Goal: Task Accomplishment & Management: Complete application form

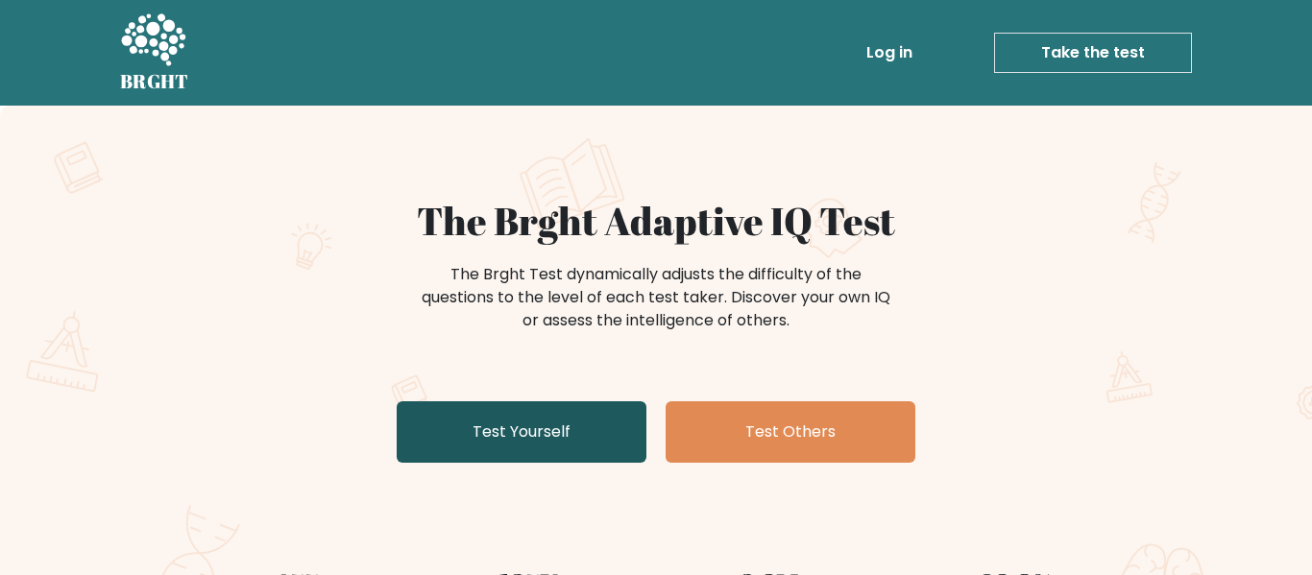
click at [539, 426] on link "Test Yourself" at bounding box center [522, 431] width 250 height 61
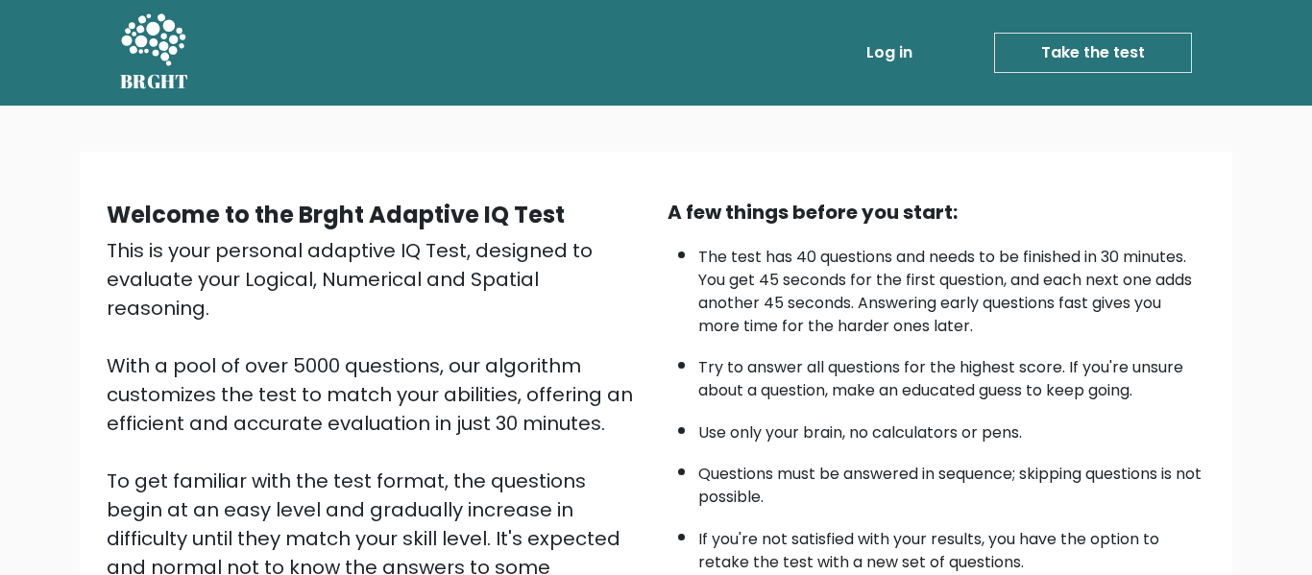
click at [549, 211] on b "Welcome to the Brght Adaptive IQ Test" at bounding box center [336, 215] width 458 height 32
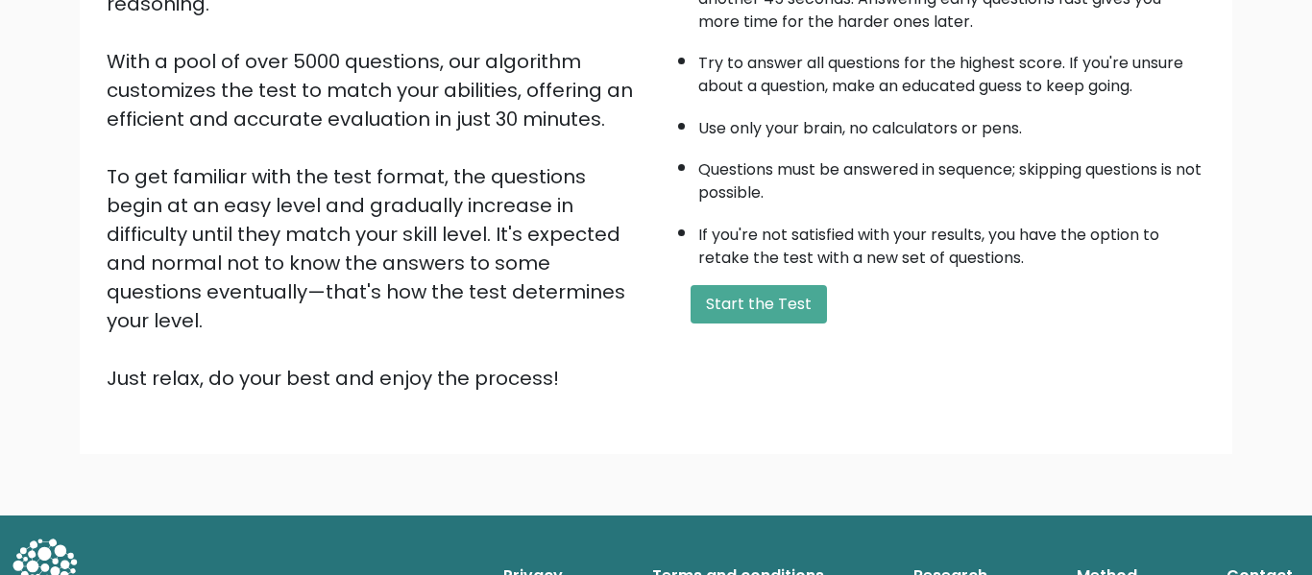
scroll to position [266, 0]
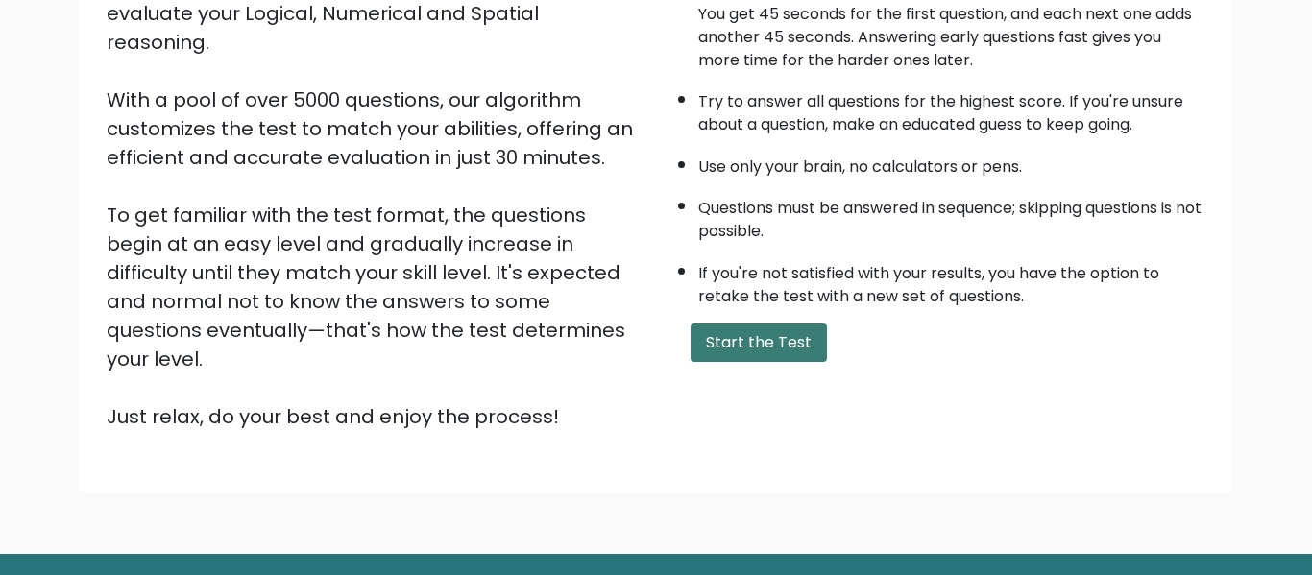
click at [757, 348] on button "Start the Test" at bounding box center [758, 343] width 136 height 38
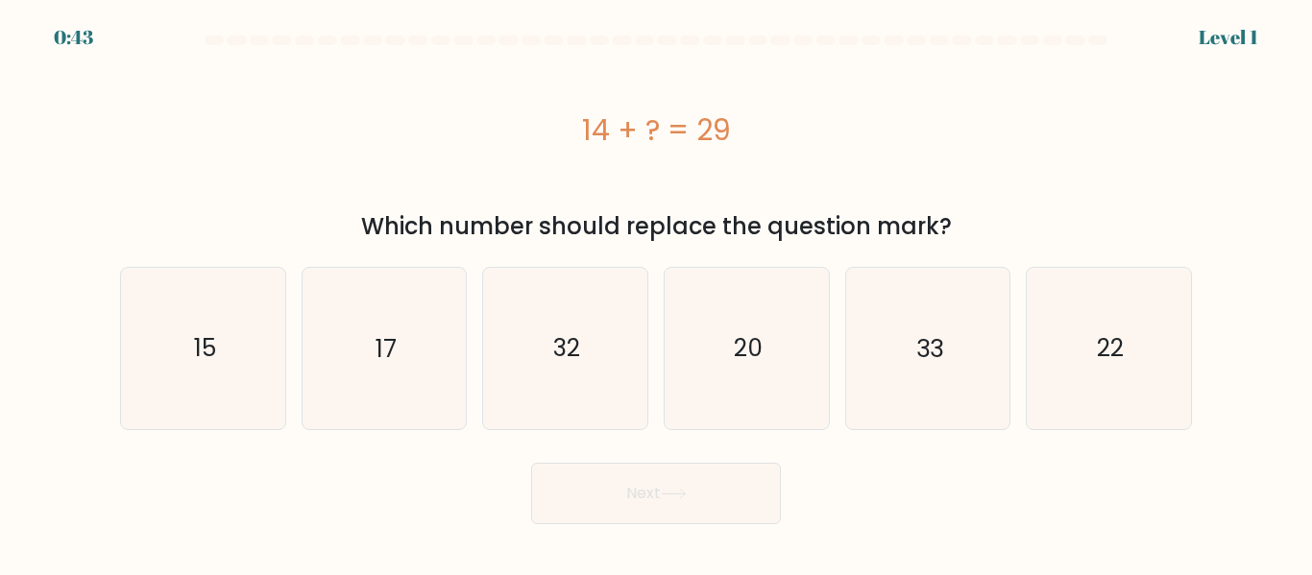
click at [398, 67] on div "14 + ? = 29" at bounding box center [655, 130] width 1071 height 154
click at [258, 270] on icon "15" at bounding box center [203, 348] width 160 height 160
click at [656, 288] on input "a. 15" at bounding box center [656, 290] width 1 height 5
radio input "true"
click at [623, 502] on button "Next" at bounding box center [656, 493] width 250 height 61
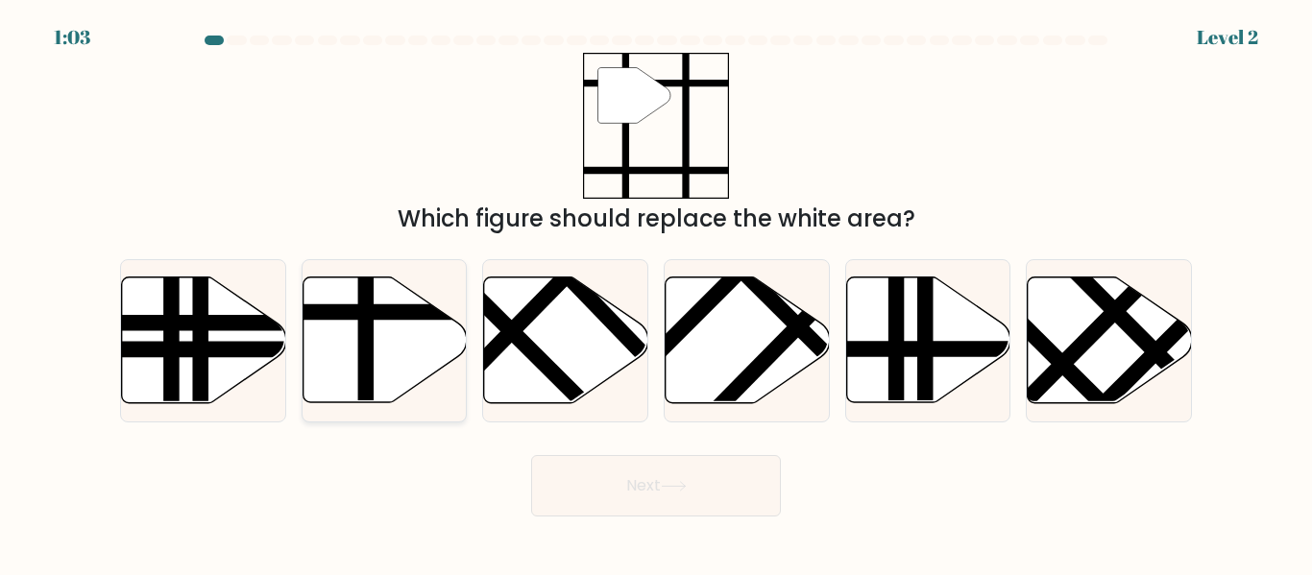
click at [414, 312] on line at bounding box center [434, 312] width 330 height 0
click at [656, 293] on input "b." at bounding box center [656, 290] width 1 height 5
radio input "true"
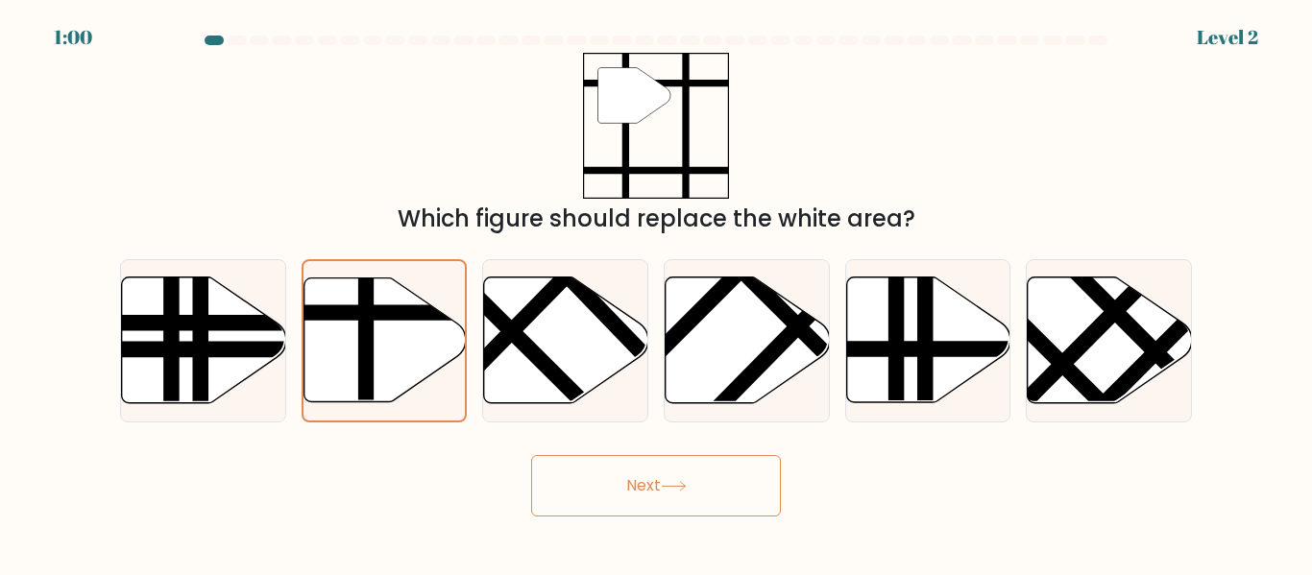
click at [686, 484] on icon at bounding box center [674, 486] width 26 height 11
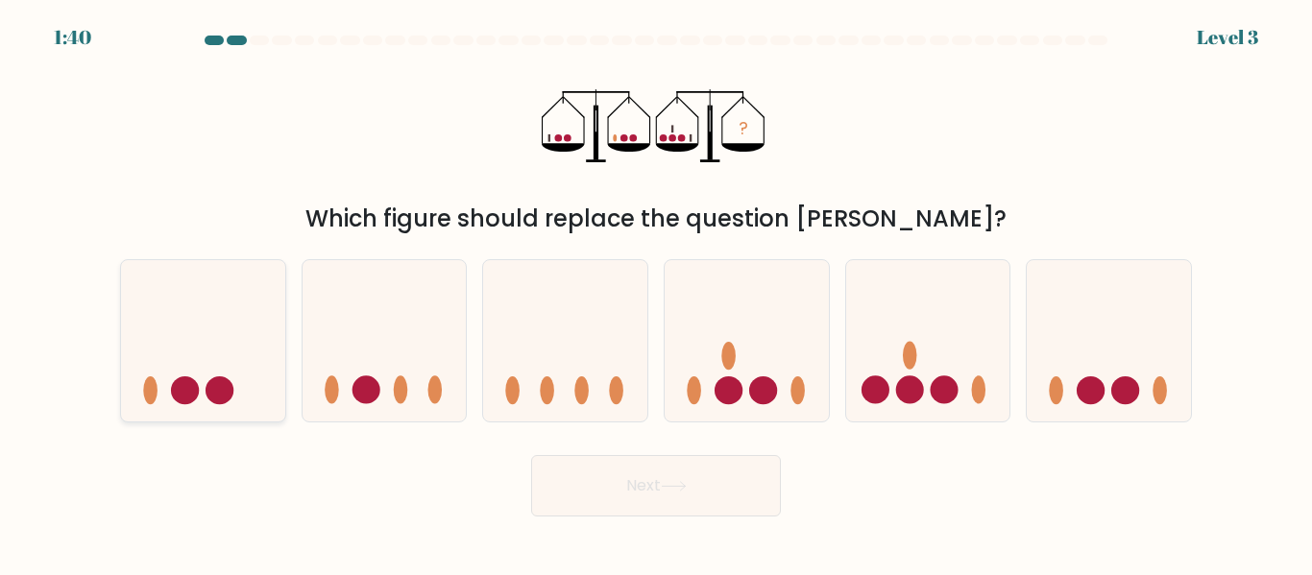
click at [235, 355] on icon at bounding box center [203, 340] width 164 height 135
click at [656, 293] on input "a." at bounding box center [656, 290] width 1 height 5
radio input "true"
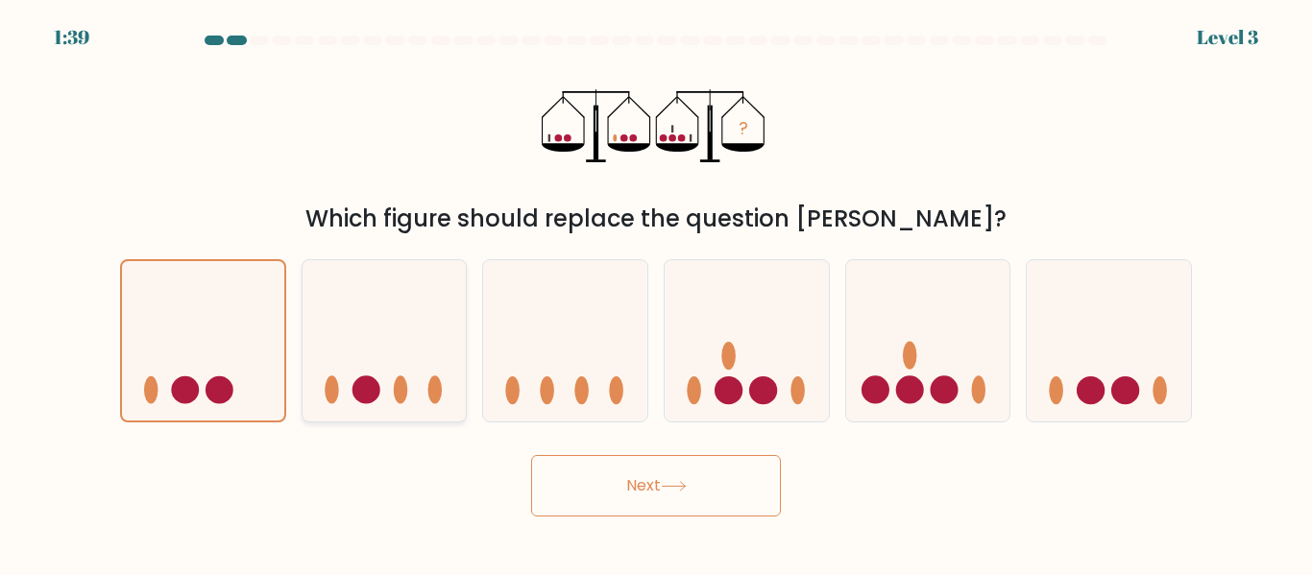
click at [397, 341] on icon at bounding box center [384, 340] width 164 height 135
click at [656, 293] on input "b." at bounding box center [656, 290] width 1 height 5
radio input "true"
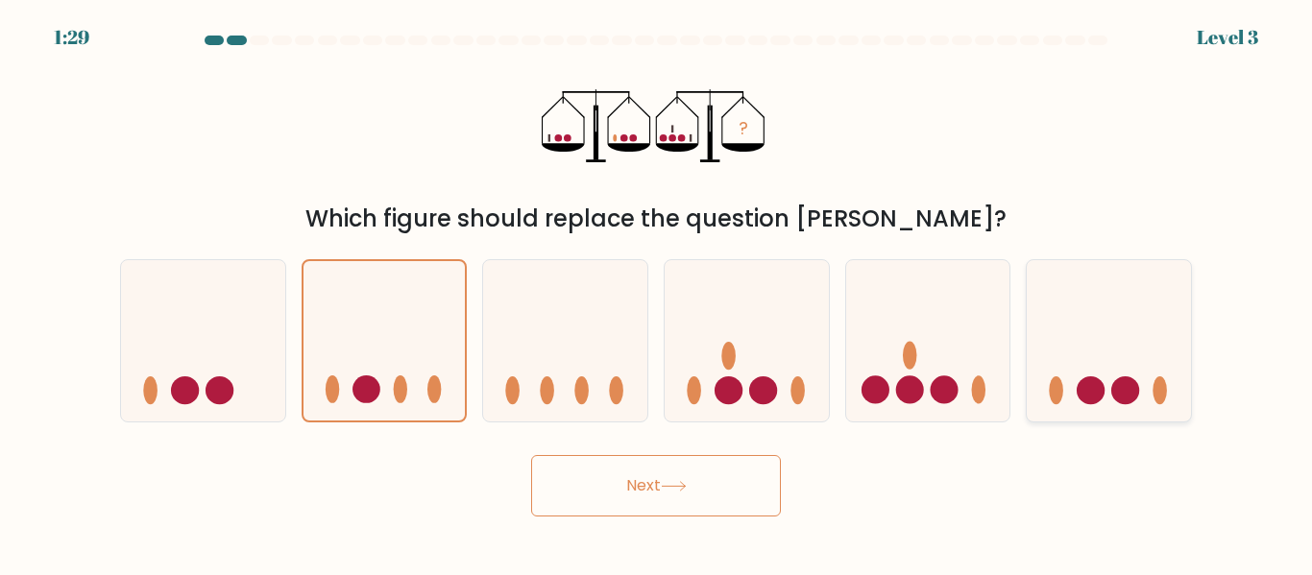
click at [1087, 384] on circle at bounding box center [1090, 390] width 28 height 28
click at [657, 293] on input "f." at bounding box center [656, 290] width 1 height 5
radio input "true"
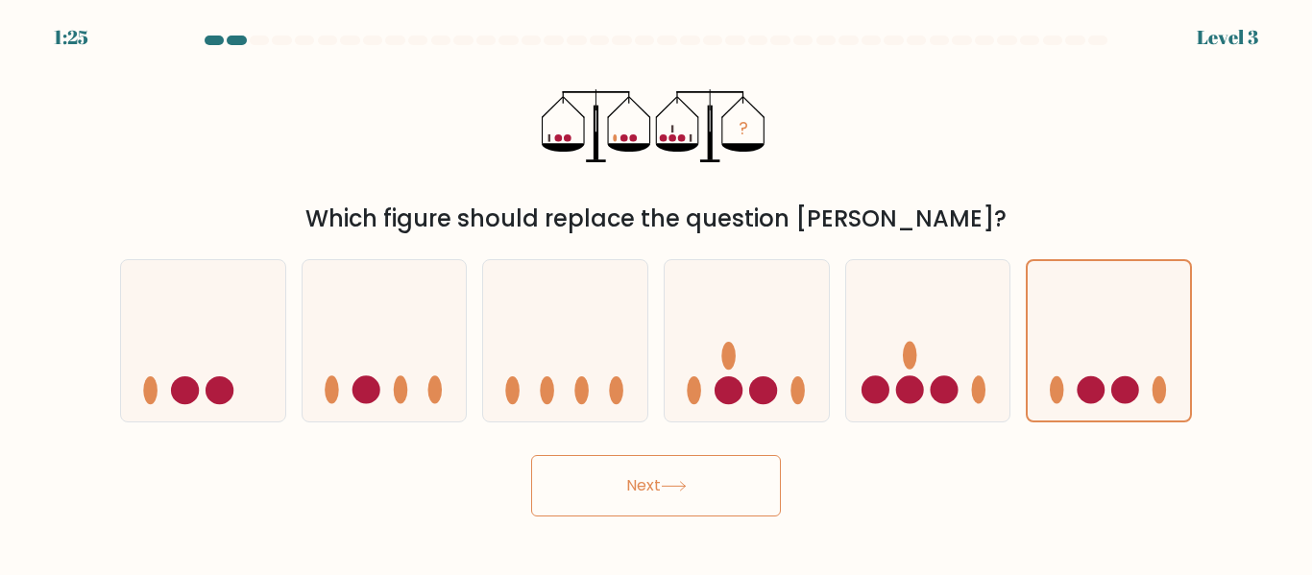
click at [701, 475] on button "Next" at bounding box center [656, 485] width 250 height 61
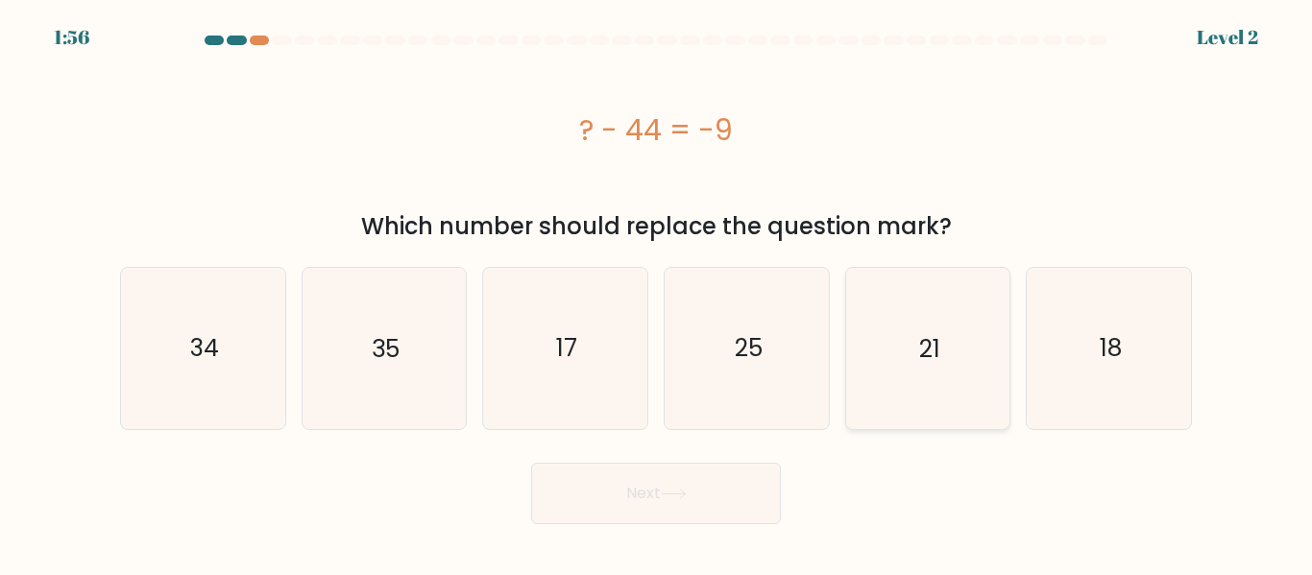
click at [956, 367] on icon "21" at bounding box center [927, 348] width 160 height 160
click at [657, 293] on input "e. 21" at bounding box center [656, 290] width 1 height 5
radio input "true"
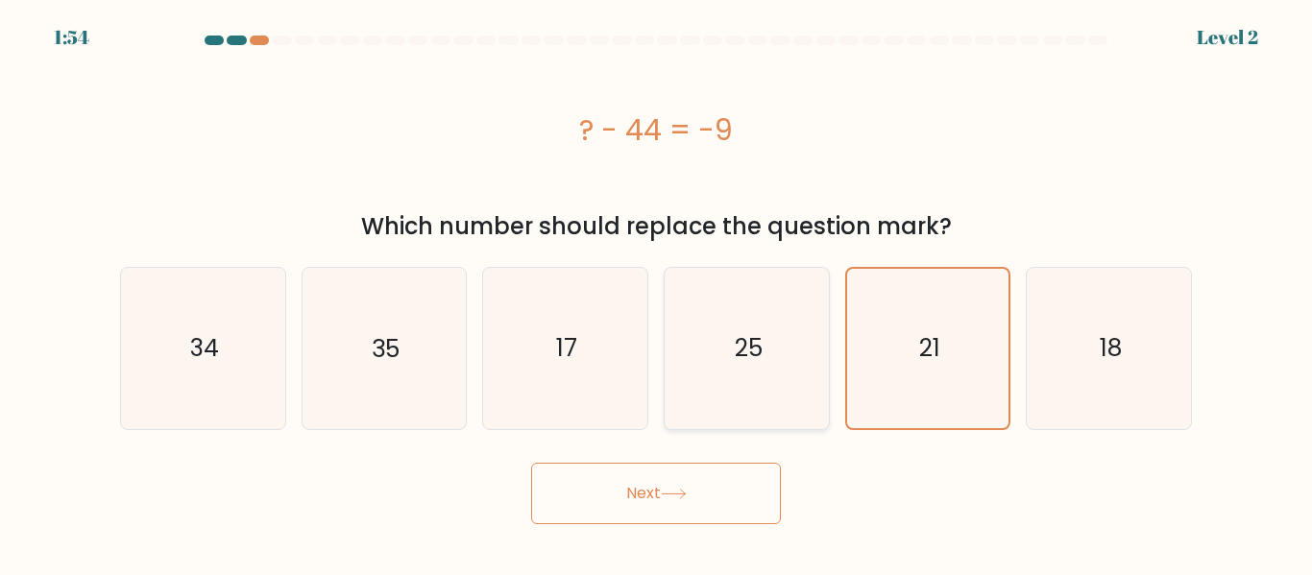
click at [733, 321] on icon "25" at bounding box center [746, 348] width 160 height 160
click at [657, 293] on input "d. 25" at bounding box center [656, 290] width 1 height 5
radio input "true"
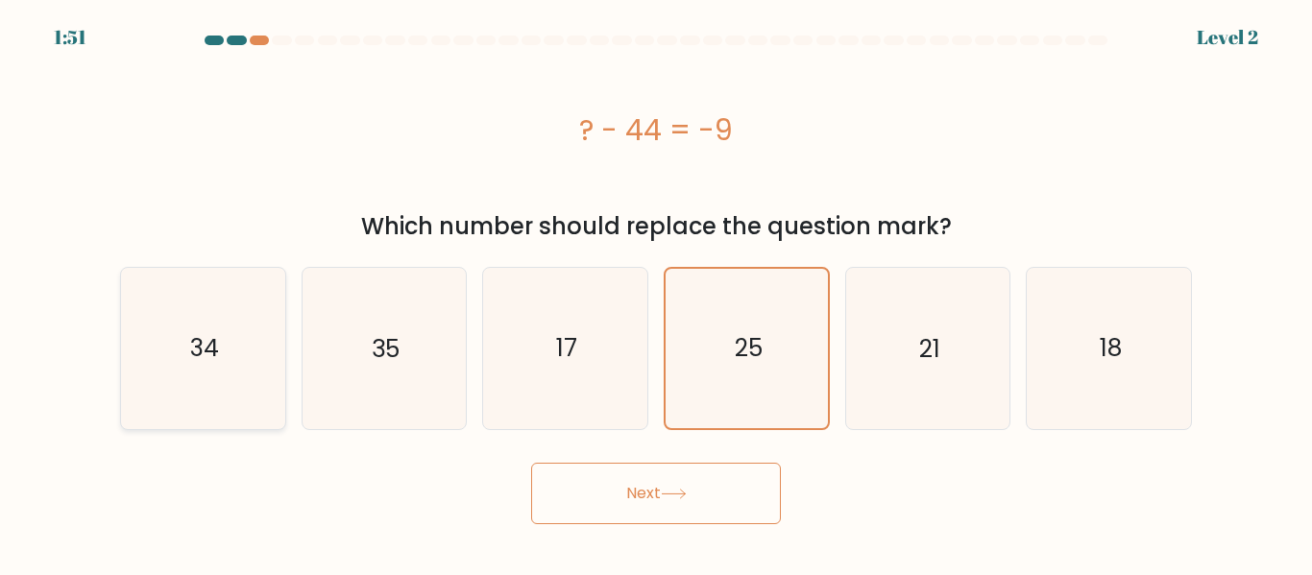
click at [157, 360] on icon "34" at bounding box center [203, 348] width 160 height 160
click at [656, 293] on input "a. 34" at bounding box center [656, 290] width 1 height 5
radio input "true"
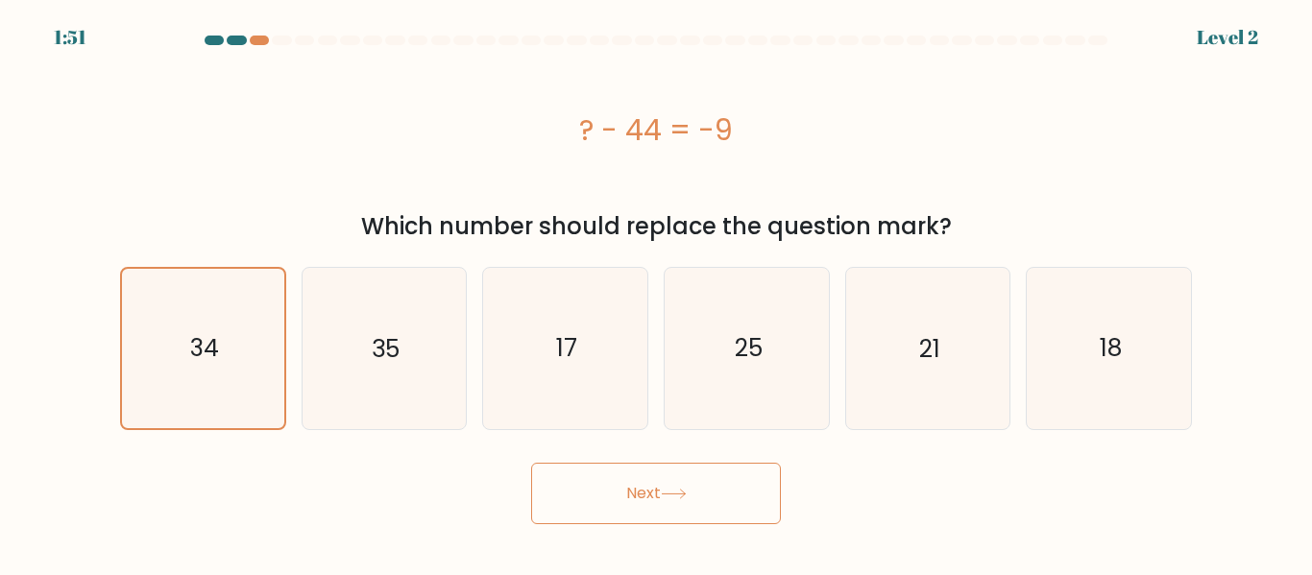
click at [655, 491] on button "Next" at bounding box center [656, 493] width 250 height 61
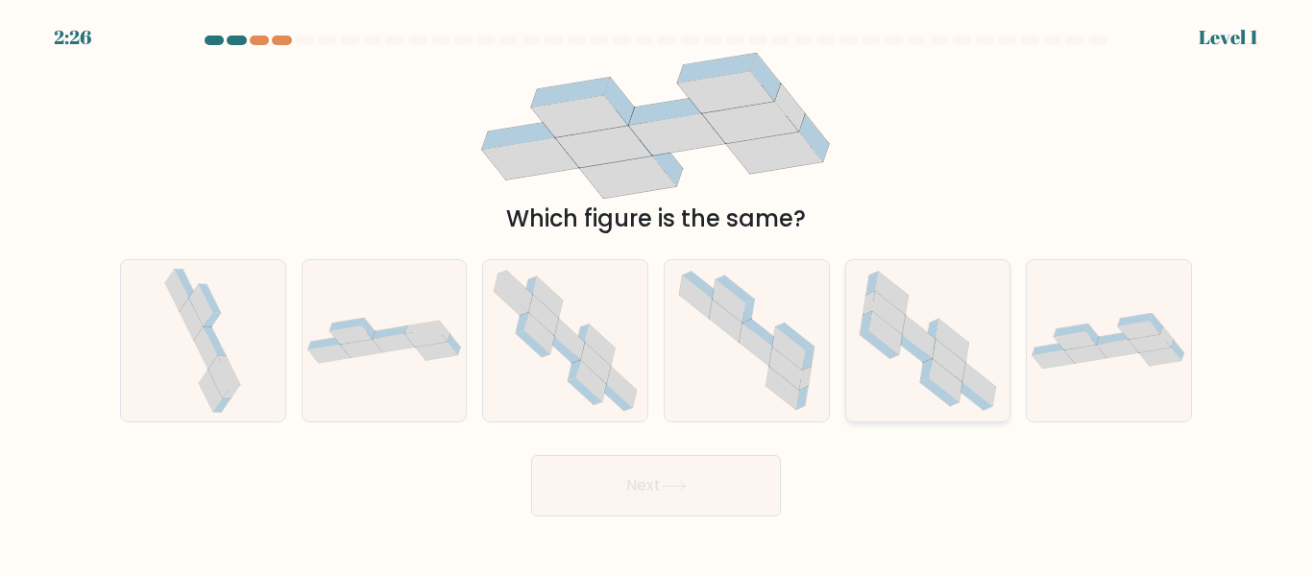
click at [975, 324] on icon at bounding box center [927, 340] width 160 height 160
click at [657, 293] on input "e." at bounding box center [656, 290] width 1 height 5
radio input "true"
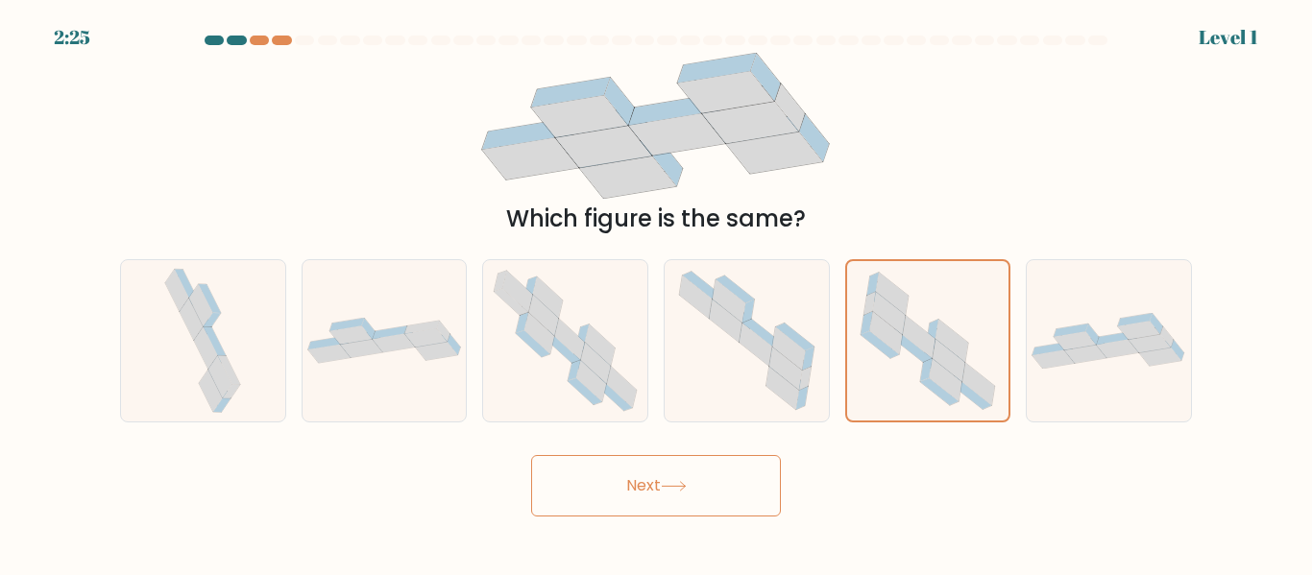
click at [686, 496] on button "Next" at bounding box center [656, 485] width 250 height 61
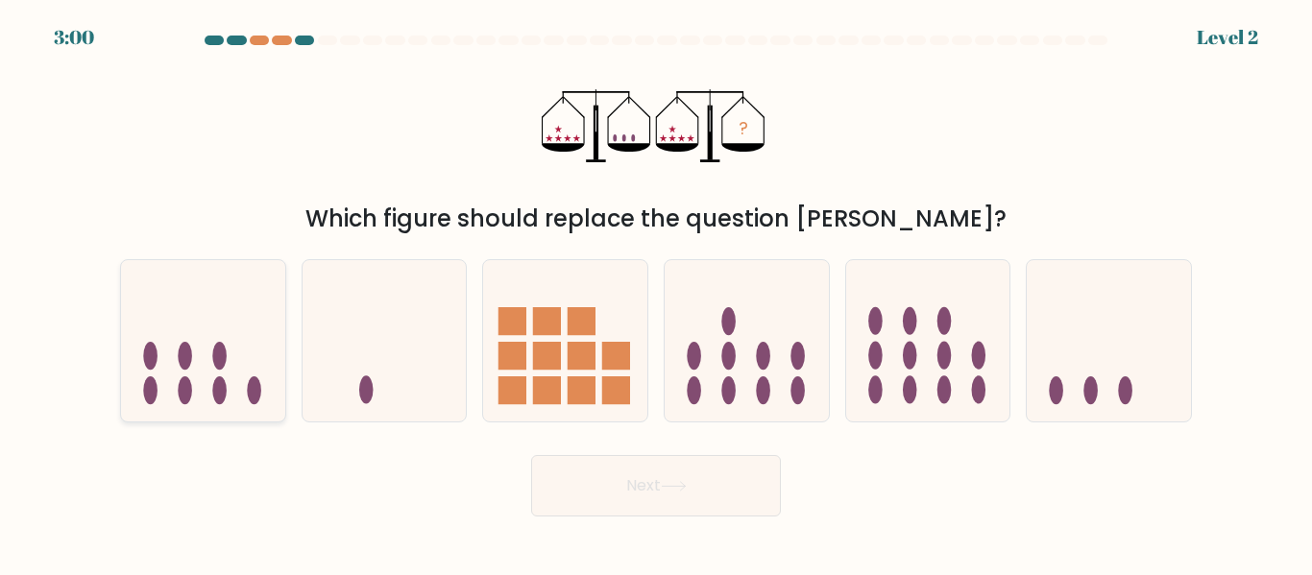
click at [239, 384] on icon at bounding box center [203, 340] width 164 height 135
click at [656, 293] on input "a." at bounding box center [656, 290] width 1 height 5
radio input "true"
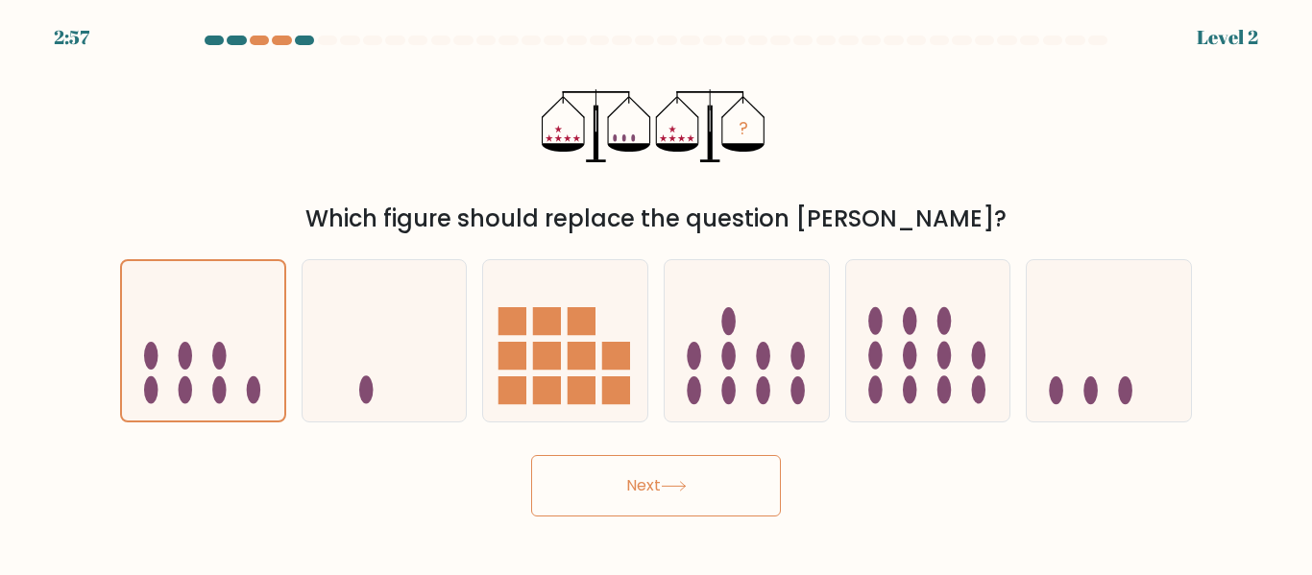
click at [703, 519] on body "2:57 Level 2" at bounding box center [656, 287] width 1312 height 575
click at [701, 493] on button "Next" at bounding box center [656, 485] width 250 height 61
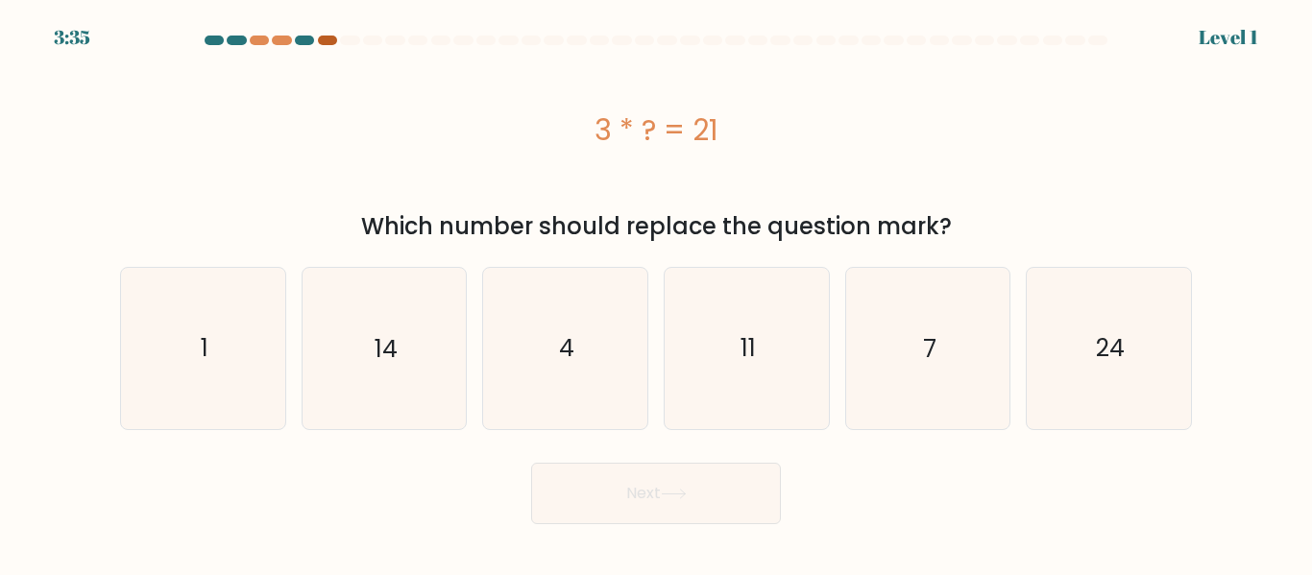
click at [329, 43] on div at bounding box center [327, 41] width 19 height 10
click at [278, 44] on div at bounding box center [655, 44] width 1095 height 17
click at [271, 42] on at bounding box center [656, 41] width 906 height 10
click at [233, 42] on div at bounding box center [236, 41] width 19 height 10
click at [267, 39] on div at bounding box center [259, 41] width 19 height 10
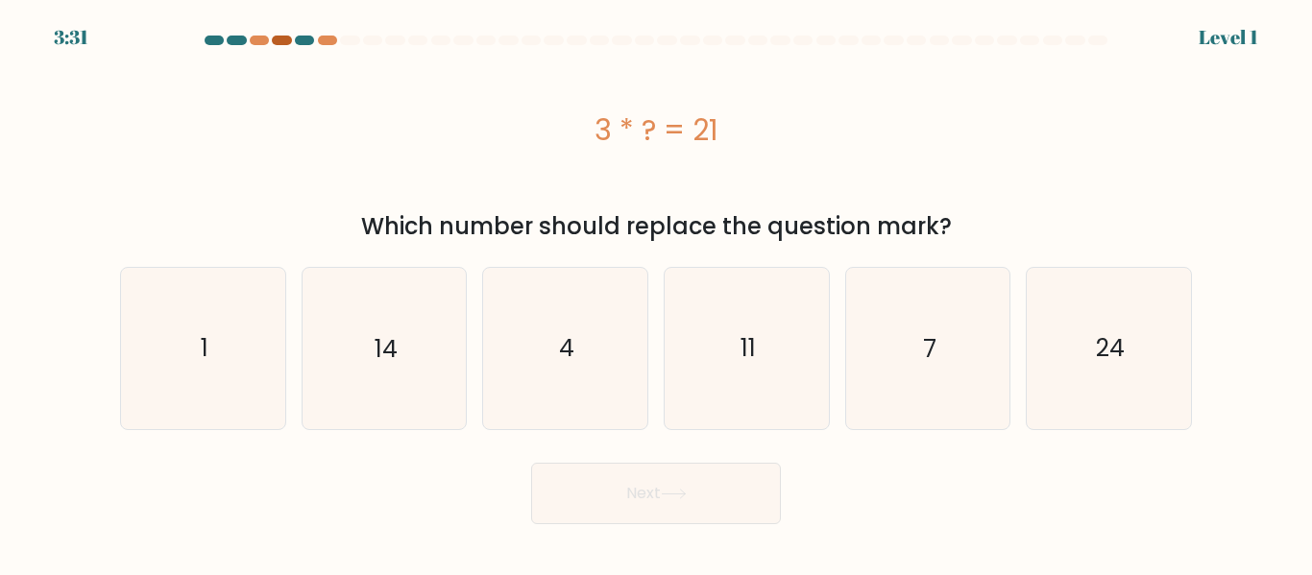
click at [284, 40] on div at bounding box center [281, 41] width 19 height 10
click at [261, 106] on div "3 * ? = 21" at bounding box center [655, 130] width 1071 height 154
click at [402, 335] on icon "14" at bounding box center [383, 348] width 160 height 160
click at [656, 293] on input "b. 14" at bounding box center [656, 290] width 1 height 5
radio input "true"
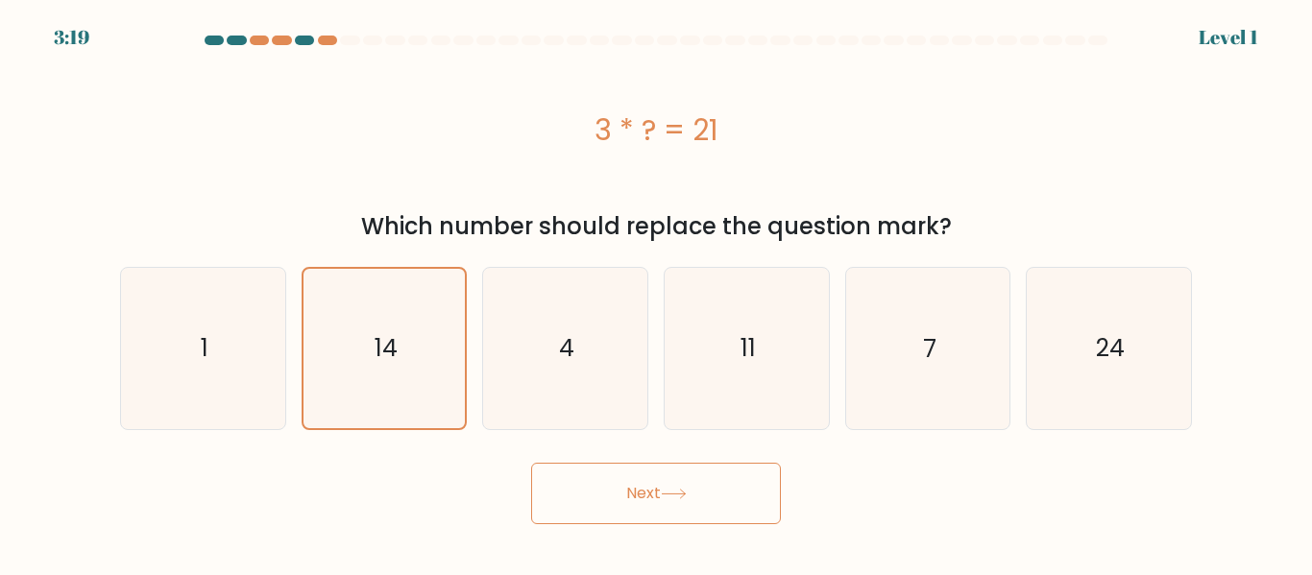
click at [687, 480] on button "Next" at bounding box center [656, 493] width 250 height 61
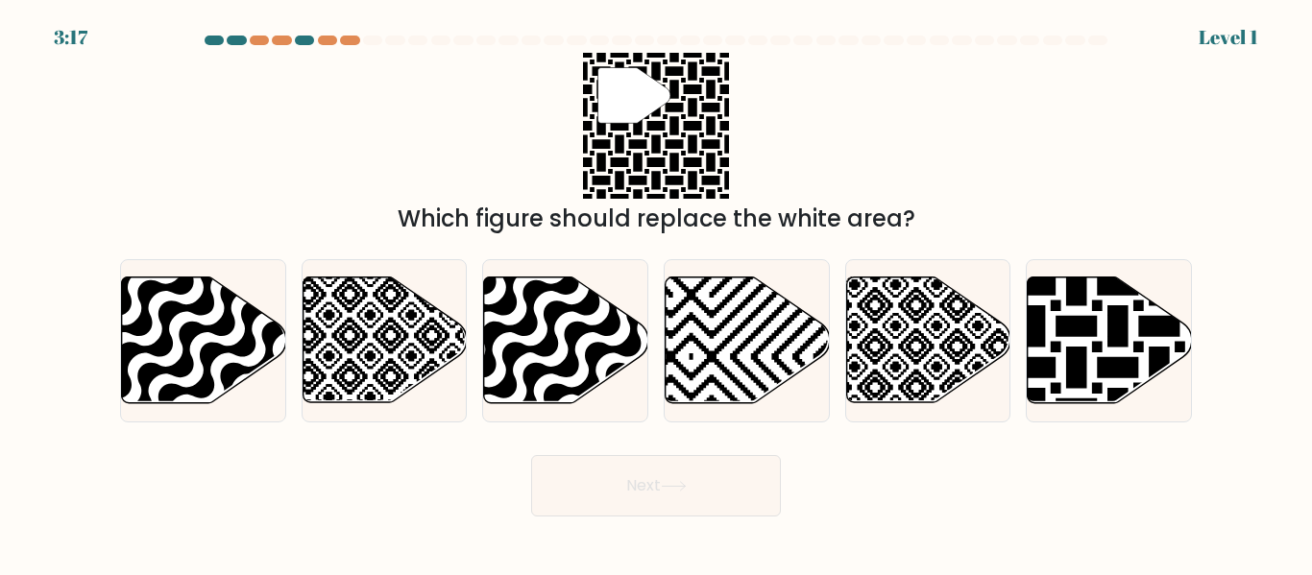
click at [653, 494] on button "Next" at bounding box center [656, 485] width 250 height 61
click at [294, 176] on div "" Which figure should replace the white area?" at bounding box center [655, 144] width 1095 height 183
click at [1092, 335] on icon at bounding box center [1159, 409] width 330 height 330
click at [657, 293] on input "f." at bounding box center [656, 290] width 1 height 5
radio input "true"
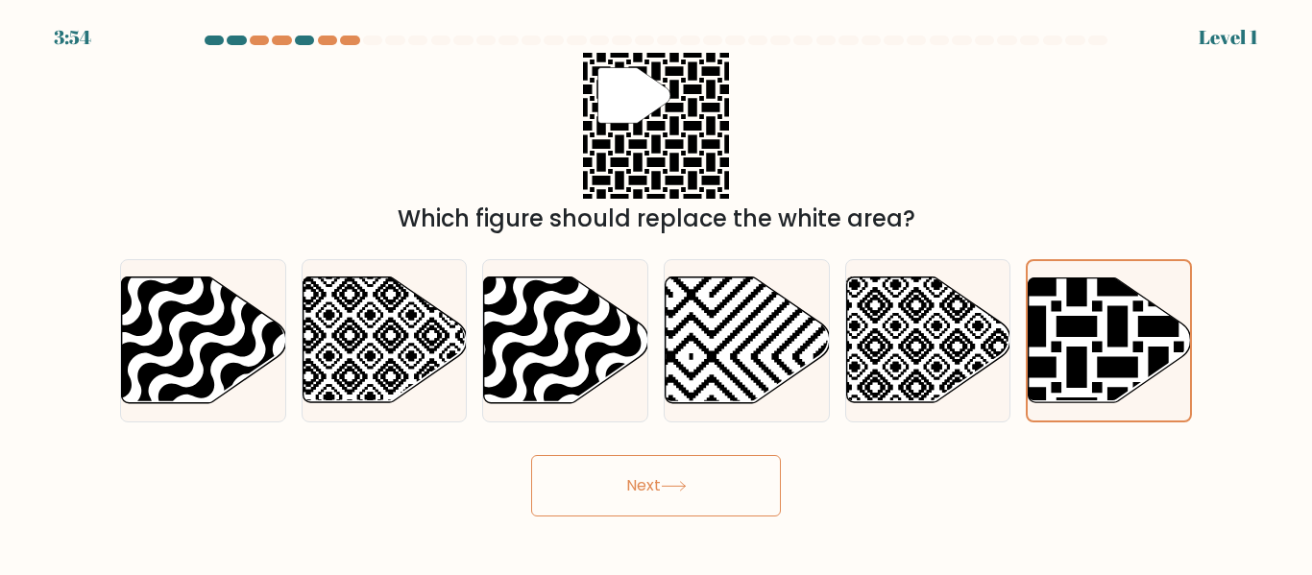
click at [681, 468] on button "Next" at bounding box center [656, 485] width 250 height 61
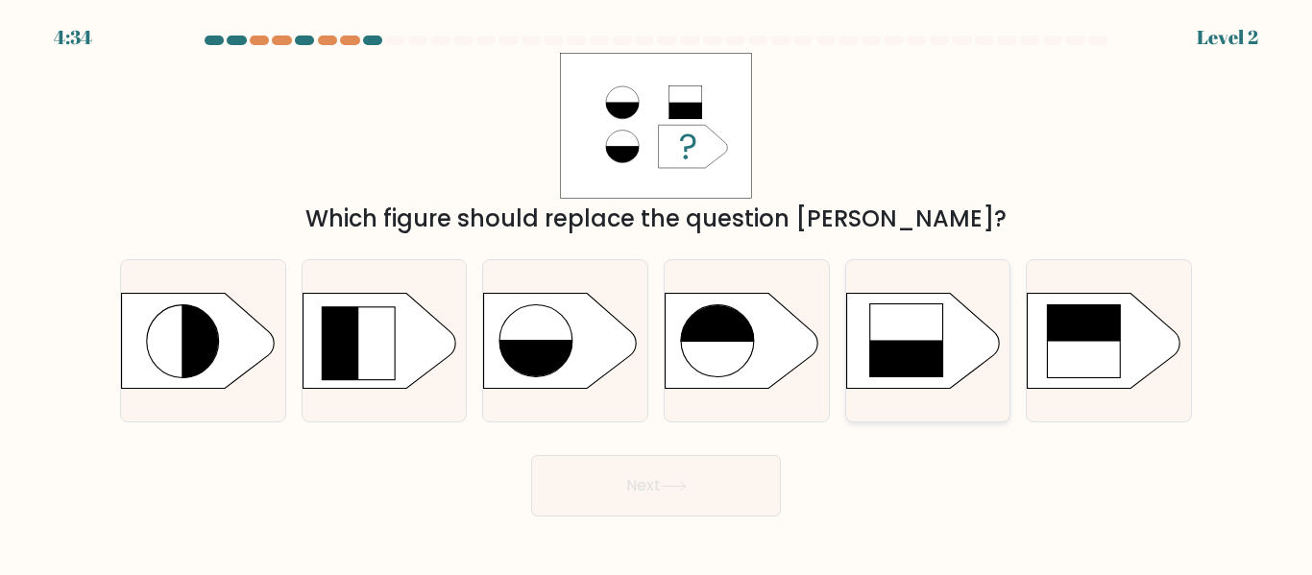
click at [951, 355] on rect at bounding box center [840, 294] width 426 height 325
click at [657, 293] on input "e." at bounding box center [656, 290] width 1 height 5
radio input "true"
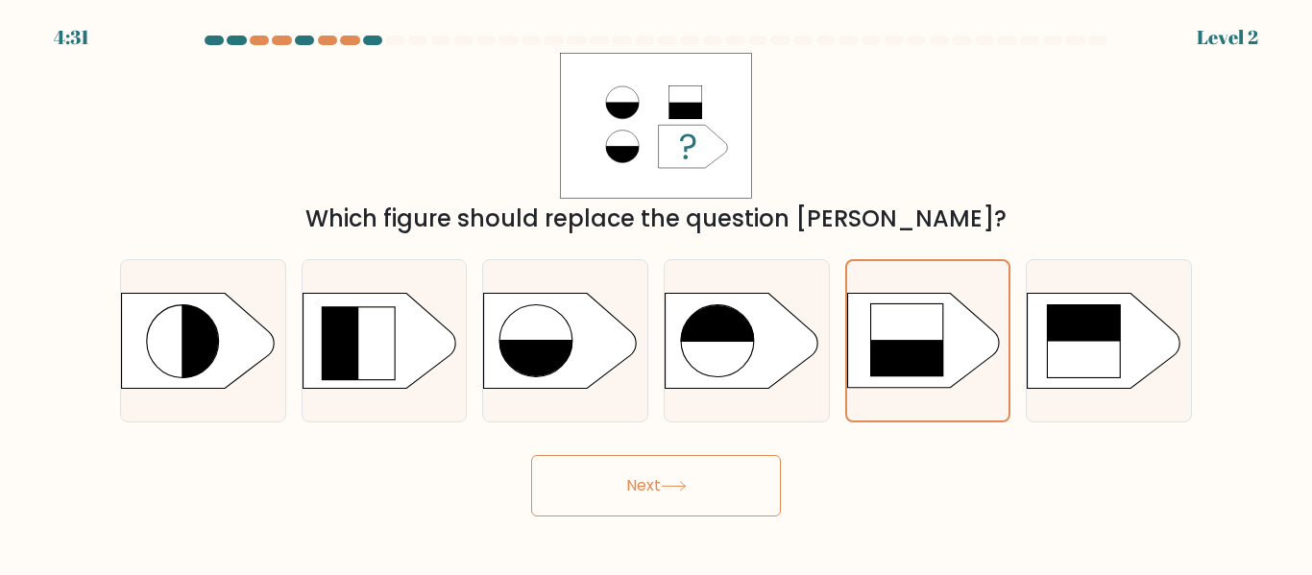
click at [692, 479] on button "Next" at bounding box center [656, 485] width 250 height 61
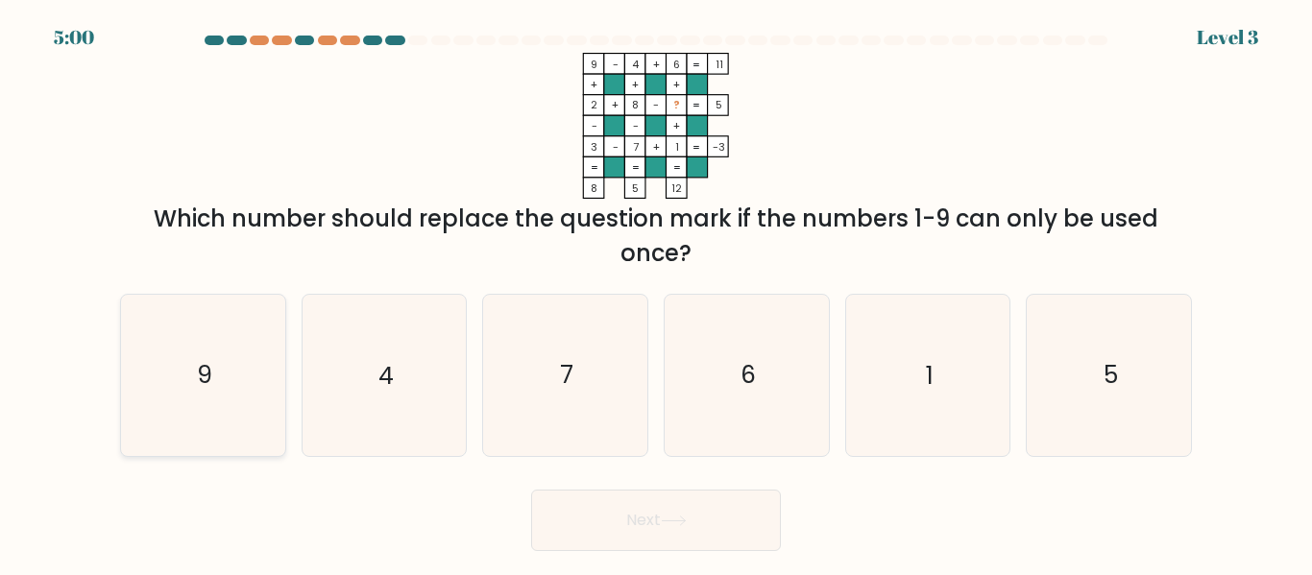
click at [229, 414] on icon "9" at bounding box center [203, 375] width 160 height 160
click at [656, 293] on input "a. 9" at bounding box center [656, 290] width 1 height 5
radio input "true"
click at [623, 518] on button "Next" at bounding box center [656, 520] width 250 height 61
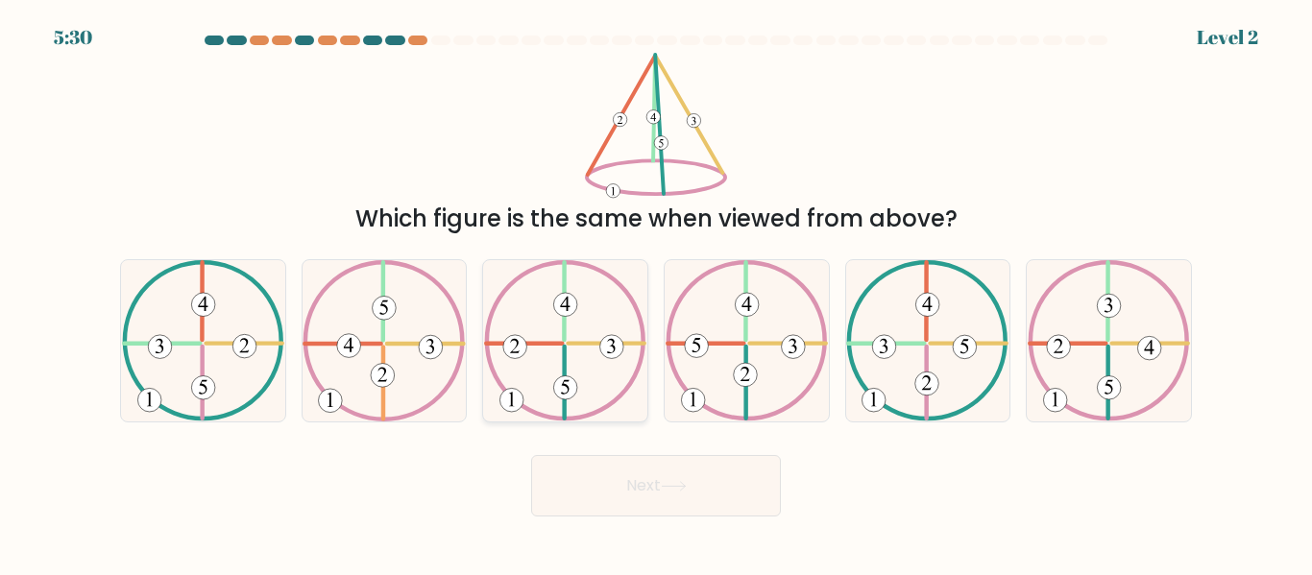
click at [542, 319] on icon at bounding box center [565, 340] width 162 height 160
click at [656, 293] on input "c." at bounding box center [656, 290] width 1 height 5
radio input "true"
click at [710, 505] on button "Next" at bounding box center [656, 485] width 250 height 61
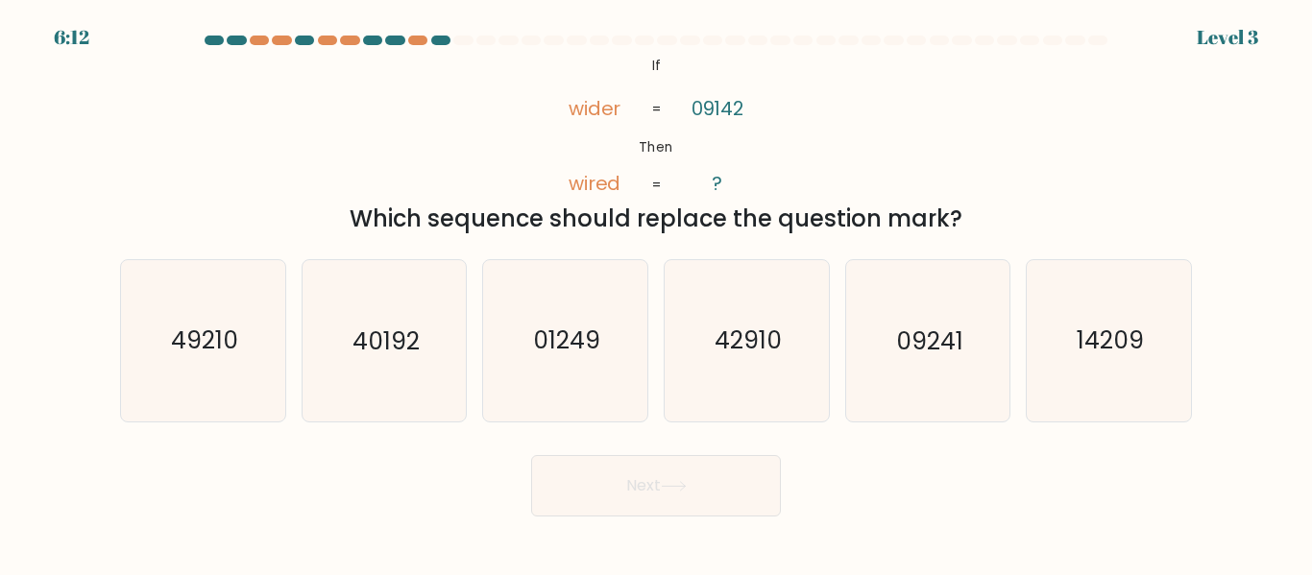
click at [345, 146] on div "@import url('https://fonts.googleapis.com/css?family=Abril+Fatface:400,100,100i…" at bounding box center [655, 144] width 1095 height 183
click at [900, 361] on icon "09241" at bounding box center [927, 340] width 160 height 160
click at [657, 293] on input "e. 09241" at bounding box center [656, 290] width 1 height 5
radio input "true"
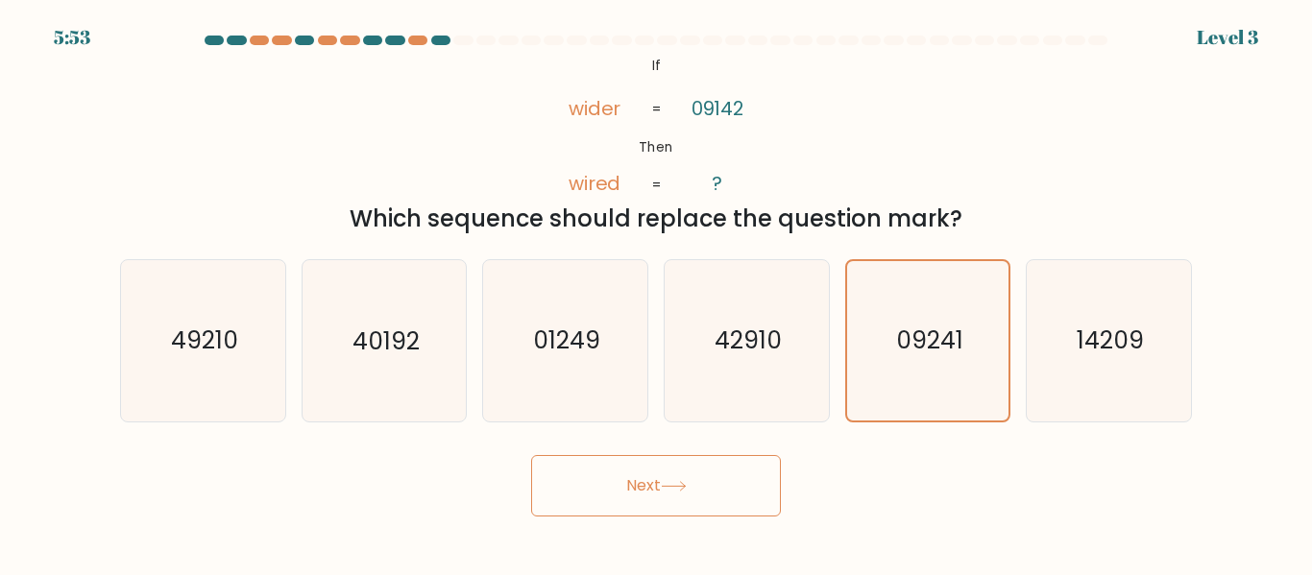
click at [698, 459] on button "Next" at bounding box center [656, 485] width 250 height 61
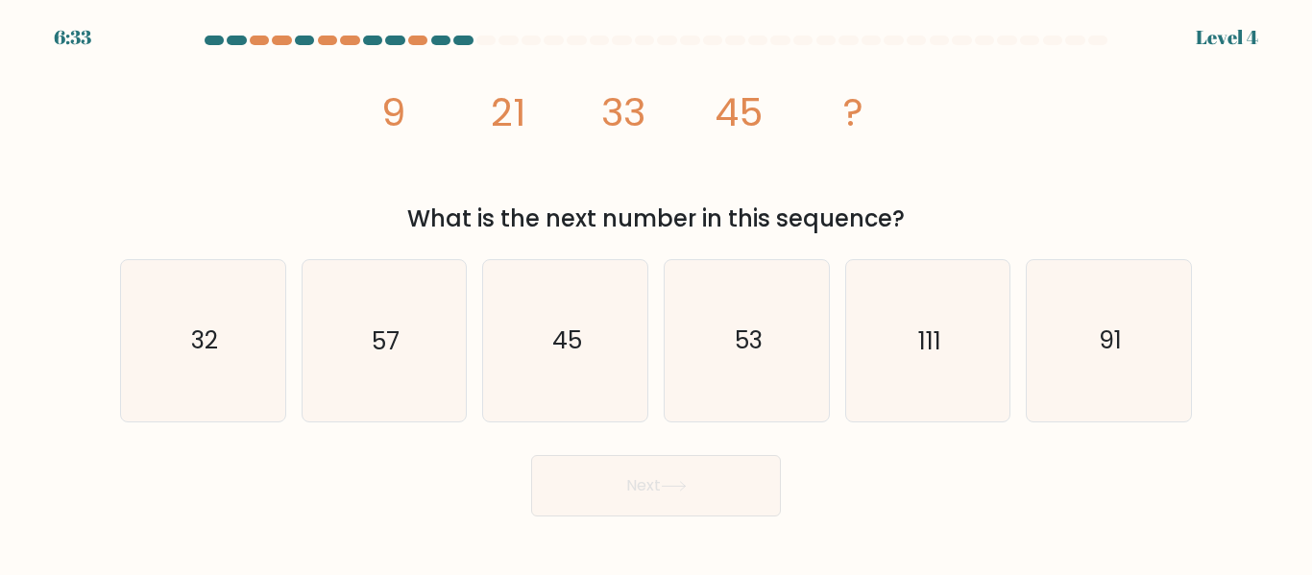
click at [381, 107] on tspan "9" at bounding box center [393, 112] width 24 height 54
click at [717, 330] on icon "53" at bounding box center [746, 340] width 160 height 160
click at [657, 293] on input "d. 53" at bounding box center [656, 290] width 1 height 5
radio input "true"
click at [729, 471] on button "Next" at bounding box center [656, 485] width 250 height 61
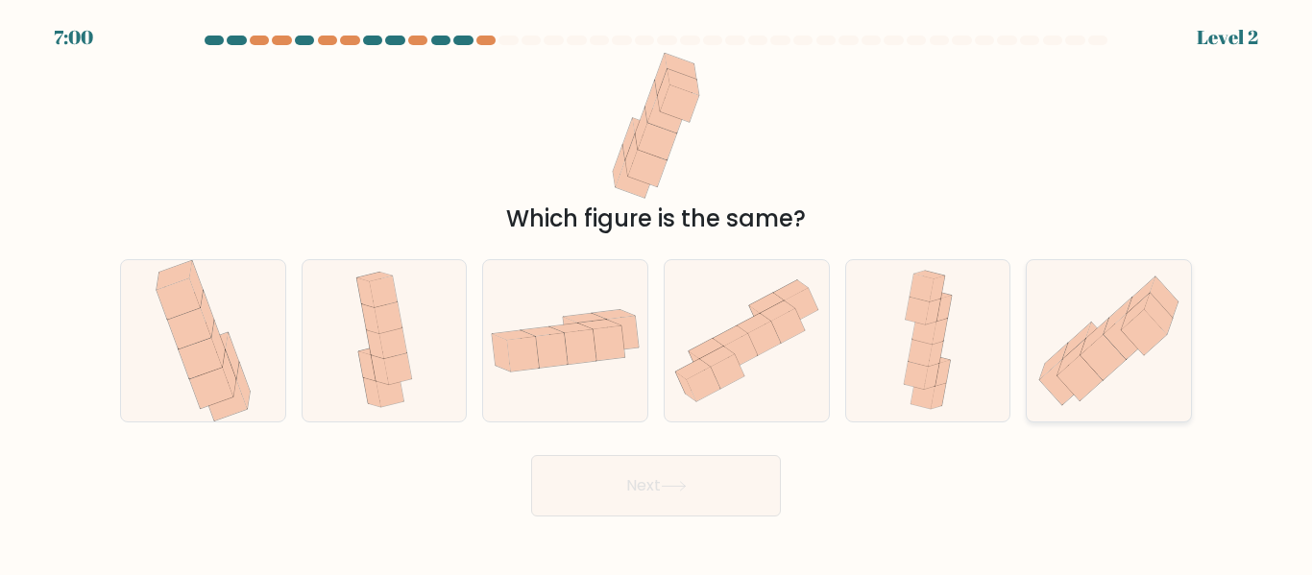
click at [1094, 385] on icon at bounding box center [1079, 377] width 45 height 45
click at [657, 293] on input "f." at bounding box center [656, 290] width 1 height 5
radio input "true"
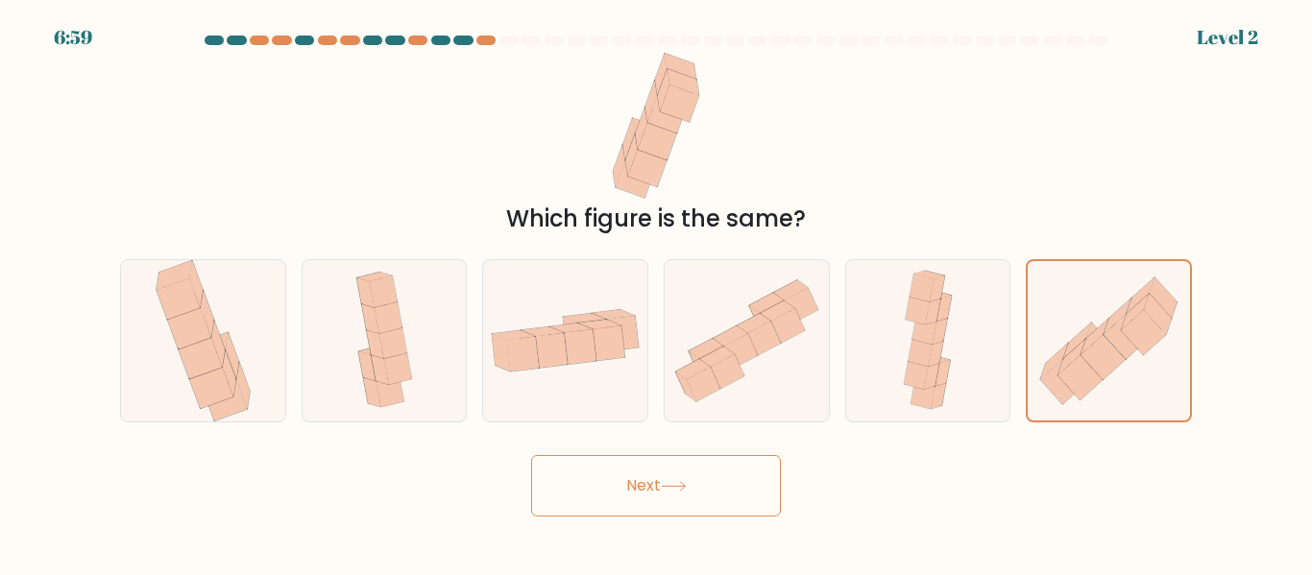
click at [670, 494] on button "Next" at bounding box center [656, 485] width 250 height 61
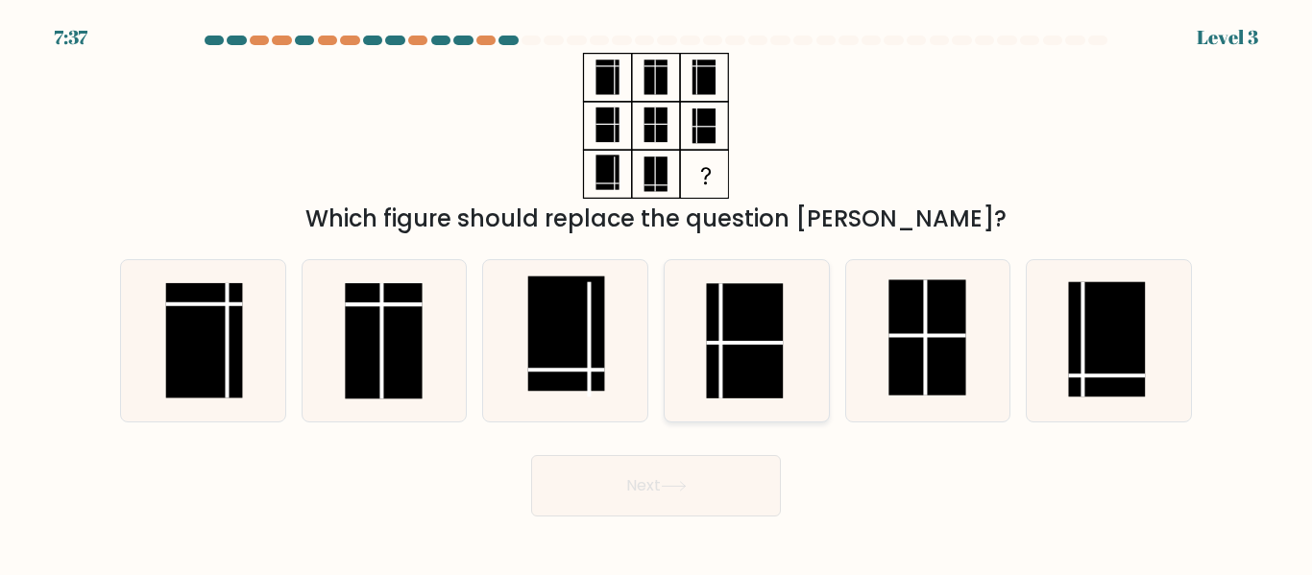
click at [775, 340] on rect at bounding box center [744, 341] width 77 height 115
click at [657, 293] on input "d." at bounding box center [656, 290] width 1 height 5
radio input "true"
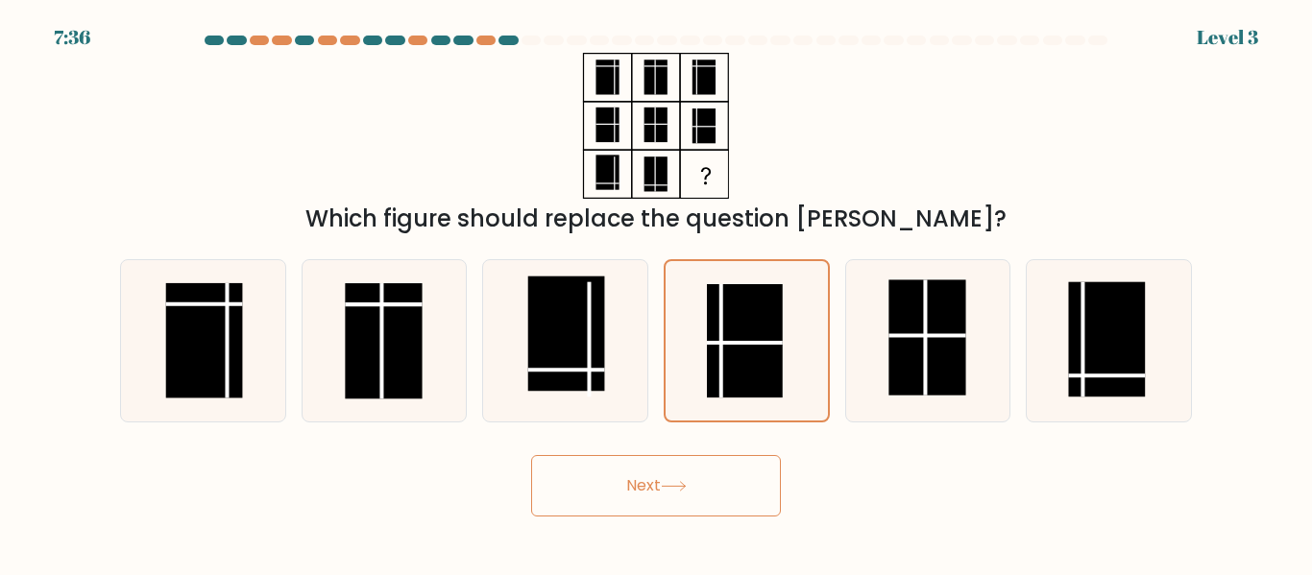
click at [718, 482] on button "Next" at bounding box center [656, 485] width 250 height 61
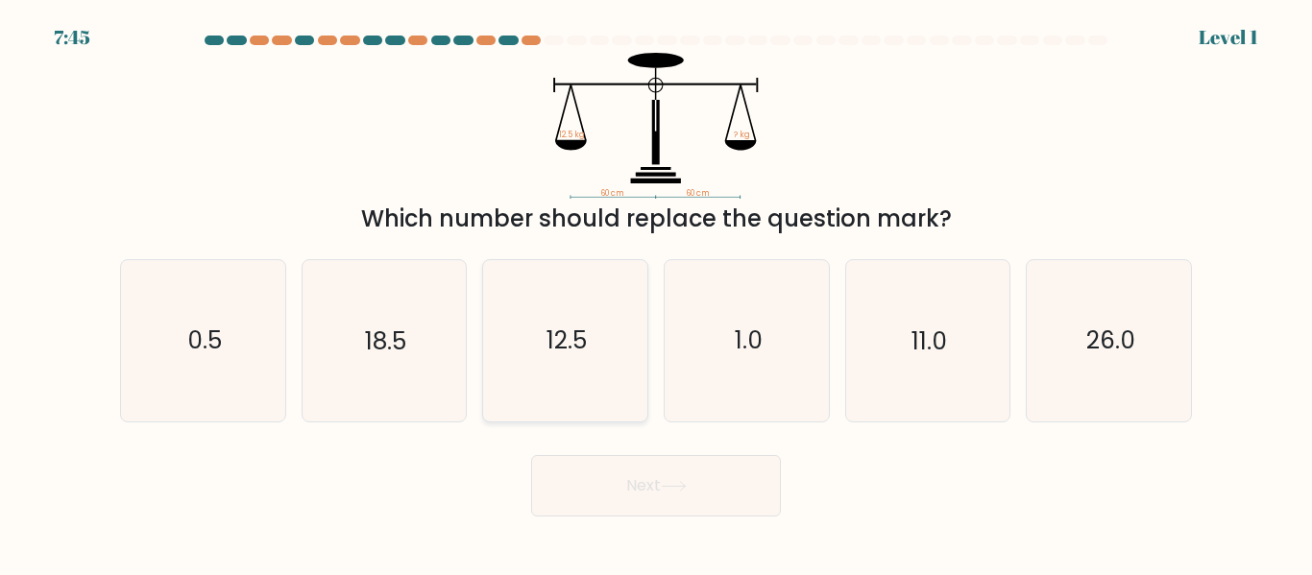
click at [601, 314] on icon "12.5" at bounding box center [565, 340] width 160 height 160
click at [656, 293] on input "c. 12.5" at bounding box center [656, 290] width 1 height 5
radio input "true"
click at [650, 496] on button "Next" at bounding box center [656, 485] width 250 height 61
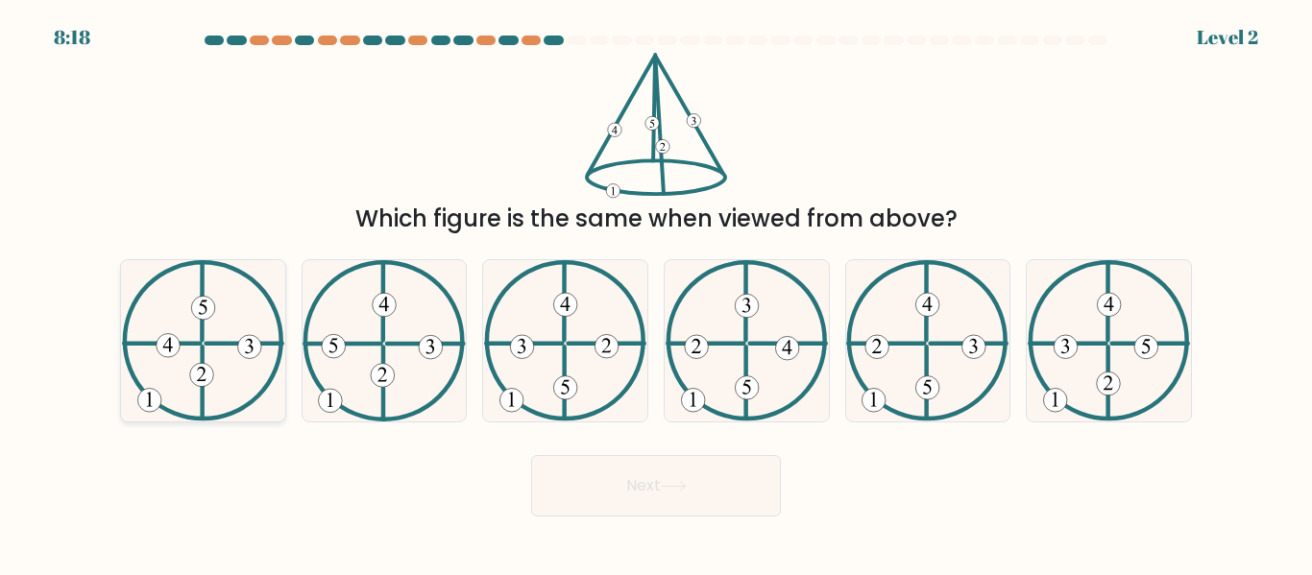
click at [201, 312] on 732 at bounding box center [203, 309] width 24 height 24
click at [656, 293] on input "a." at bounding box center [656, 290] width 1 height 5
radio input "true"
click at [605, 463] on button "Next" at bounding box center [656, 485] width 250 height 61
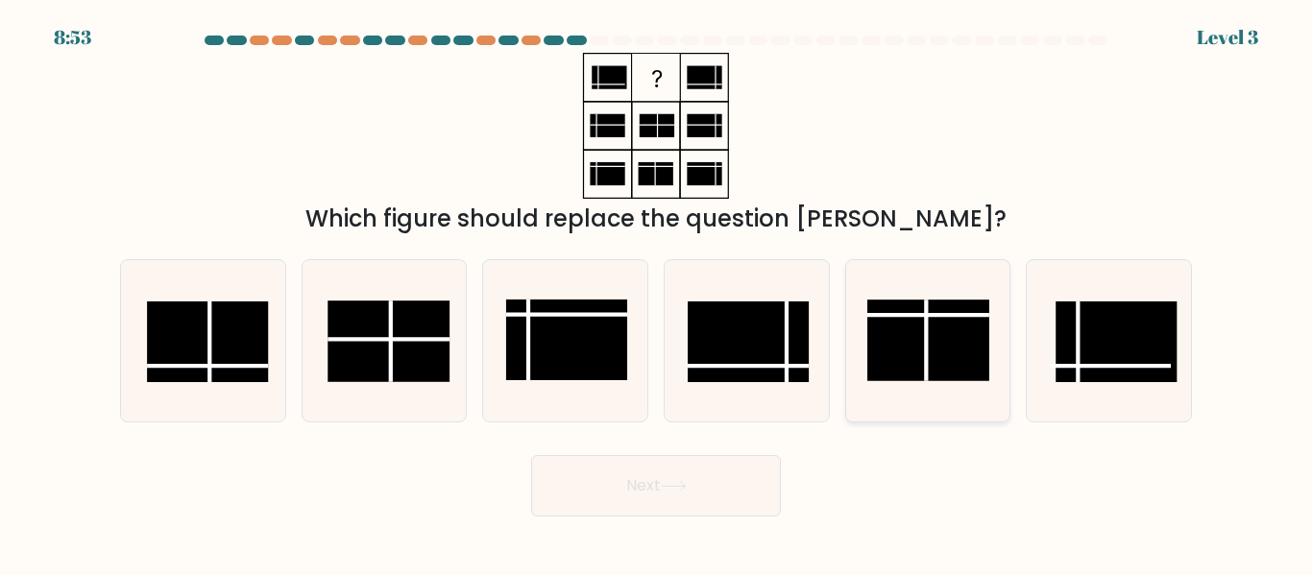
click at [949, 341] on rect at bounding box center [927, 340] width 121 height 81
click at [657, 293] on input "e." at bounding box center [656, 290] width 1 height 5
radio input "true"
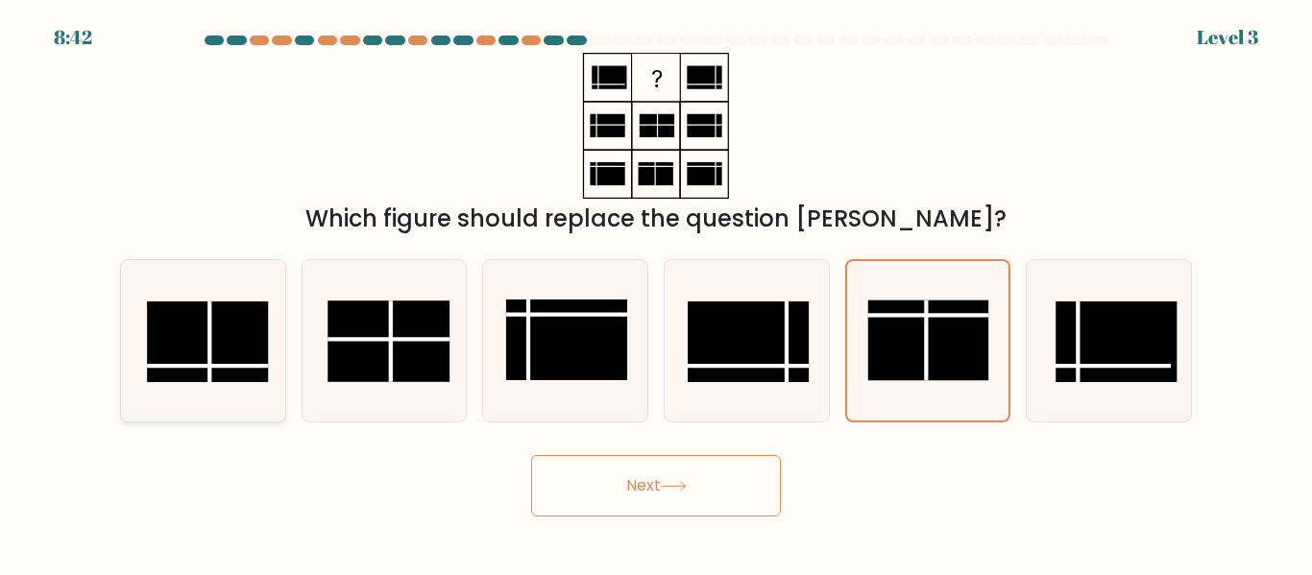
click at [216, 346] on rect at bounding box center [207, 341] width 121 height 81
click at [656, 293] on input "a." at bounding box center [656, 290] width 1 height 5
radio input "true"
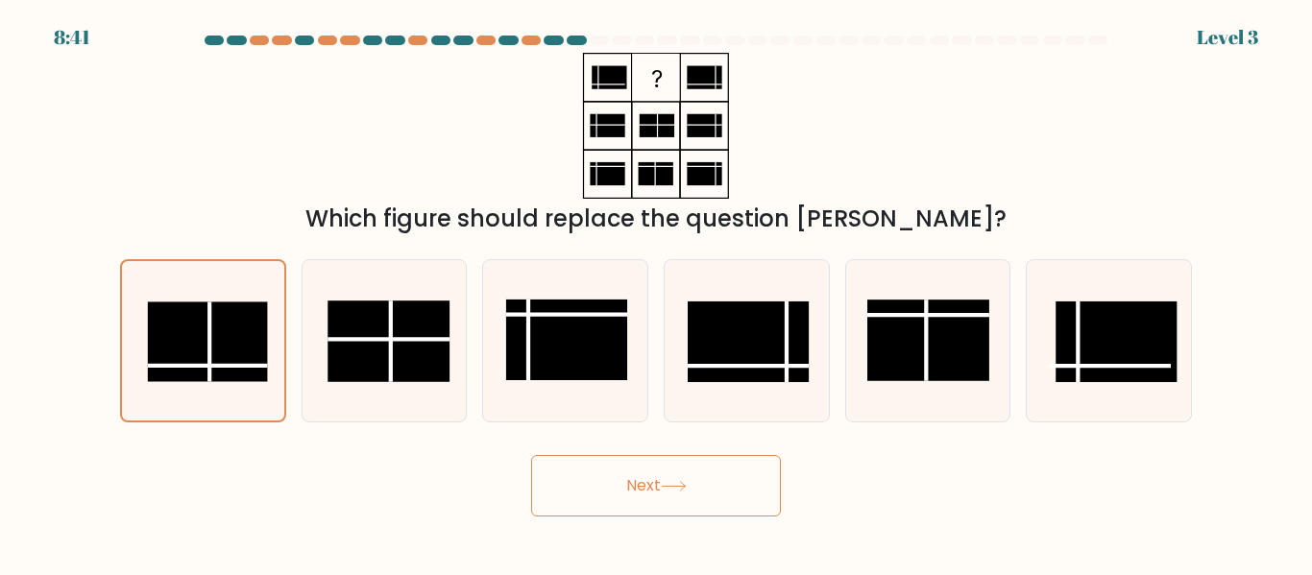
click at [683, 481] on icon at bounding box center [674, 486] width 26 height 11
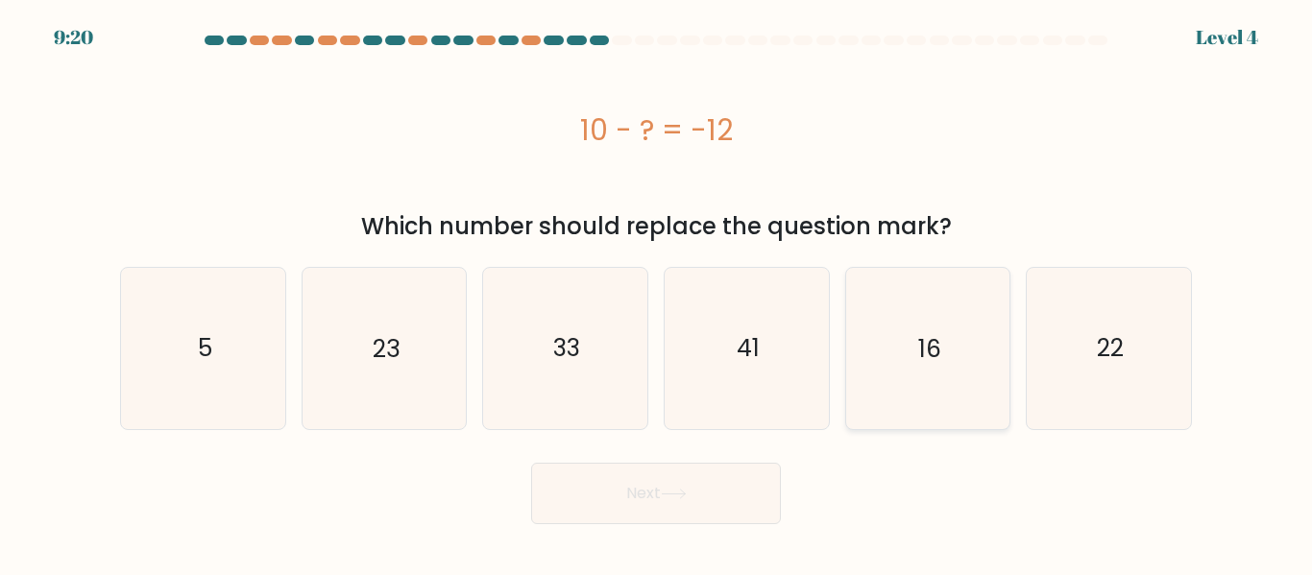
click at [889, 339] on icon "16" at bounding box center [927, 348] width 160 height 160
click at [657, 293] on input "e. 16" at bounding box center [656, 290] width 1 height 5
radio input "true"
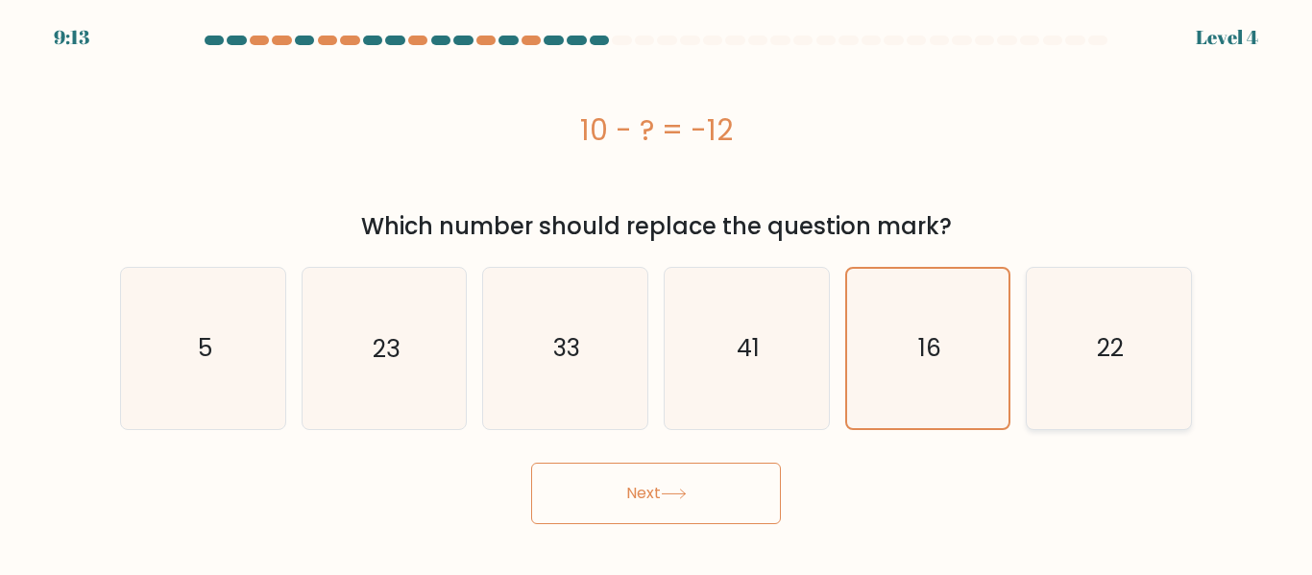
click at [1130, 363] on icon "22" at bounding box center [1108, 348] width 160 height 160
click at [657, 293] on input "f. 22" at bounding box center [656, 290] width 1 height 5
radio input "true"
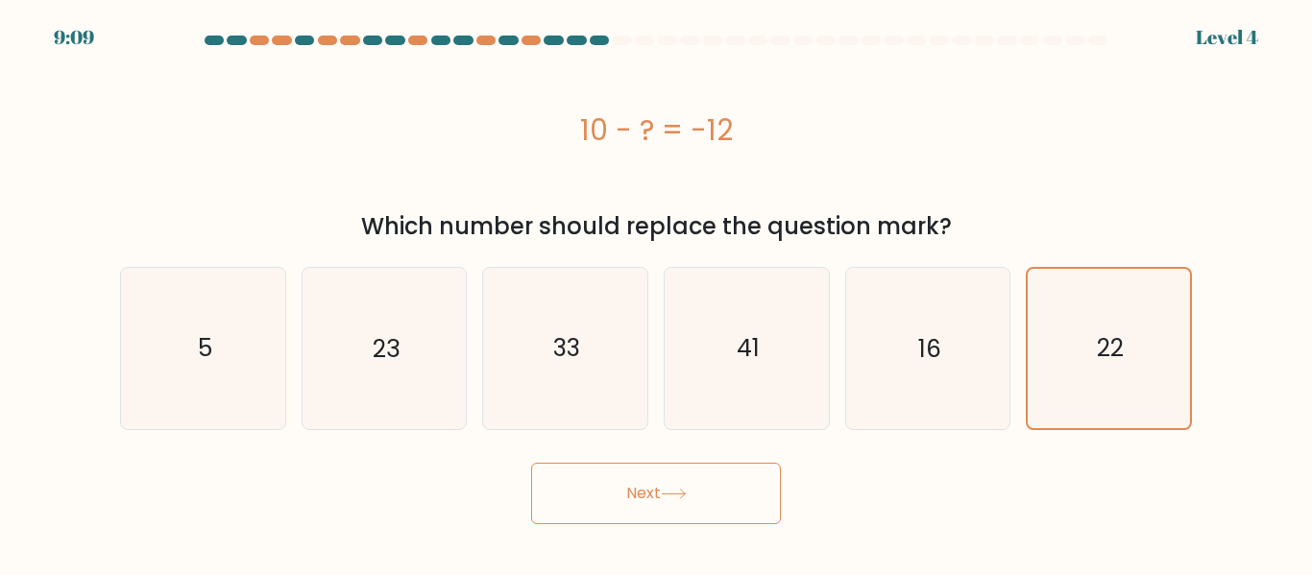
click at [655, 488] on button "Next" at bounding box center [656, 493] width 250 height 61
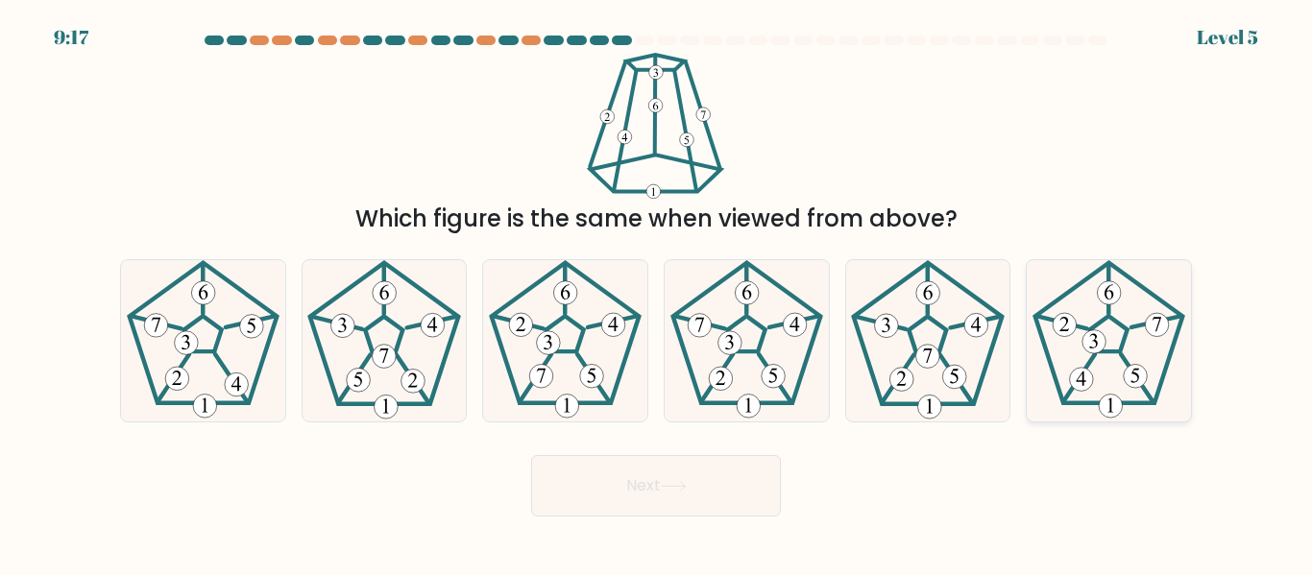
click at [1111, 291] on 781 at bounding box center [1109, 293] width 24 height 24
click at [657, 291] on input "f." at bounding box center [656, 290] width 1 height 5
radio input "true"
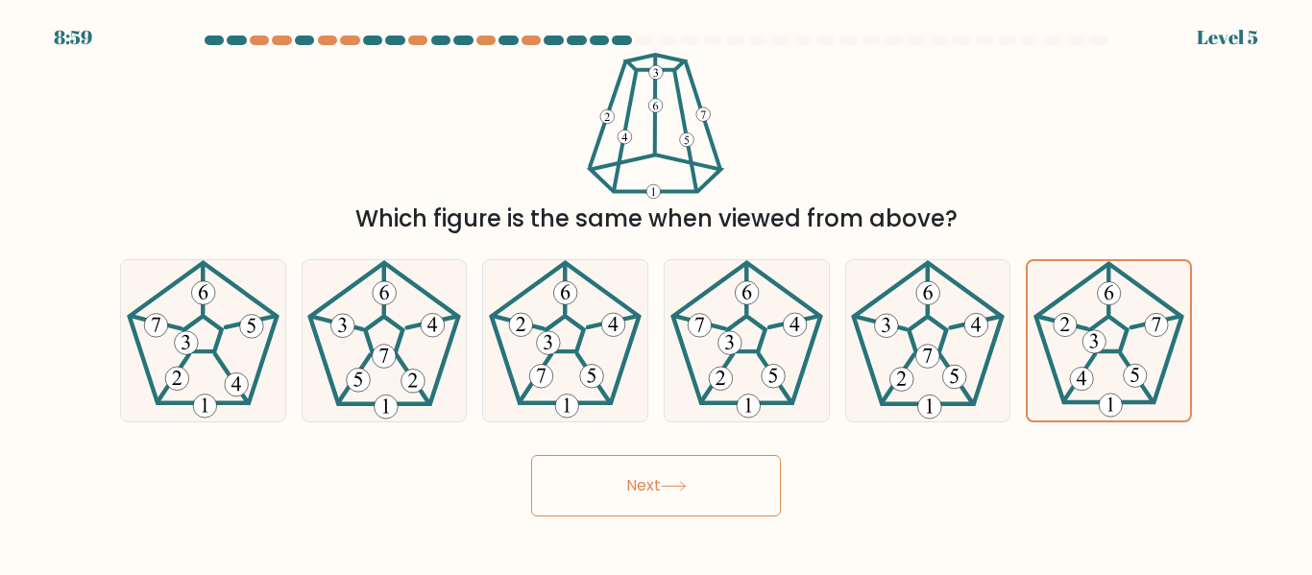
click at [635, 499] on button "Next" at bounding box center [656, 485] width 250 height 61
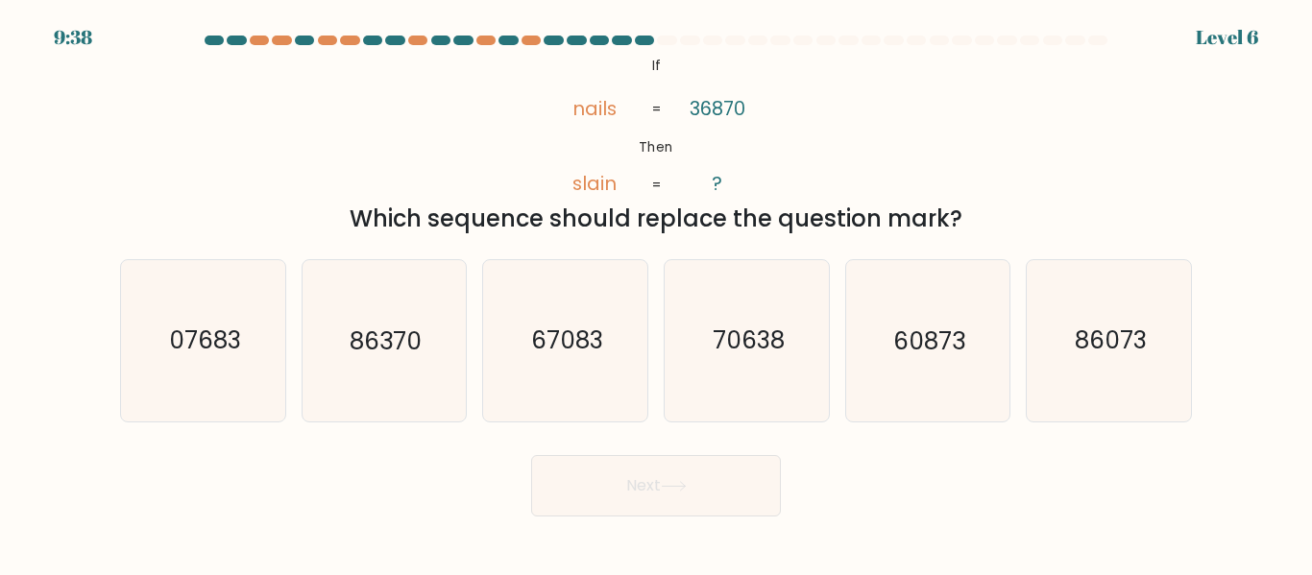
click at [598, 115] on tspan "nails" at bounding box center [594, 108] width 44 height 27
click at [545, 117] on icon "@import url('https://fonts.googleapis.com/css?family=Abril+Fatface:400,100,100i…" at bounding box center [656, 126] width 237 height 146
click at [899, 396] on icon "60873" at bounding box center [927, 340] width 160 height 160
click at [657, 293] on input "e. 60873" at bounding box center [656, 290] width 1 height 5
radio input "true"
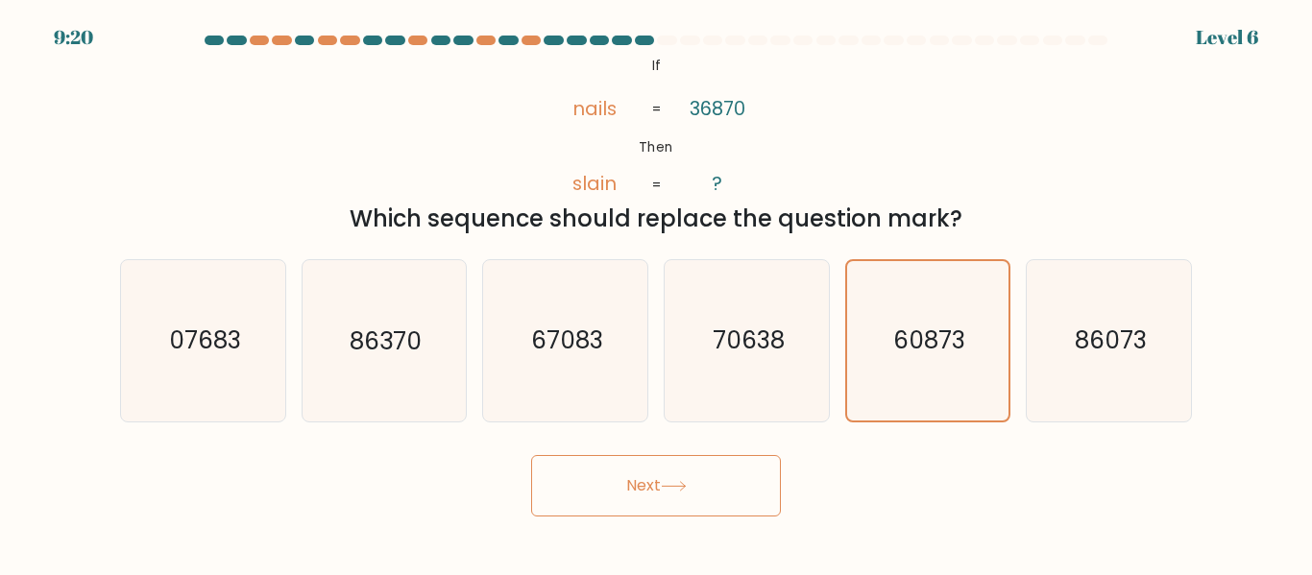
click at [632, 558] on body "9:20 Level 6 If" at bounding box center [656, 287] width 1312 height 575
click at [671, 490] on icon at bounding box center [674, 486] width 26 height 11
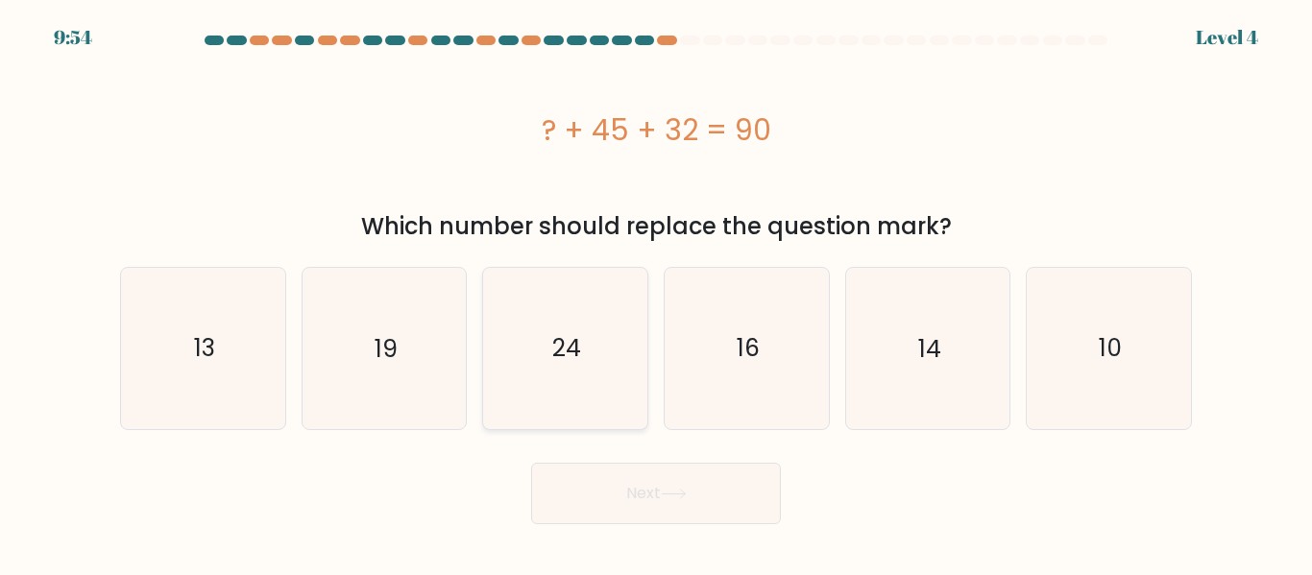
click at [631, 395] on icon "24" at bounding box center [565, 348] width 160 height 160
click at [656, 293] on input "c. 24" at bounding box center [656, 290] width 1 height 5
radio input "true"
click at [662, 495] on button "Next" at bounding box center [656, 493] width 250 height 61
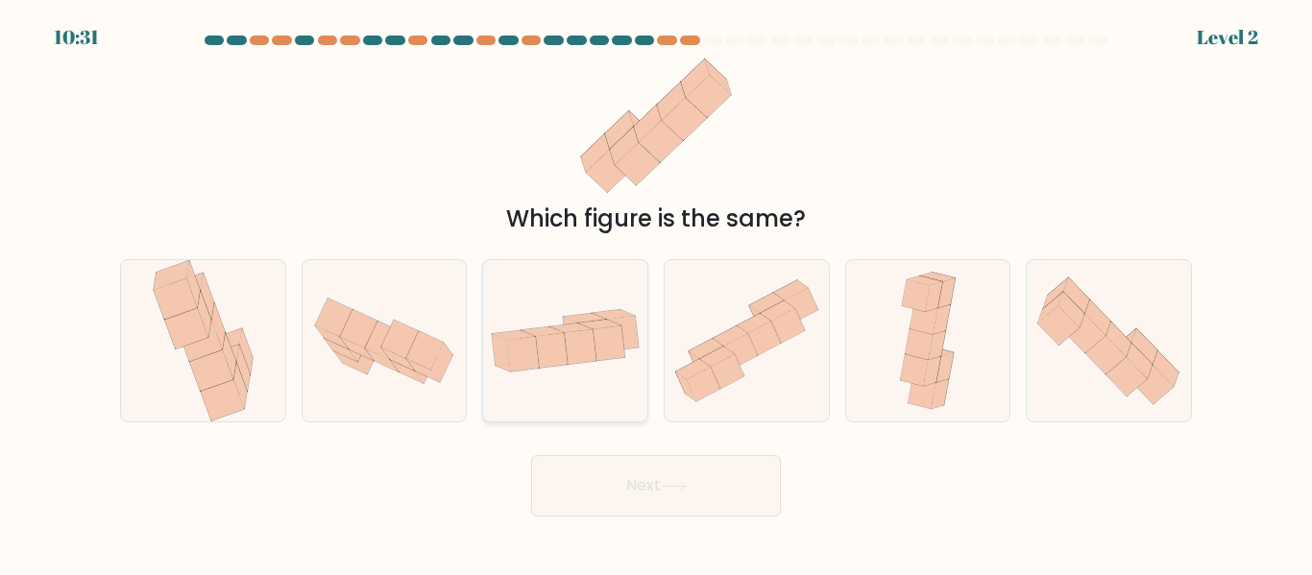
click at [620, 359] on icon at bounding box center [565, 341] width 164 height 84
click at [656, 293] on input "c." at bounding box center [656, 290] width 1 height 5
radio input "true"
click at [684, 478] on button "Next" at bounding box center [656, 485] width 250 height 61
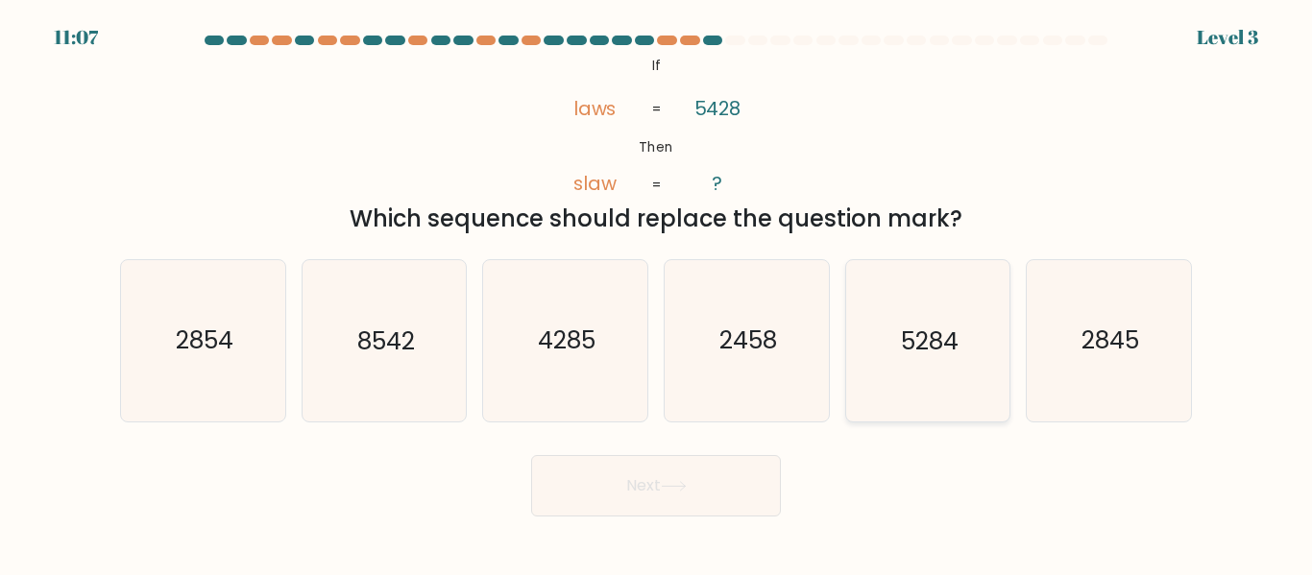
click at [906, 372] on icon "5284" at bounding box center [927, 340] width 160 height 160
click at [657, 293] on input "e. 5284" at bounding box center [656, 290] width 1 height 5
radio input "true"
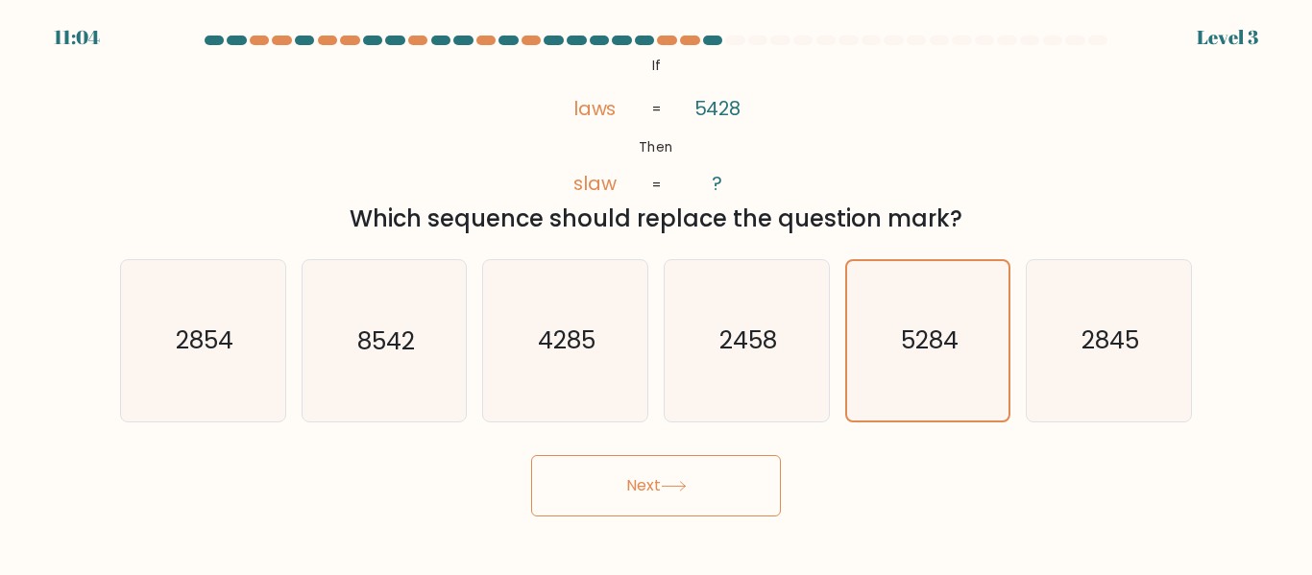
click at [726, 460] on button "Next" at bounding box center [656, 485] width 250 height 61
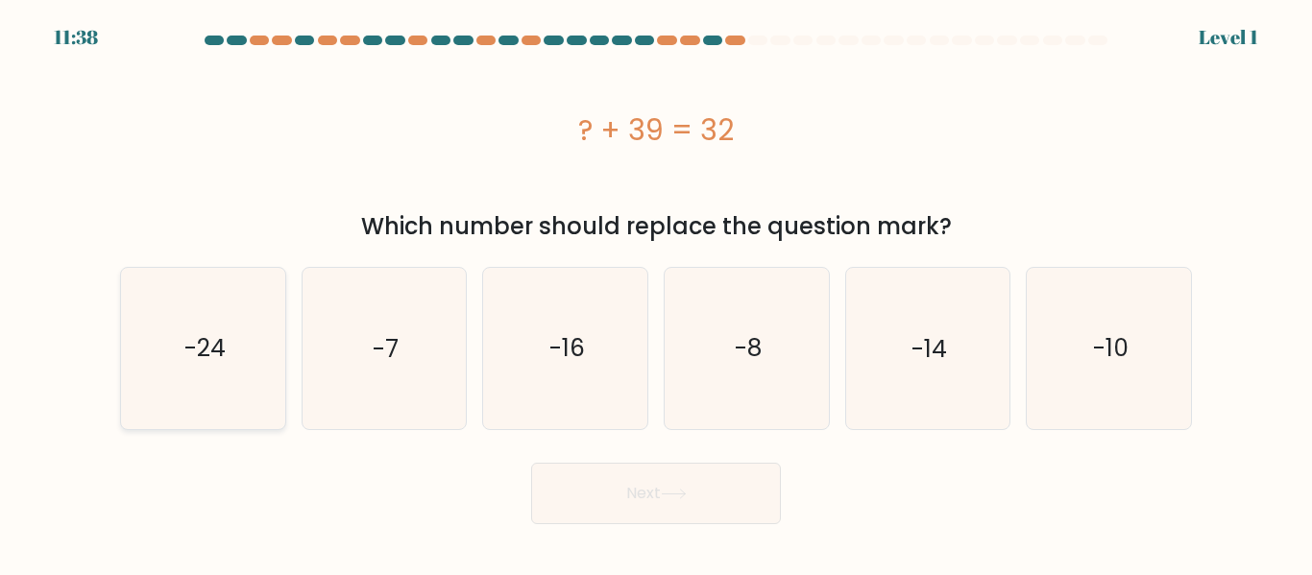
click at [245, 321] on icon "-24" at bounding box center [203, 348] width 160 height 160
click at [656, 293] on input "a. -24" at bounding box center [656, 290] width 1 height 5
radio input "true"
click at [560, 363] on text "-16" at bounding box center [567, 348] width 36 height 34
click at [656, 293] on input "c. -16" at bounding box center [656, 290] width 1 height 5
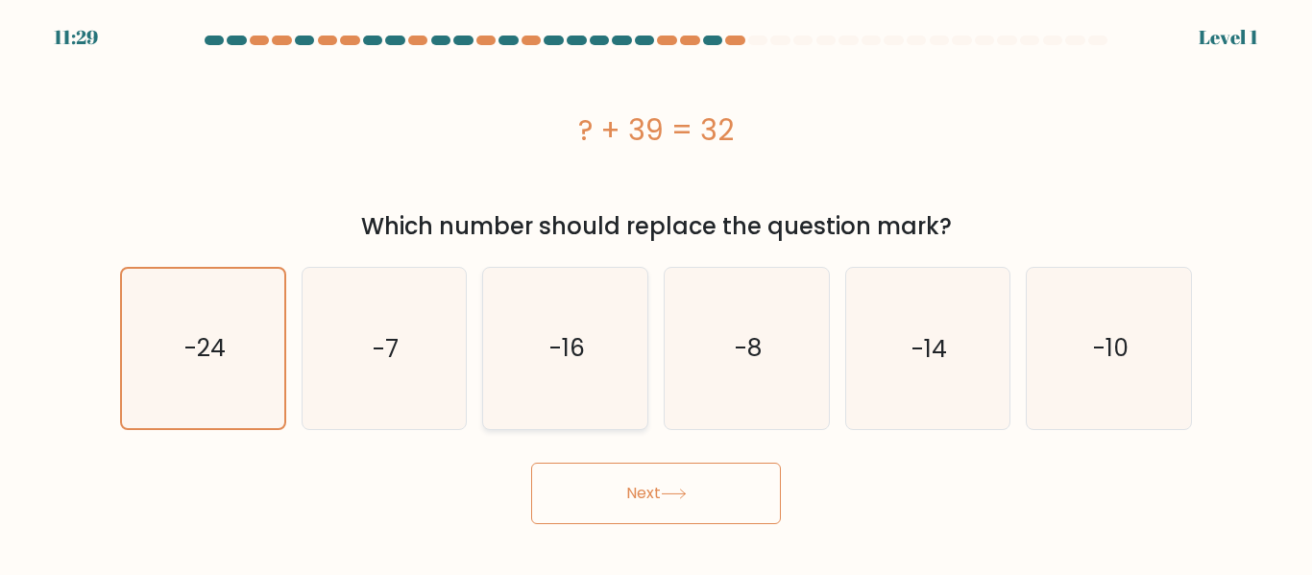
radio input "true"
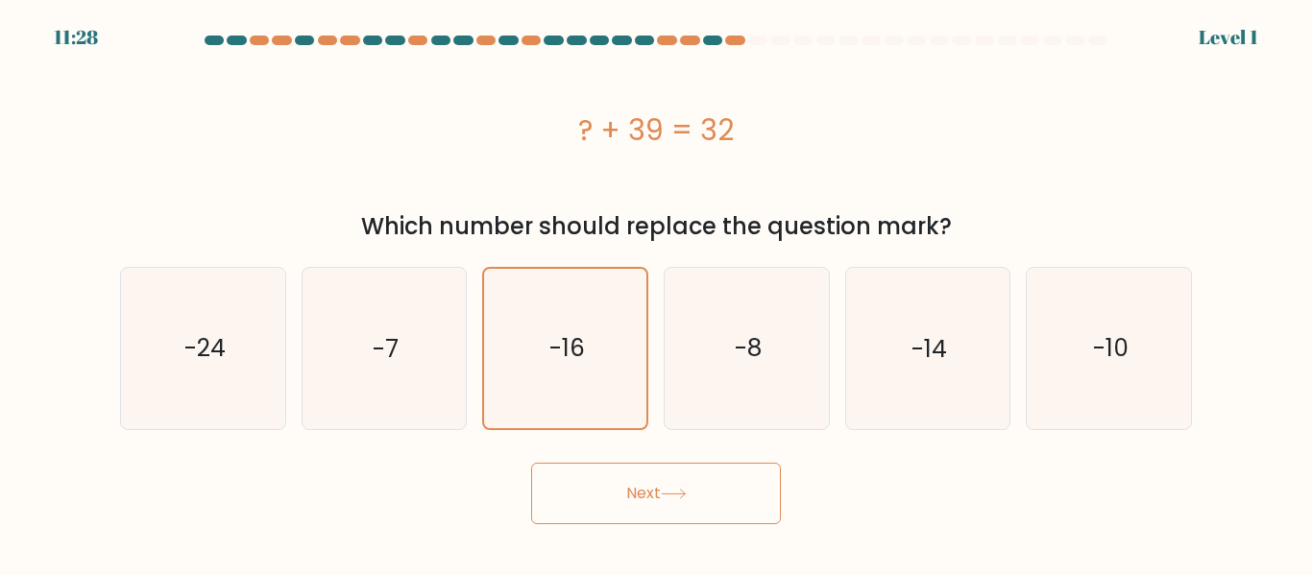
click at [642, 468] on button "Next" at bounding box center [656, 493] width 250 height 61
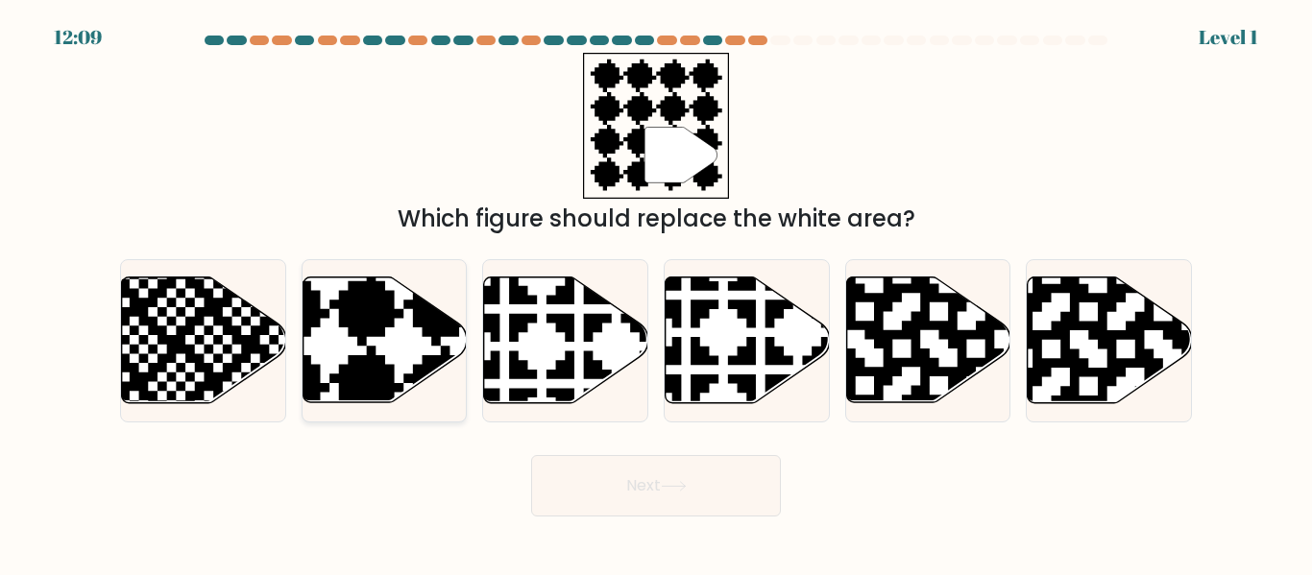
click at [384, 344] on icon at bounding box center [384, 340] width 164 height 126
click at [656, 293] on input "b." at bounding box center [656, 290] width 1 height 5
radio input "true"
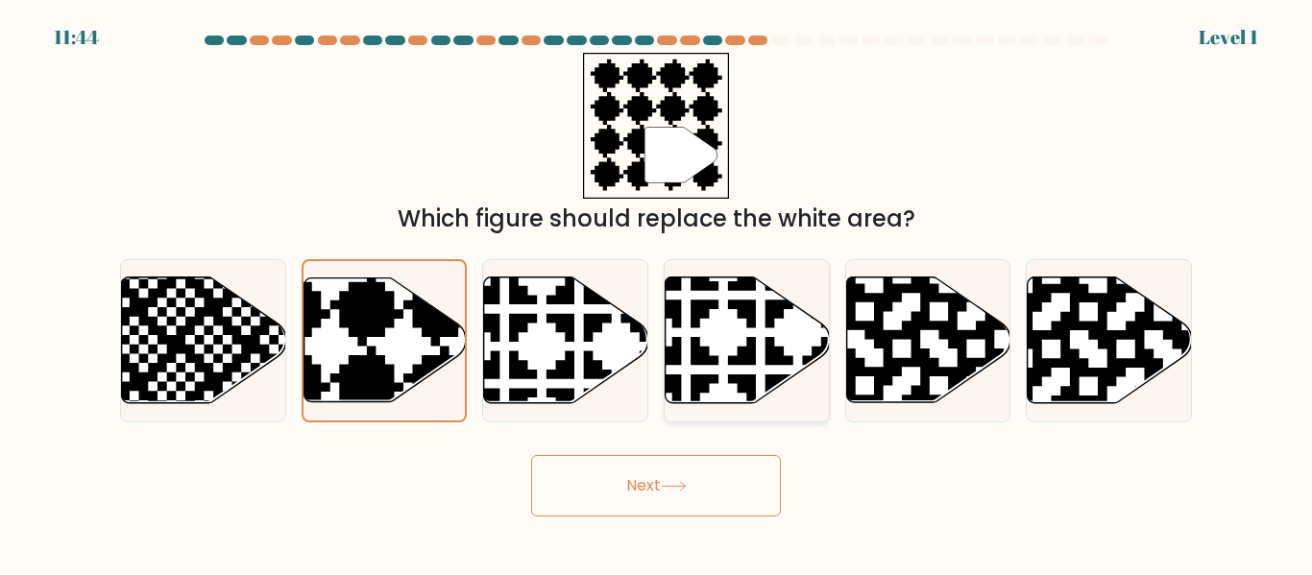
click at [762, 342] on icon at bounding box center [747, 340] width 164 height 126
click at [657, 293] on input "d." at bounding box center [656, 290] width 1 height 5
radio input "true"
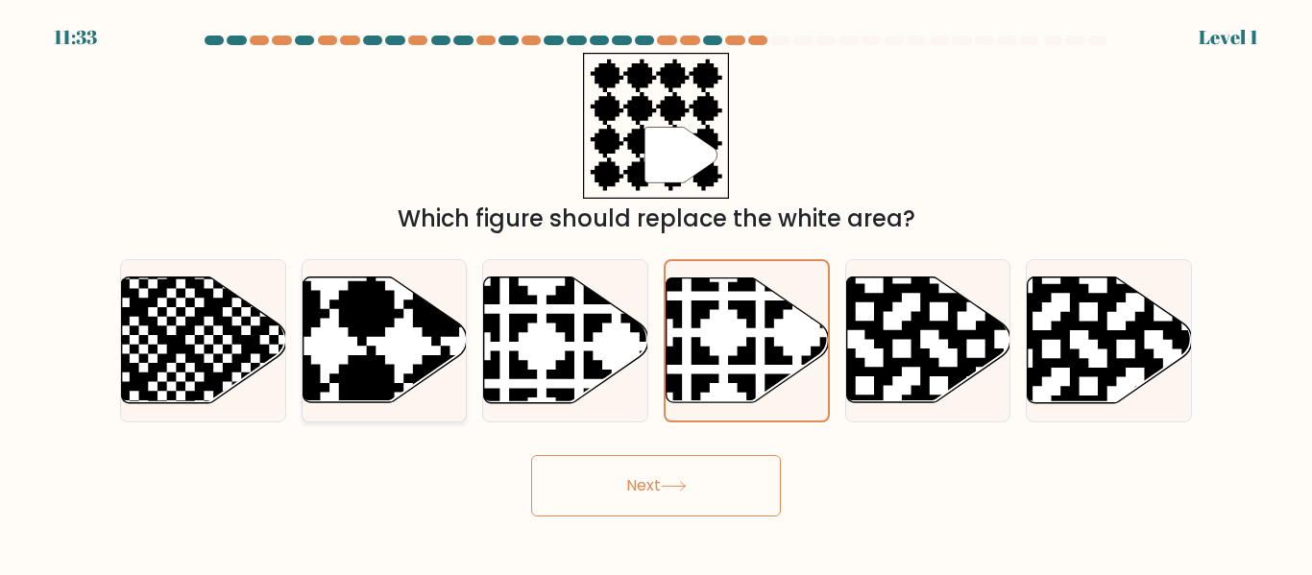
click at [373, 305] on icon at bounding box center [330, 273] width 298 height 298
click at [656, 293] on input "b." at bounding box center [656, 290] width 1 height 5
radio input "true"
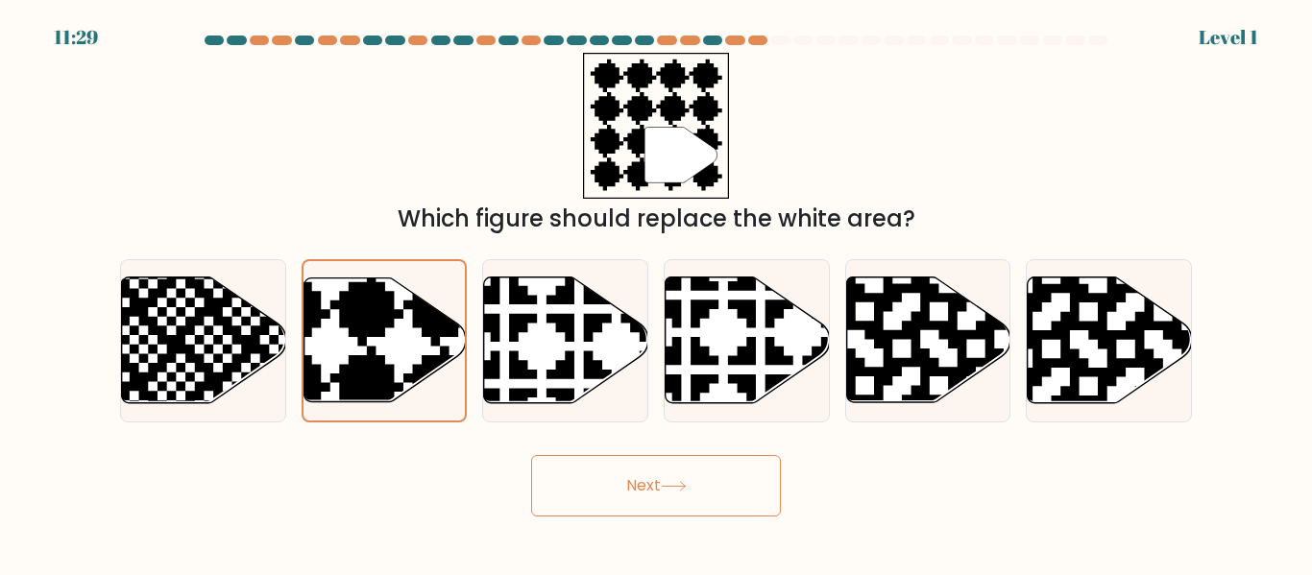
click at [672, 481] on icon at bounding box center [674, 486] width 26 height 11
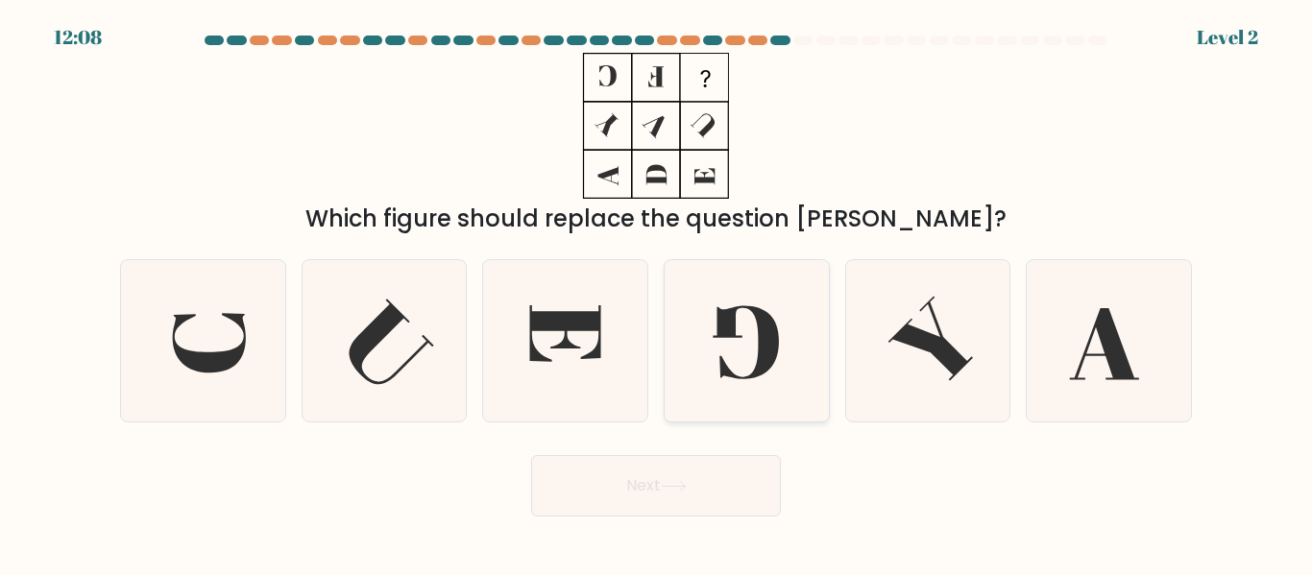
click at [771, 342] on icon at bounding box center [745, 342] width 66 height 73
click at [657, 293] on input "d." at bounding box center [656, 290] width 1 height 5
radio input "true"
click at [745, 485] on button "Next" at bounding box center [656, 485] width 250 height 61
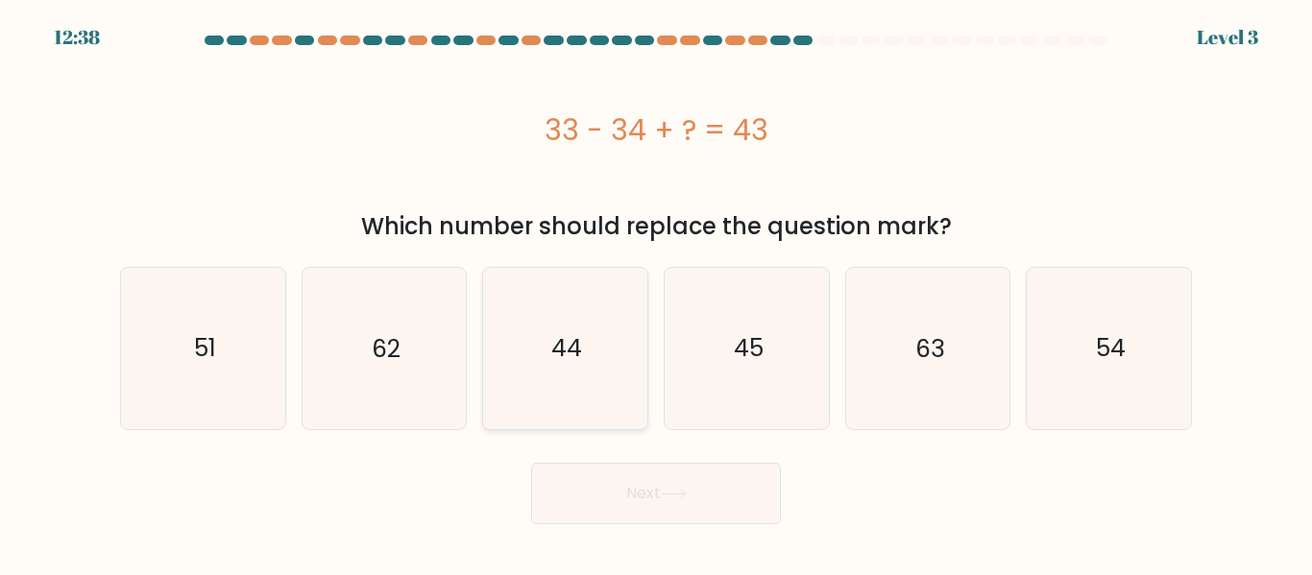
click at [610, 372] on icon "44" at bounding box center [565, 348] width 160 height 160
click at [656, 293] on input "c. 44" at bounding box center [656, 290] width 1 height 5
radio input "true"
click at [729, 512] on button "Next" at bounding box center [656, 493] width 250 height 61
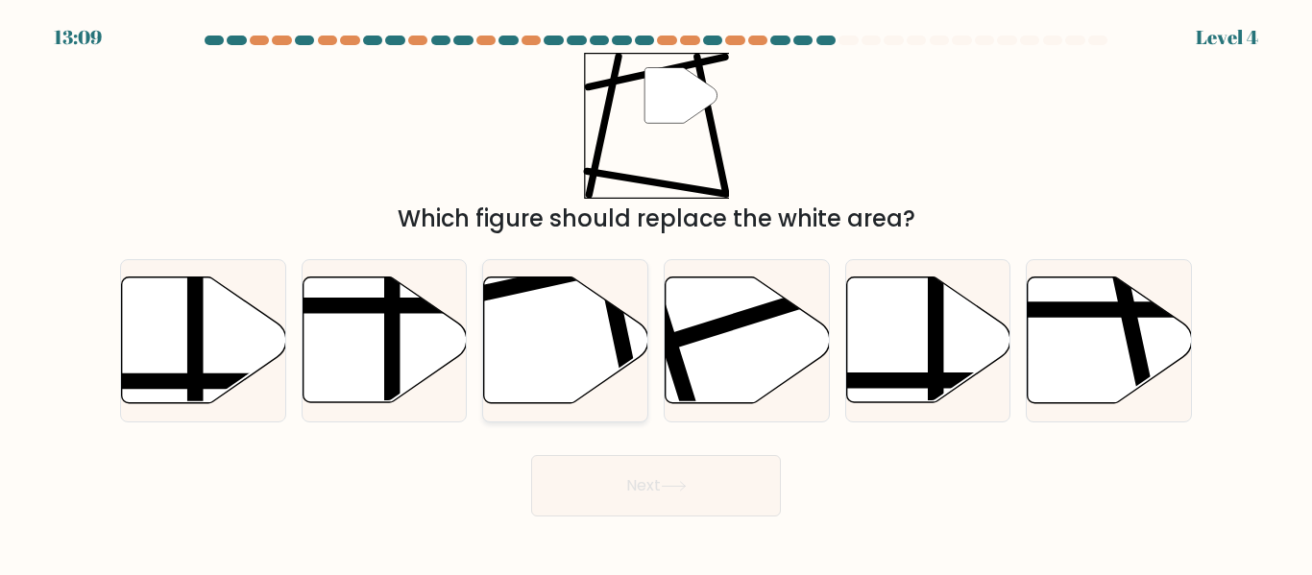
click at [608, 305] on line at bounding box center [635, 407] width 65 height 309
click at [656, 293] on input "c." at bounding box center [656, 290] width 1 height 5
radio input "true"
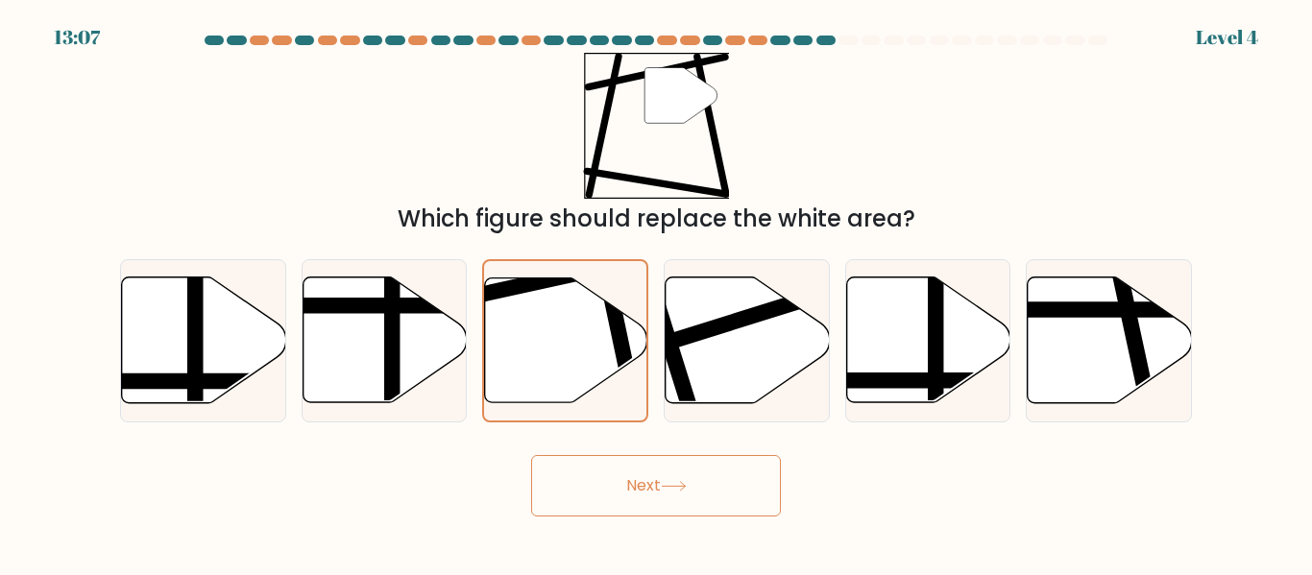
click at [714, 500] on button "Next" at bounding box center [656, 485] width 250 height 61
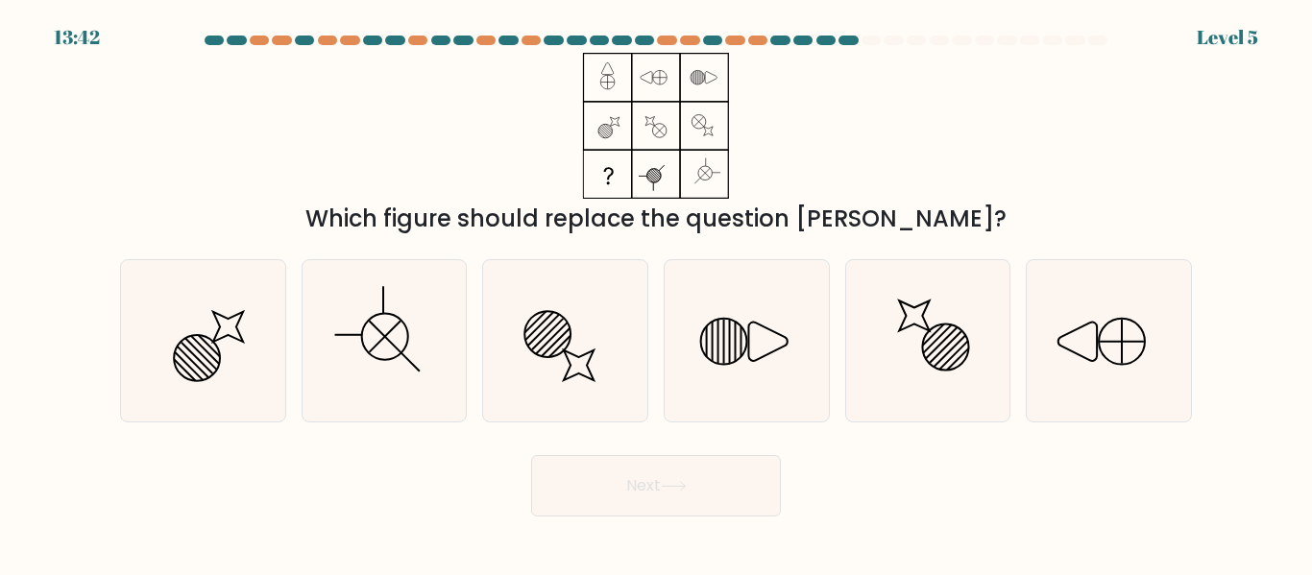
click at [925, 425] on form at bounding box center [656, 276] width 1312 height 481
click at [915, 419] on icon at bounding box center [927, 340] width 160 height 160
click at [657, 293] on input "e." at bounding box center [656, 290] width 1 height 5
radio input "true"
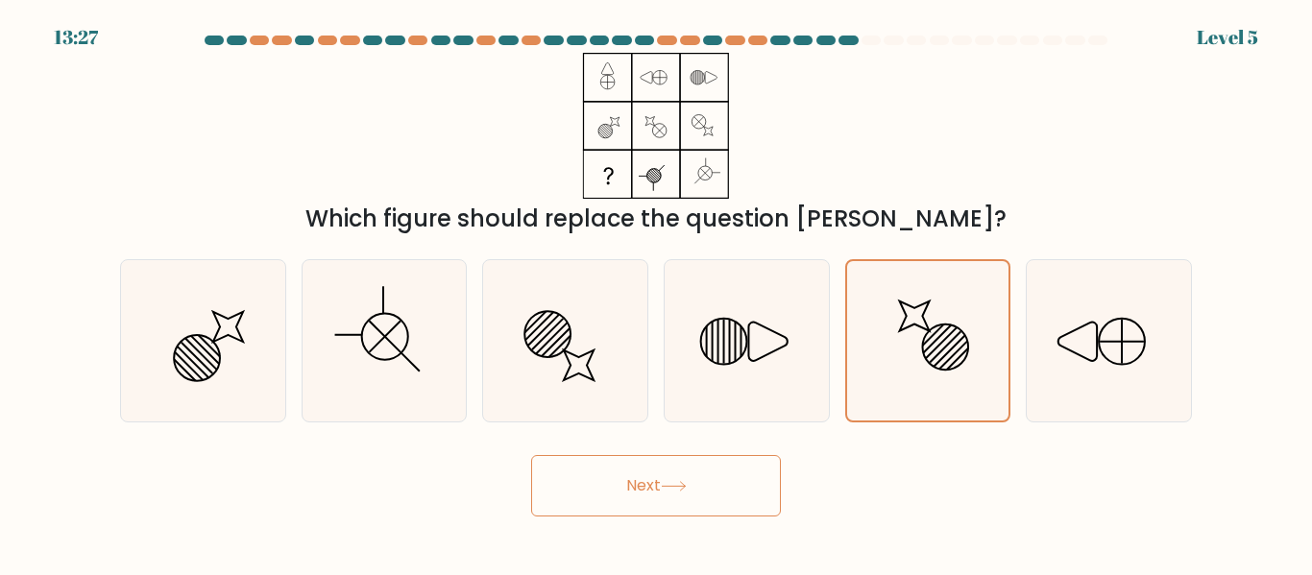
click at [650, 501] on button "Next" at bounding box center [656, 485] width 250 height 61
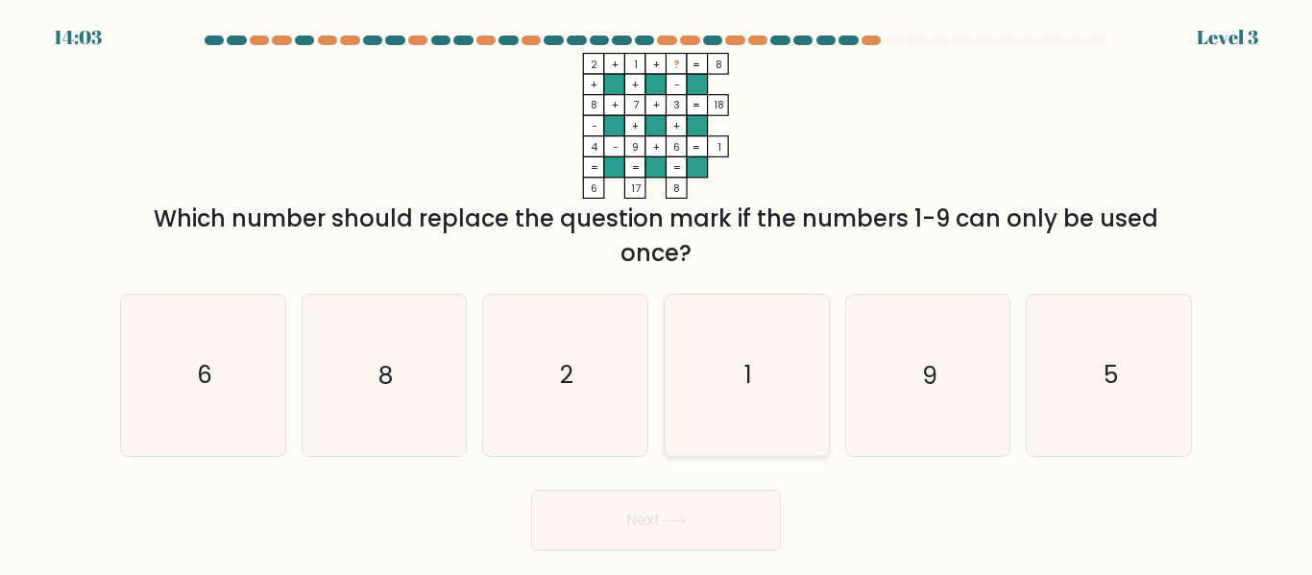
click at [765, 336] on icon "1" at bounding box center [746, 375] width 160 height 160
click at [657, 293] on input "d. 1" at bounding box center [656, 290] width 1 height 5
radio input "true"
click at [395, 488] on div "Next" at bounding box center [655, 515] width 1095 height 71
click at [340, 390] on icon "8" at bounding box center [383, 375] width 160 height 160
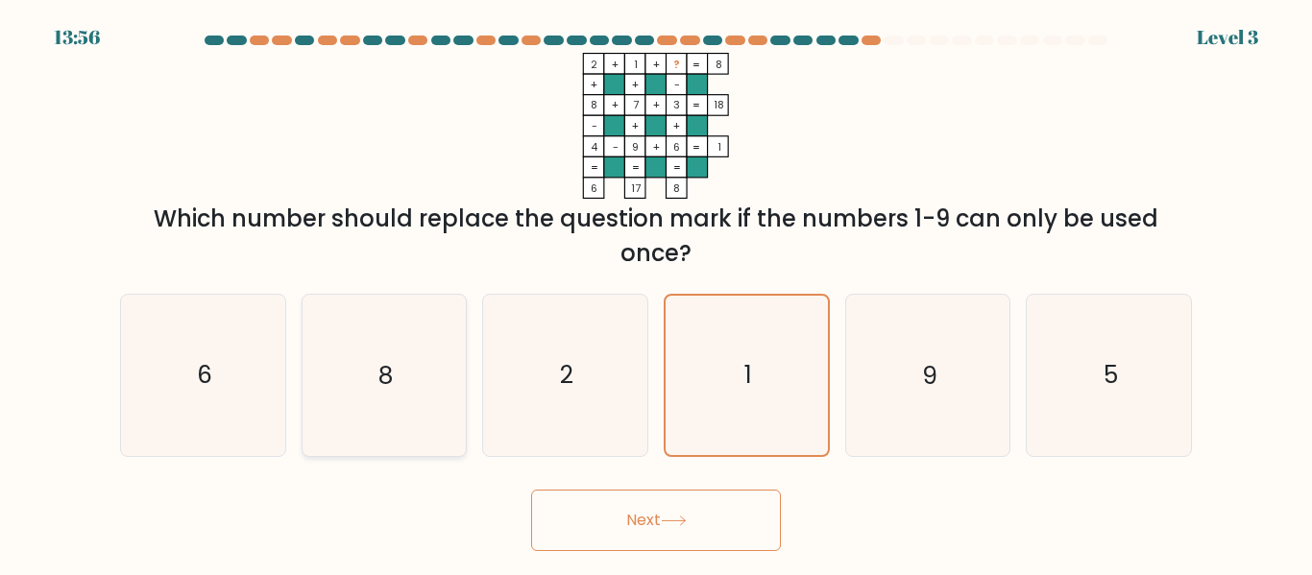
click at [656, 293] on input "b. 8" at bounding box center [656, 290] width 1 height 5
radio input "true"
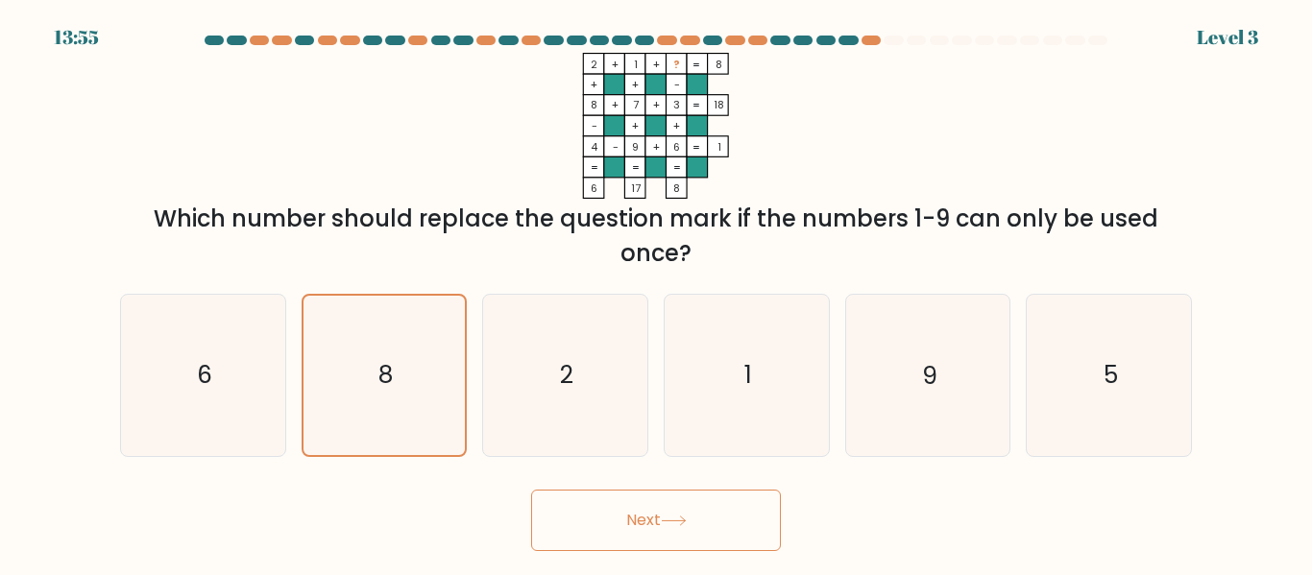
click at [644, 521] on button "Next" at bounding box center [656, 520] width 250 height 61
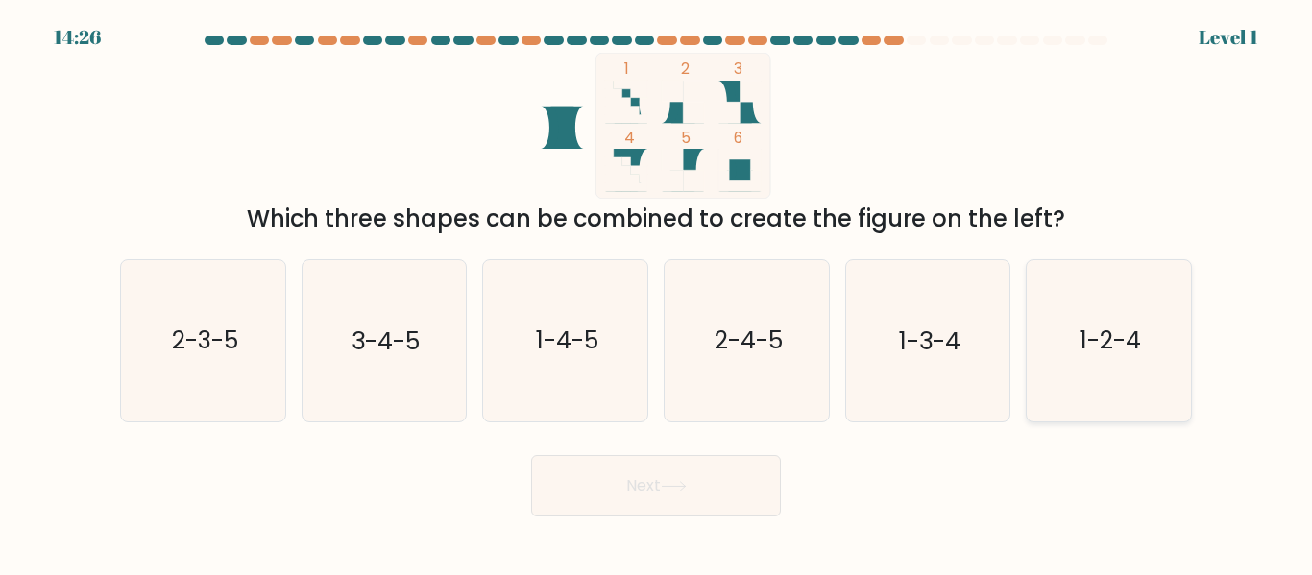
click at [1130, 275] on icon "1-2-4" at bounding box center [1108, 340] width 160 height 160
click at [657, 288] on input "f. 1-2-4" at bounding box center [656, 290] width 1 height 5
radio input "true"
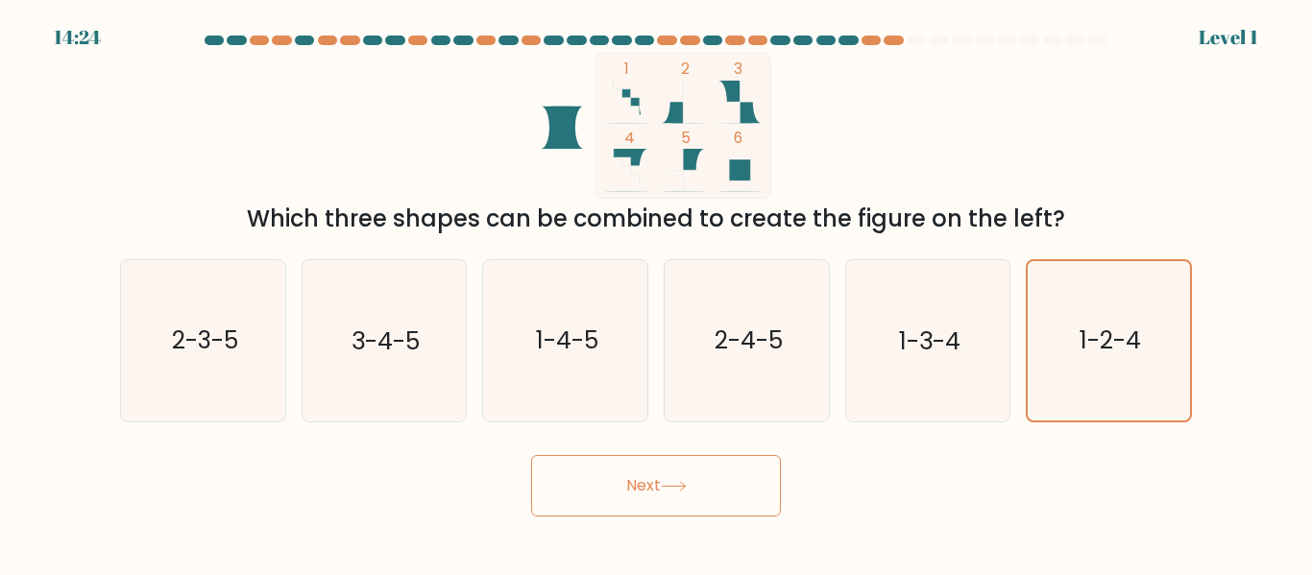
click at [725, 477] on button "Next" at bounding box center [656, 485] width 250 height 61
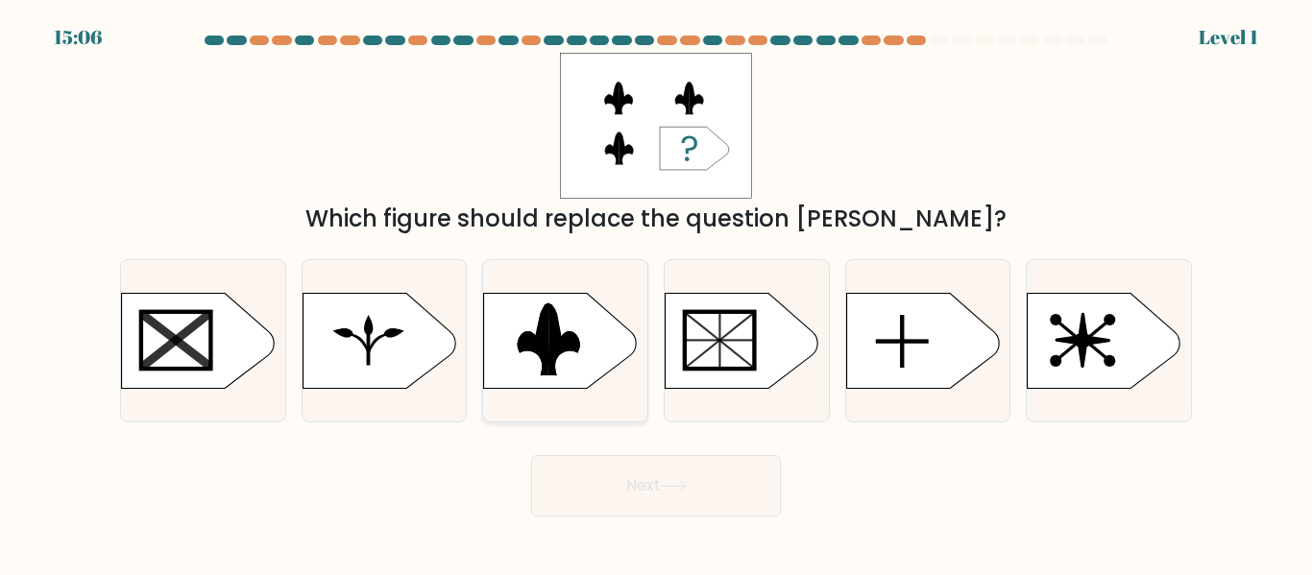
click at [607, 327] on rect at bounding box center [474, 290] width 426 height 325
click at [656, 293] on input "c." at bounding box center [656, 290] width 1 height 5
radio input "true"
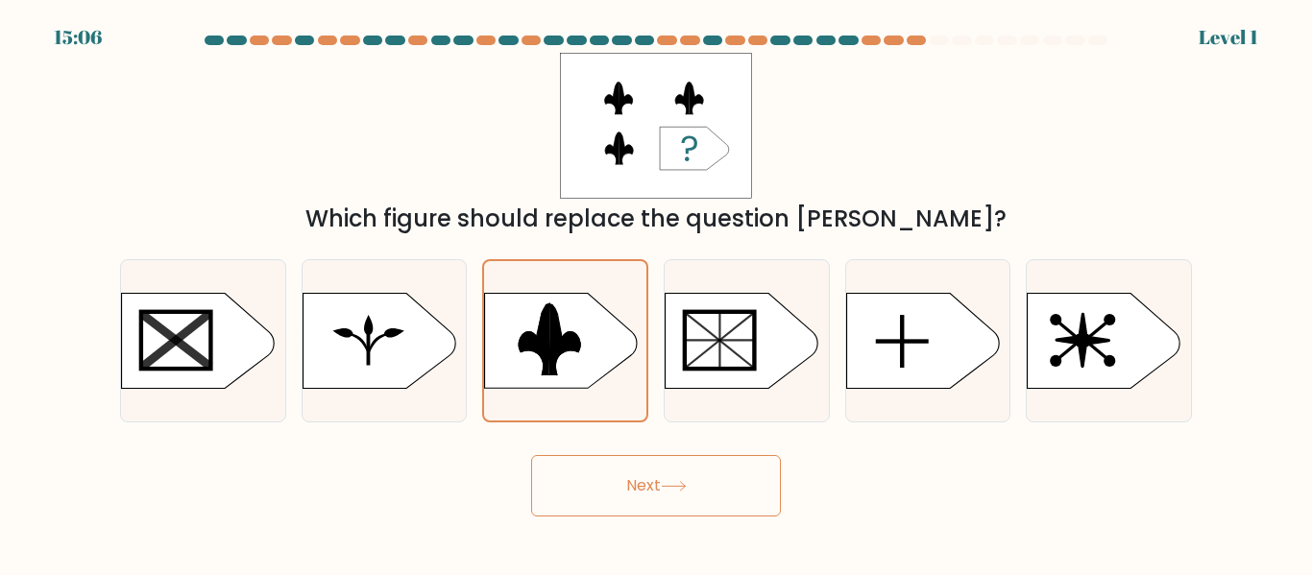
click at [727, 494] on button "Next" at bounding box center [656, 485] width 250 height 61
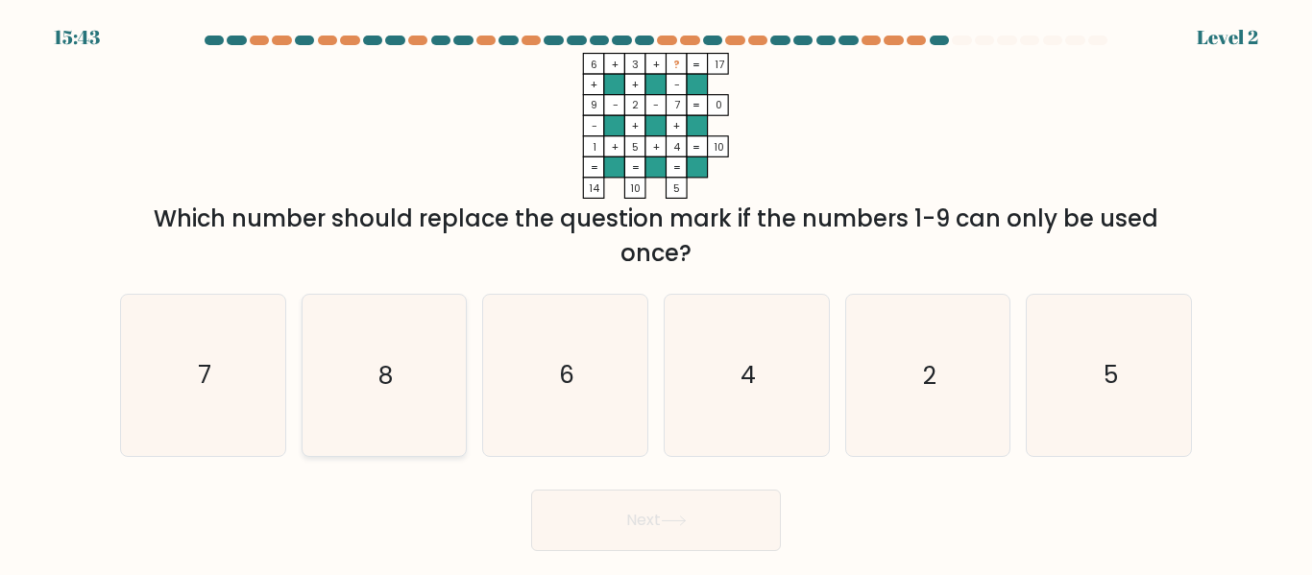
click at [438, 355] on icon "8" at bounding box center [383, 375] width 160 height 160
click at [656, 293] on input "b. 8" at bounding box center [656, 290] width 1 height 5
radio input "true"
click at [690, 533] on button "Next" at bounding box center [656, 520] width 250 height 61
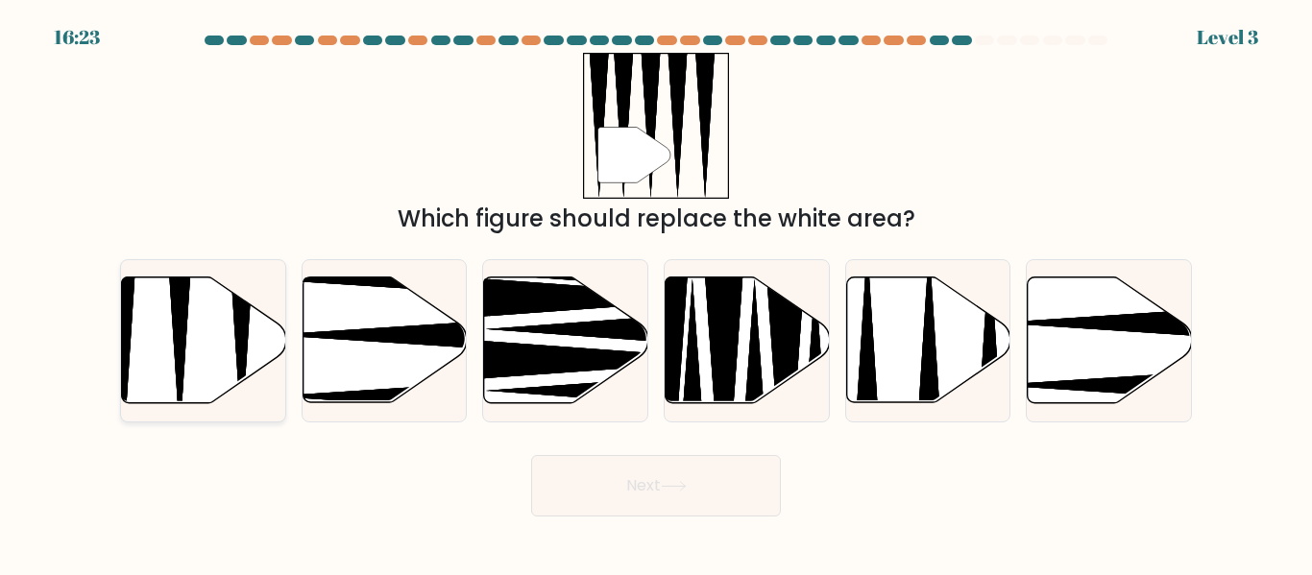
click at [240, 308] on icon at bounding box center [241, 273] width 42 height 325
click at [656, 293] on input "a." at bounding box center [656, 290] width 1 height 5
radio input "true"
click at [641, 466] on button "Next" at bounding box center [656, 485] width 250 height 61
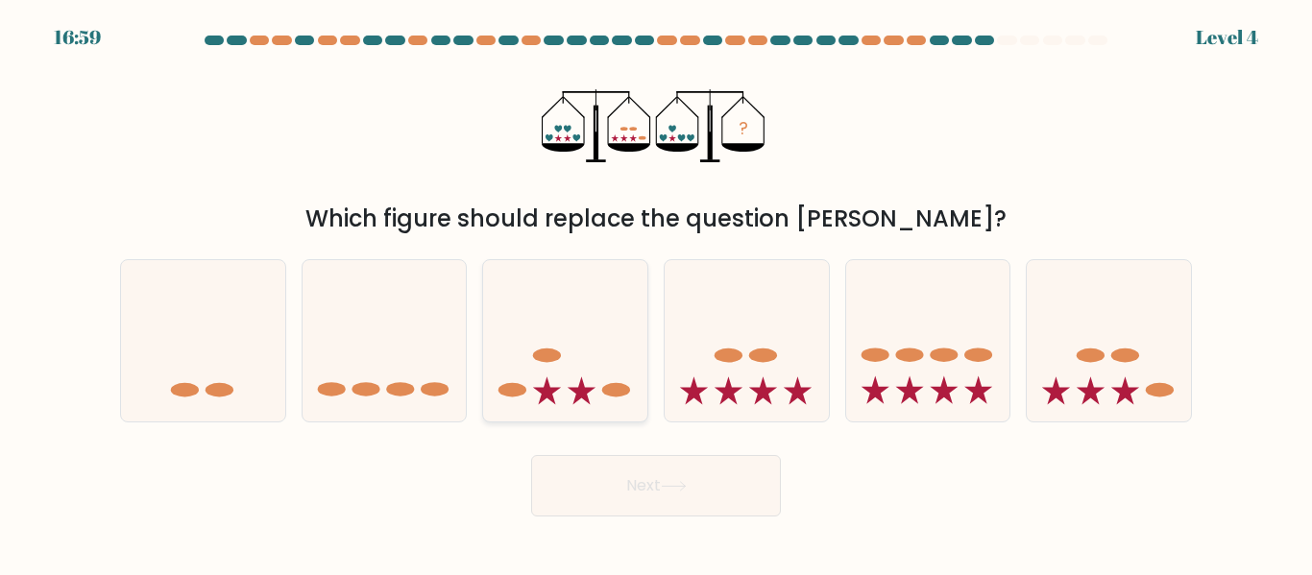
click at [618, 323] on icon at bounding box center [565, 340] width 164 height 135
click at [656, 293] on input "c." at bounding box center [656, 290] width 1 height 5
radio input "true"
click at [669, 477] on button "Next" at bounding box center [656, 485] width 250 height 61
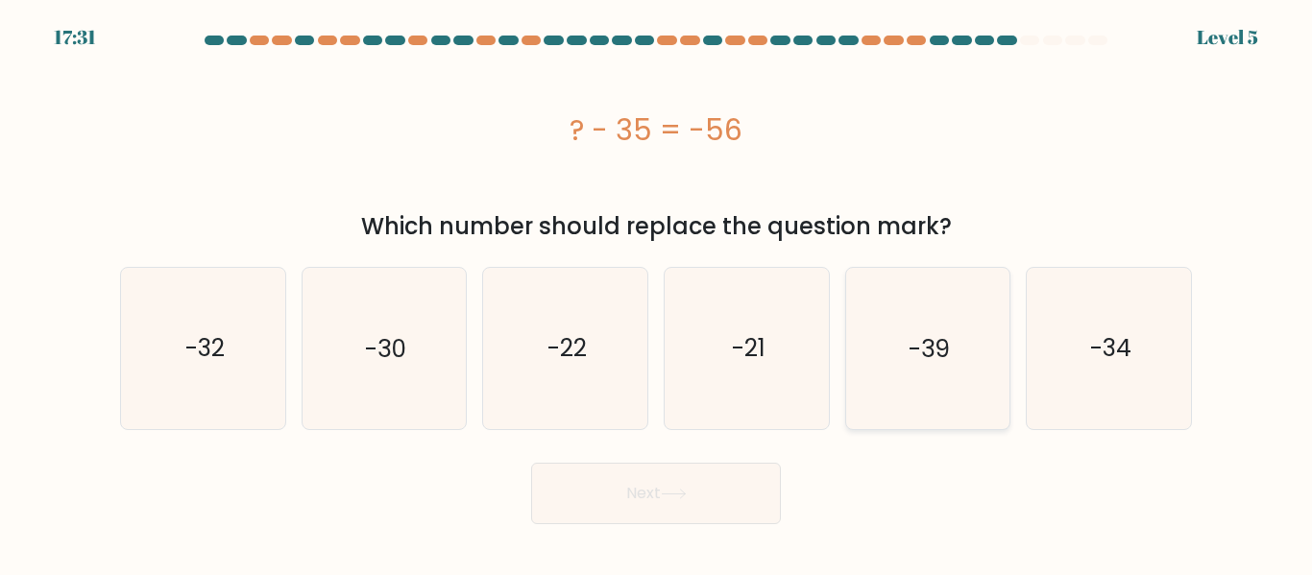
click at [936, 354] on text "-39" at bounding box center [928, 348] width 41 height 34
click at [657, 293] on input "e. -39" at bounding box center [656, 290] width 1 height 5
radio input "true"
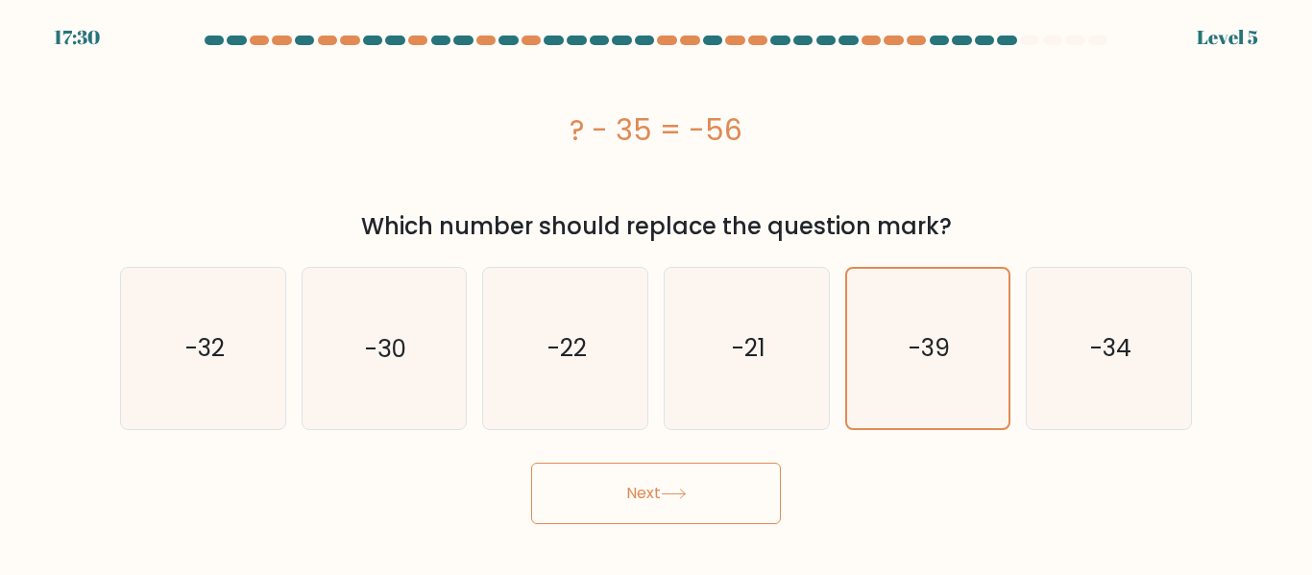
click at [603, 486] on button "Next" at bounding box center [656, 493] width 250 height 61
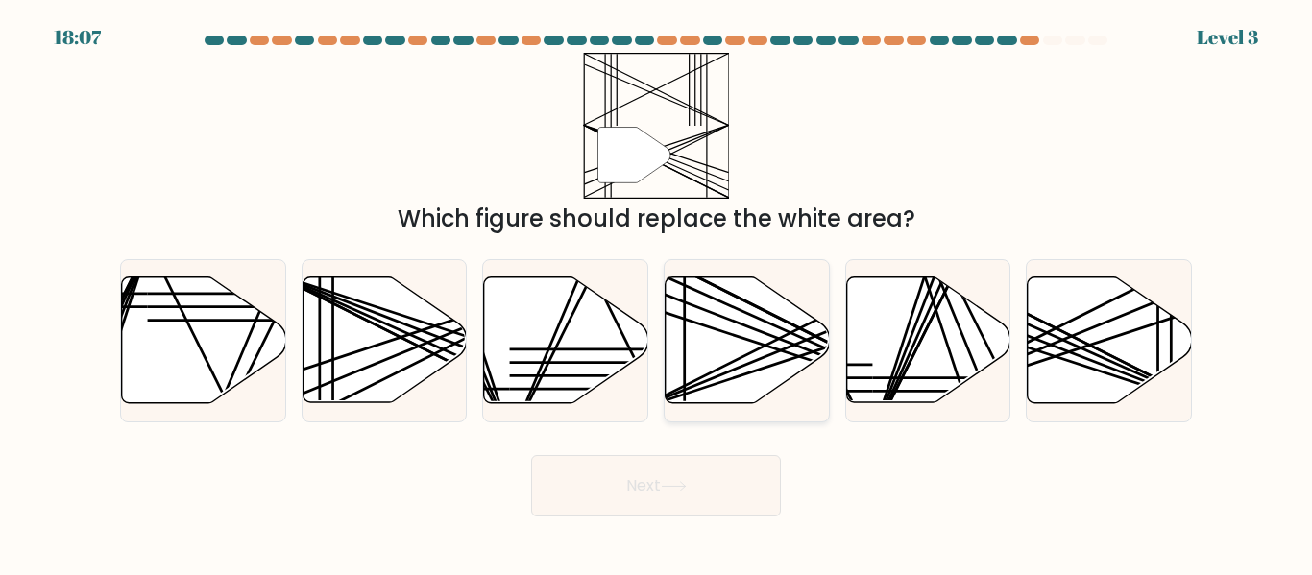
click at [739, 360] on icon at bounding box center [747, 340] width 164 height 126
click at [657, 293] on input "d." at bounding box center [656, 290] width 1 height 5
radio input "true"
click at [368, 323] on line at bounding box center [434, 355] width 327 height 164
click at [656, 293] on input "b." at bounding box center [656, 290] width 1 height 5
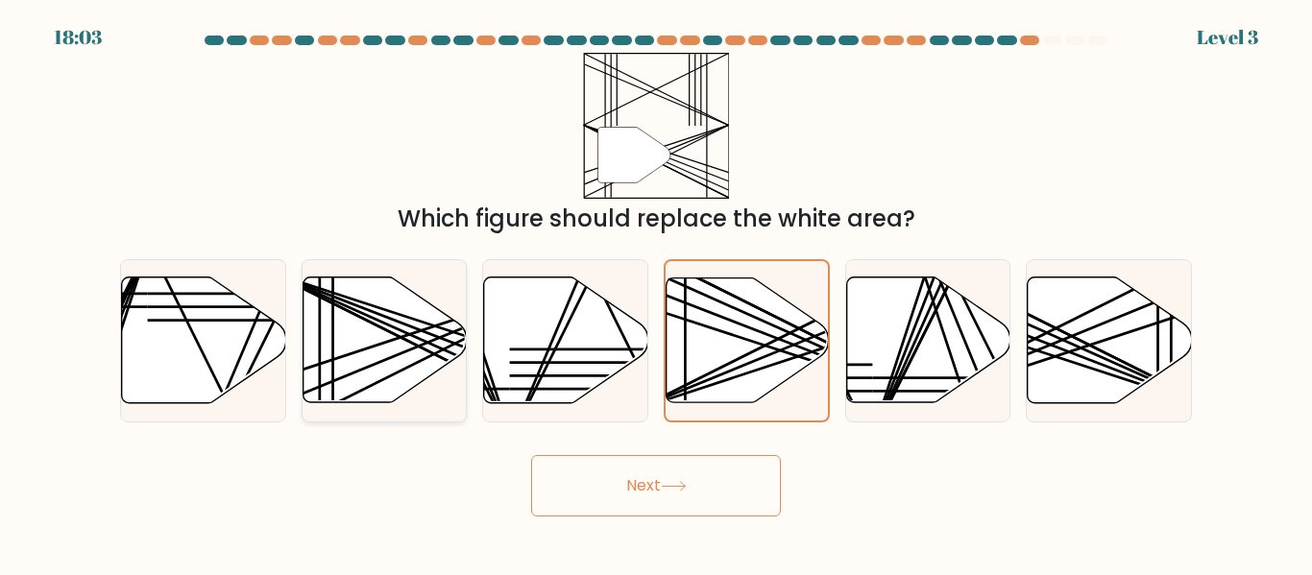
radio input "true"
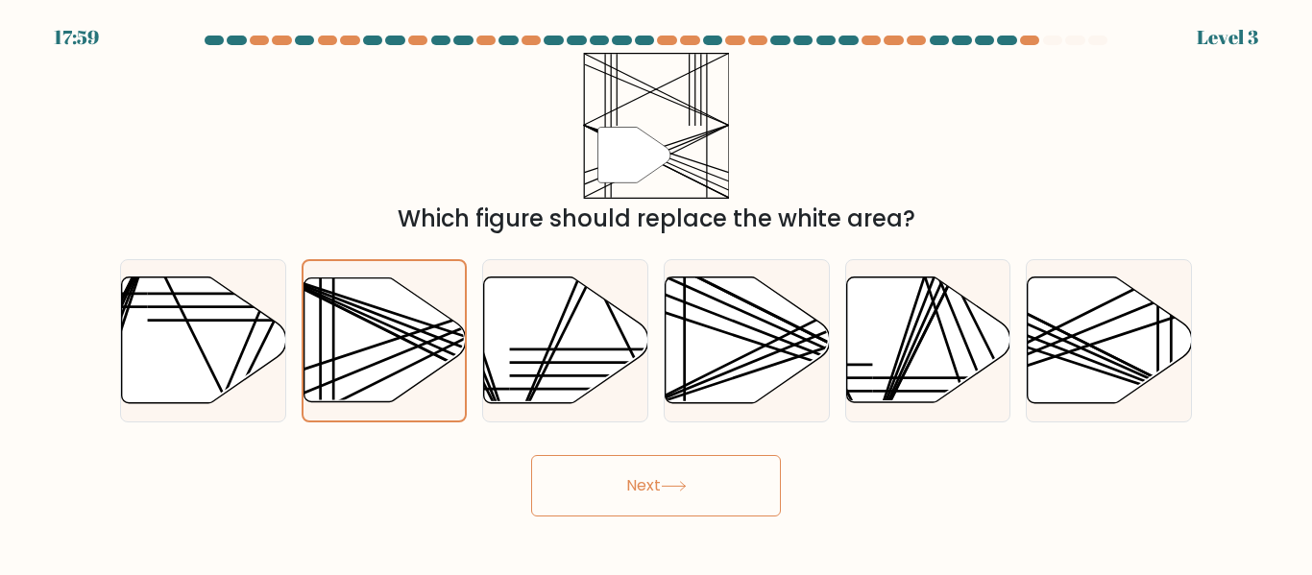
click at [737, 470] on button "Next" at bounding box center [656, 485] width 250 height 61
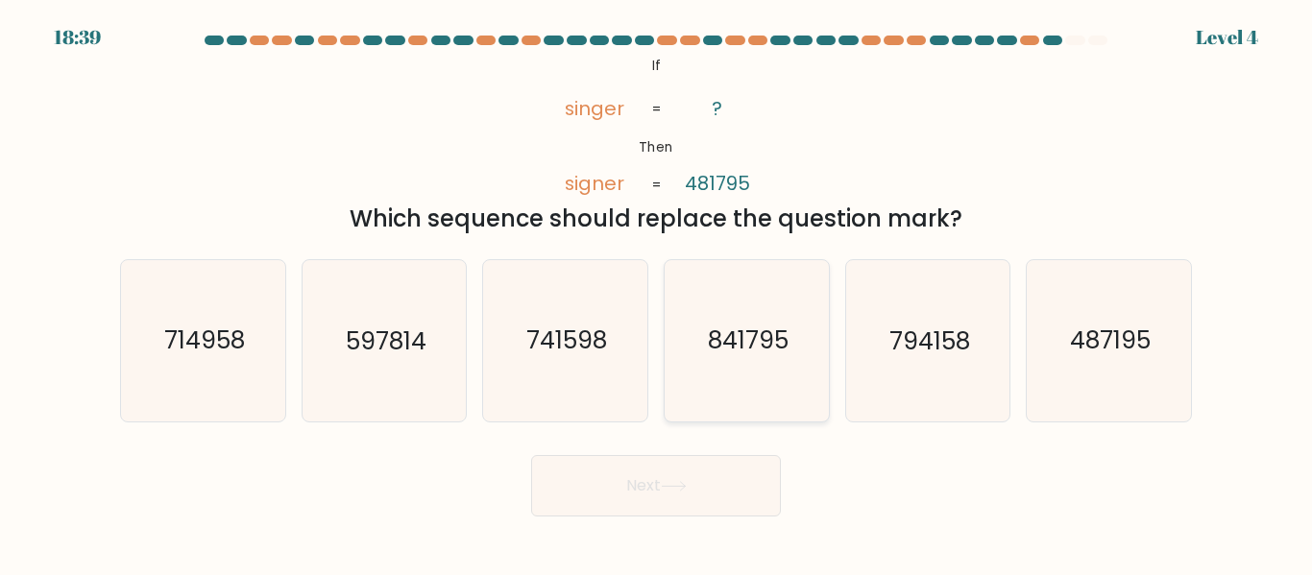
click at [769, 347] on text "841795" at bounding box center [748, 342] width 81 height 34
click at [657, 293] on input "d. 841795" at bounding box center [656, 290] width 1 height 5
radio input "true"
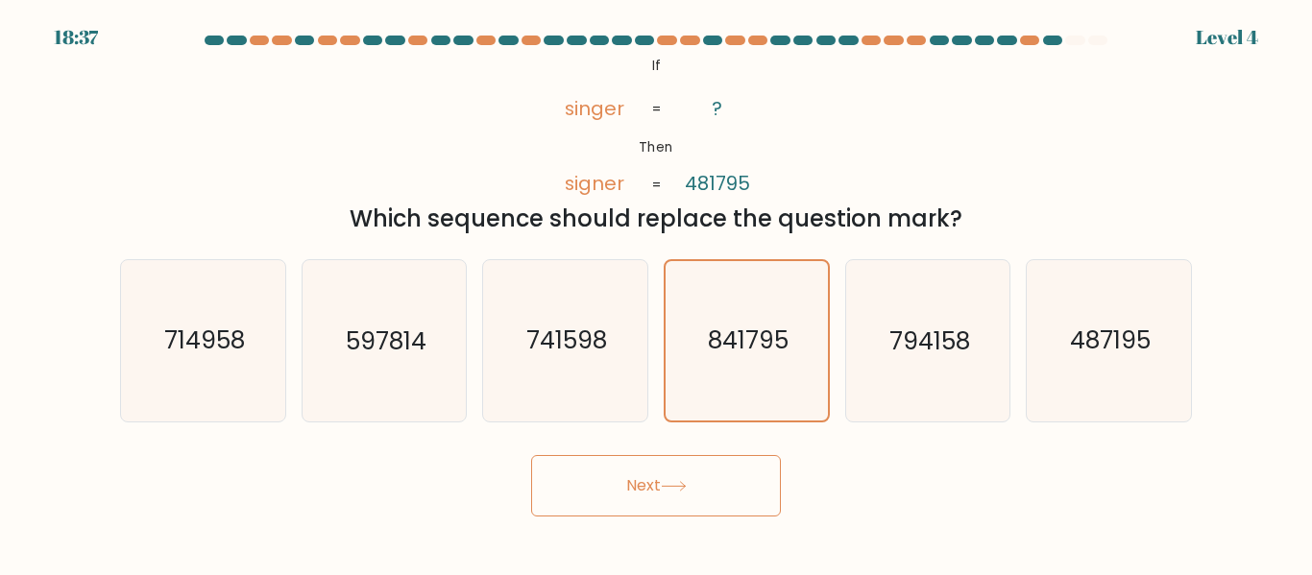
click at [711, 504] on button "Next" at bounding box center [656, 485] width 250 height 61
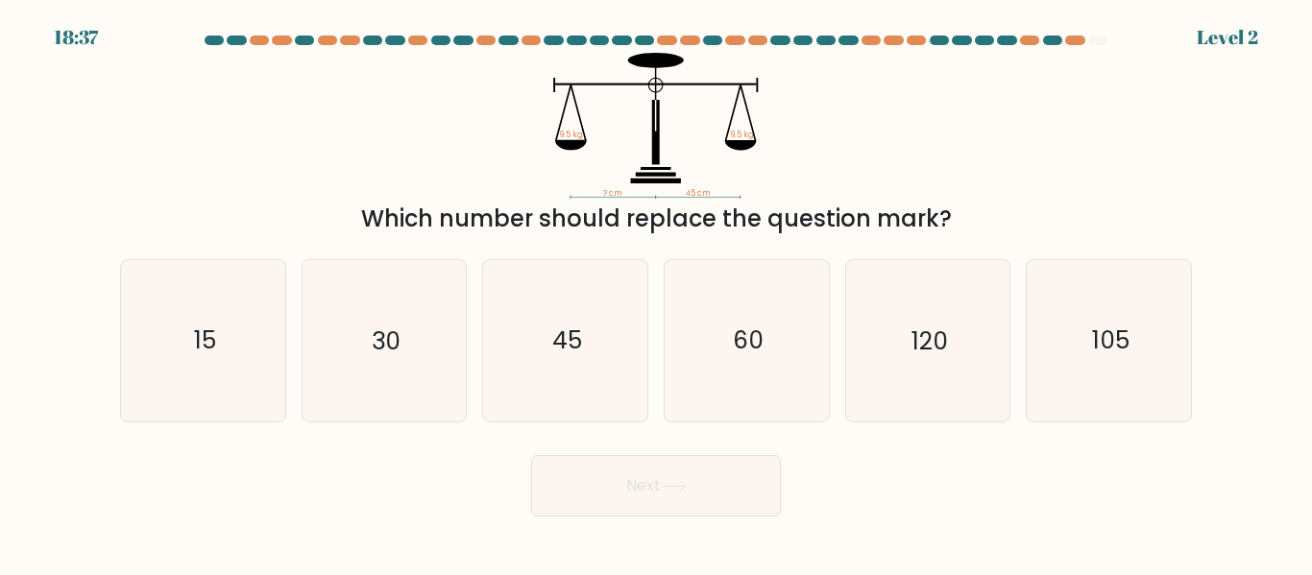
click at [714, 487] on button "Next" at bounding box center [656, 485] width 250 height 61
click at [471, 177] on icon "? cm 45 cm 9.5 kg 9.5 kg" at bounding box center [656, 126] width 576 height 146
click at [571, 318] on icon "45" at bounding box center [565, 340] width 160 height 160
click at [656, 293] on input "c. 45" at bounding box center [656, 290] width 1 height 5
radio input "true"
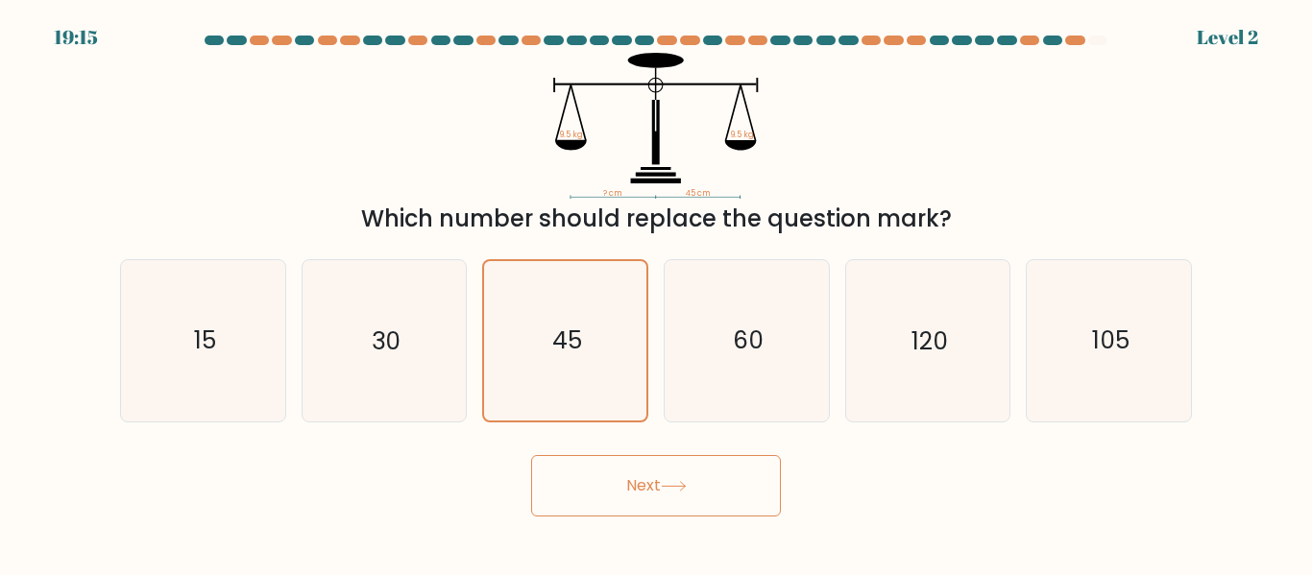
click at [653, 480] on button "Next" at bounding box center [656, 485] width 250 height 61
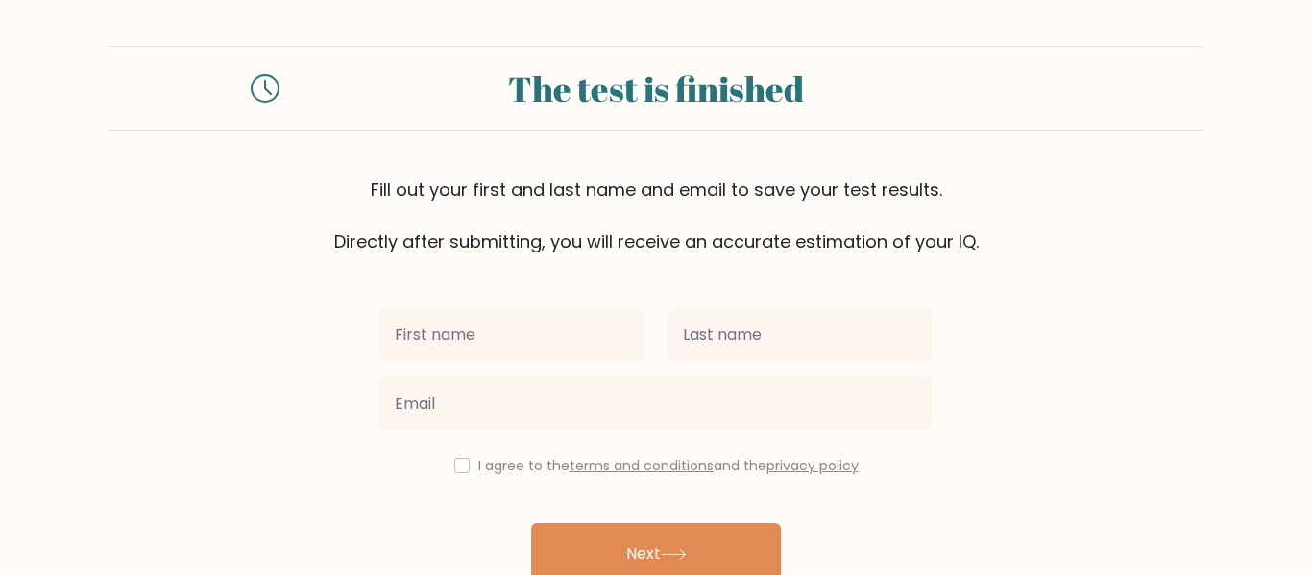
click at [602, 311] on input "text" at bounding box center [511, 335] width 265 height 54
click at [520, 333] on input "text" at bounding box center [511, 335] width 265 height 54
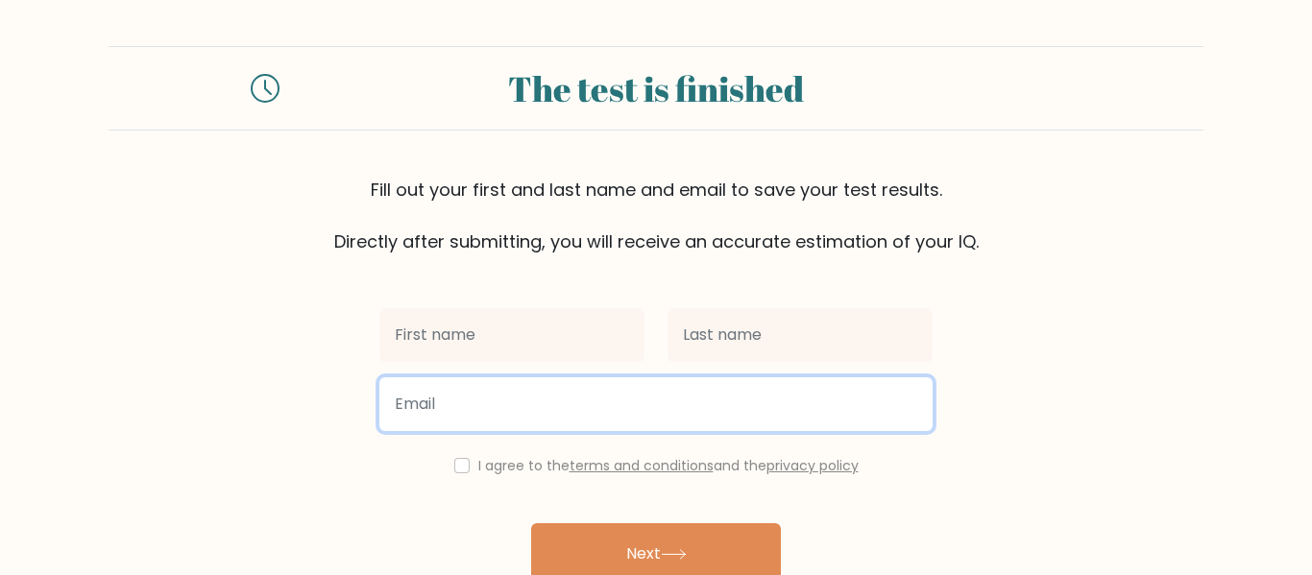
click at [535, 382] on input "email" at bounding box center [655, 404] width 553 height 54
type input "[EMAIL_ADDRESS][DOMAIN_NAME]"
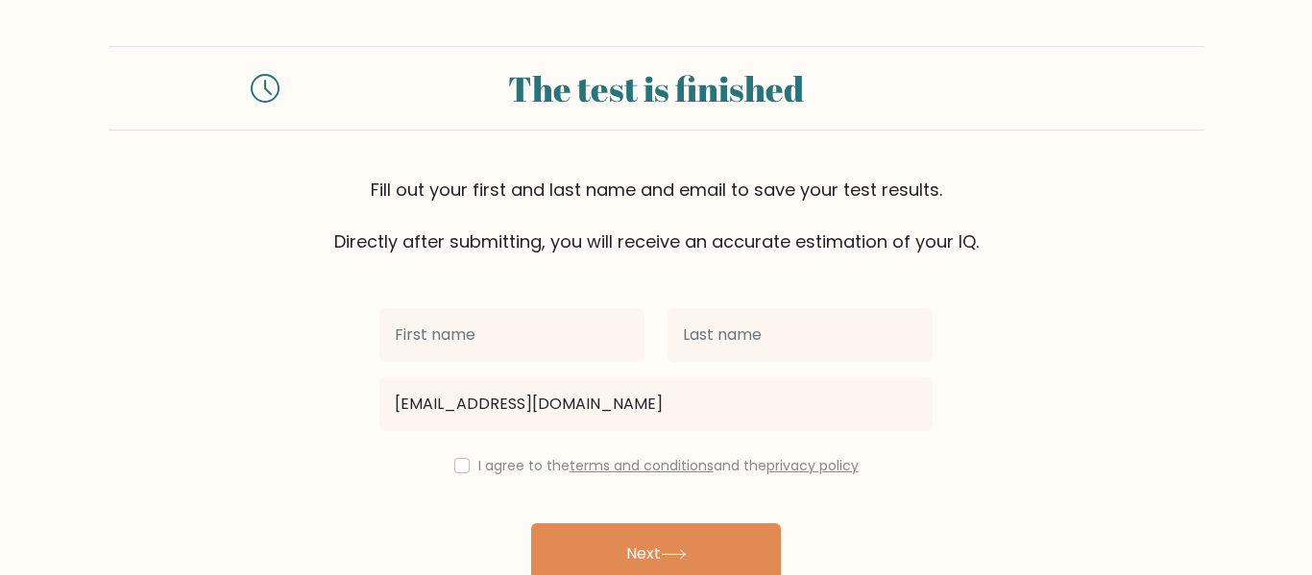
click at [458, 363] on div at bounding box center [512, 335] width 288 height 69
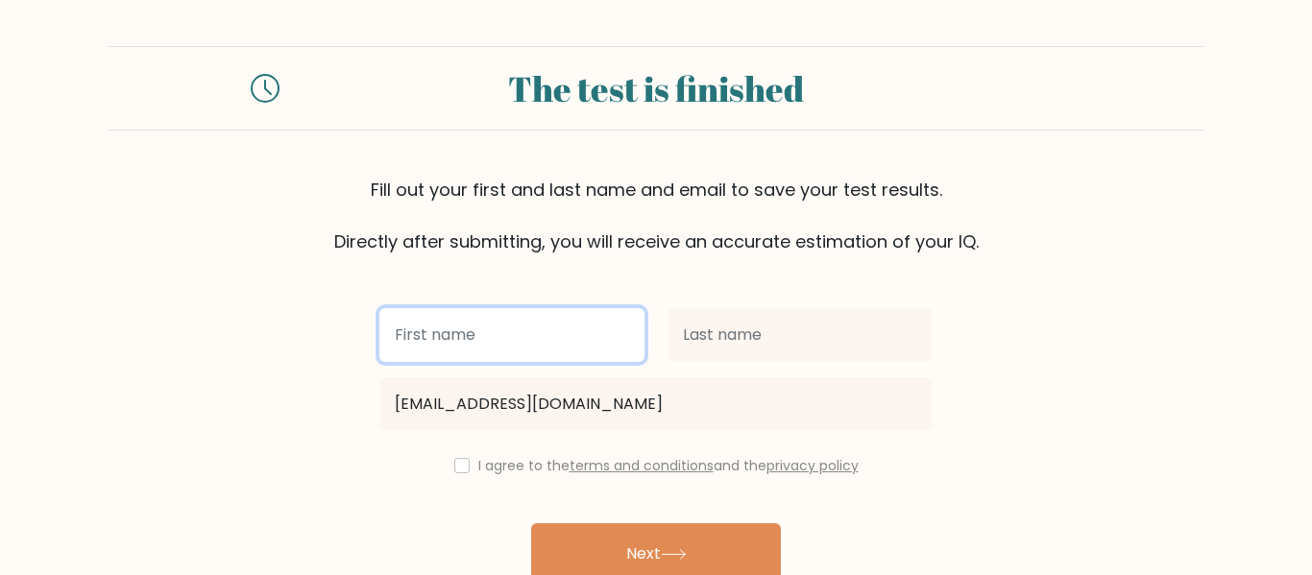
click at [455, 346] on input "text" at bounding box center [511, 335] width 265 height 54
type input "[PERSON_NAME]"
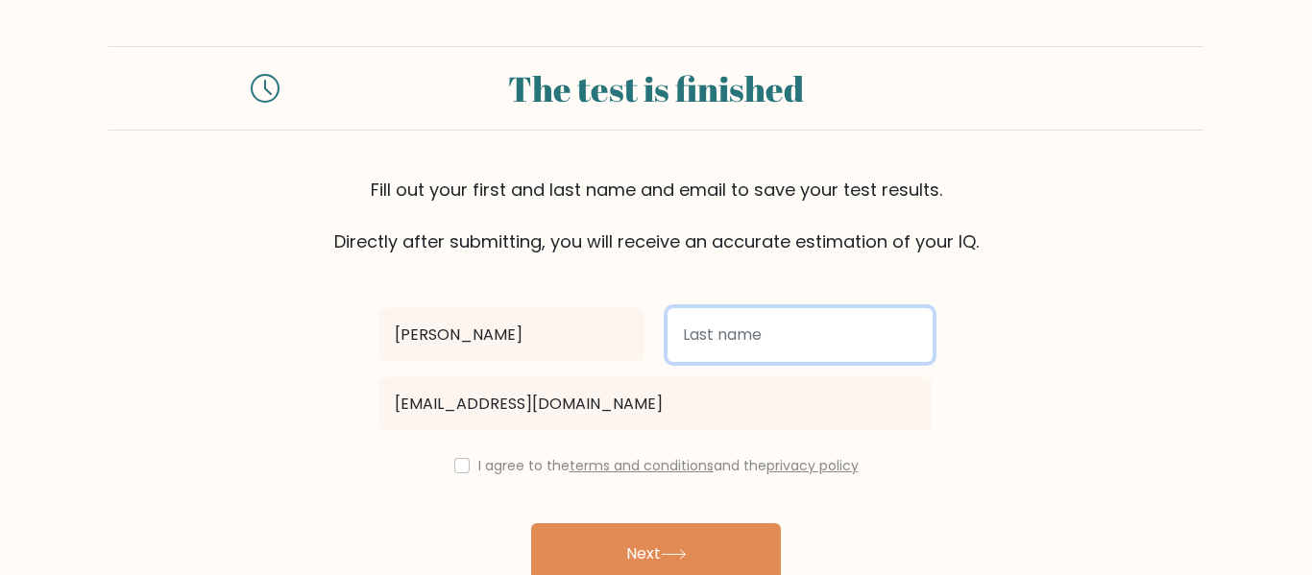
click at [850, 341] on input "text" at bounding box center [799, 335] width 265 height 54
type input "[PERSON_NAME]"
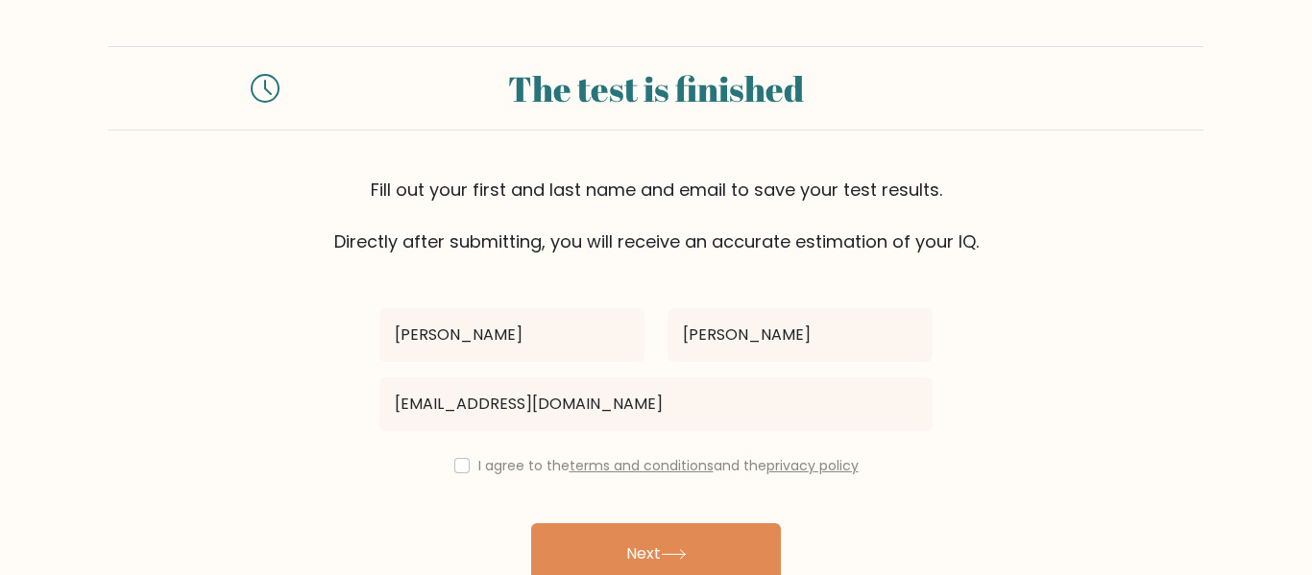
click at [210, 411] on form "The test is finished Fill out your first and last name and email to save your t…" at bounding box center [656, 337] width 1312 height 582
click at [456, 466] on input "checkbox" at bounding box center [461, 465] width 15 height 15
checkbox input "true"
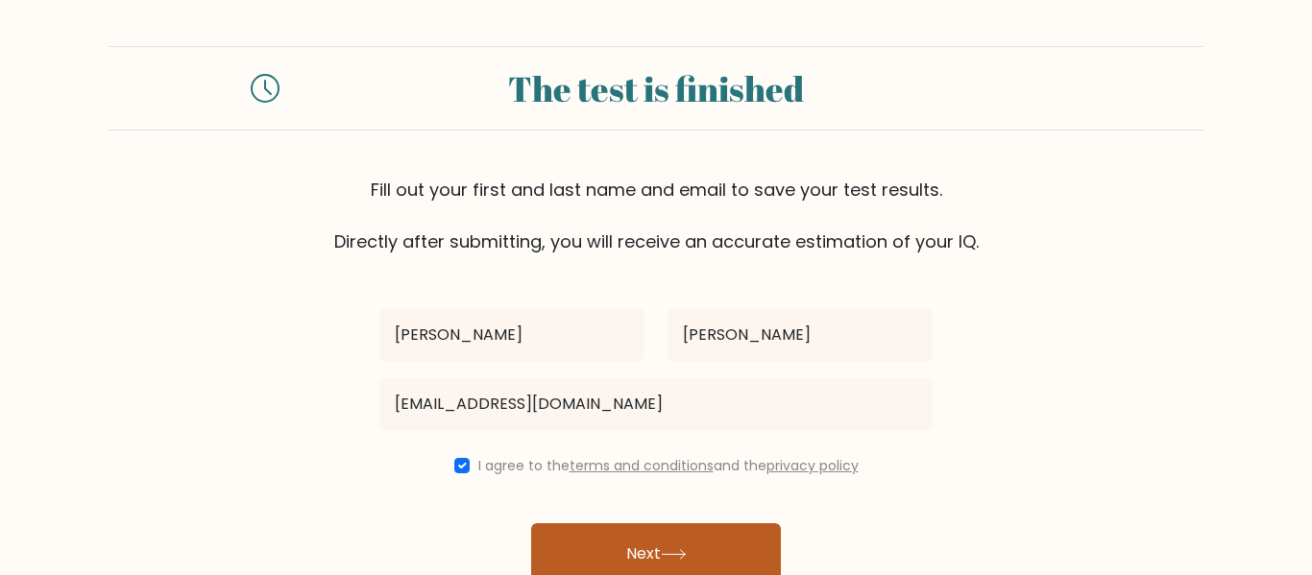
click at [670, 536] on button "Next" at bounding box center [656, 553] width 250 height 61
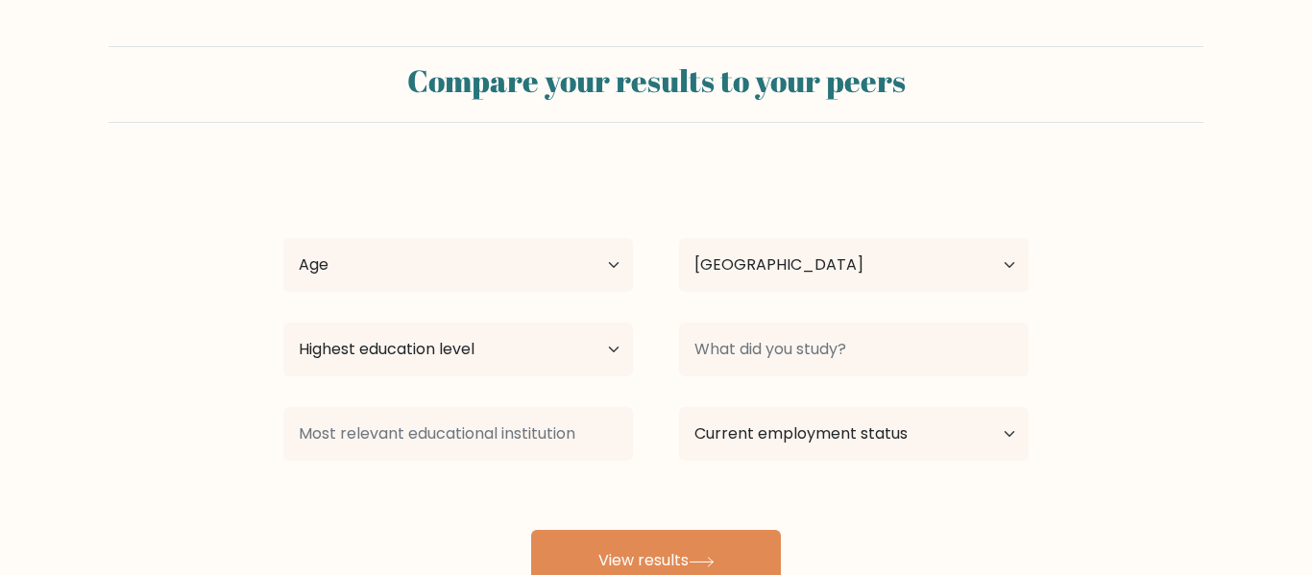
select select "US"
click at [446, 264] on select "Age Under [DEMOGRAPHIC_DATA] [DEMOGRAPHIC_DATA] [DEMOGRAPHIC_DATA] [DEMOGRAPHIC…" at bounding box center [457, 265] width 349 height 54
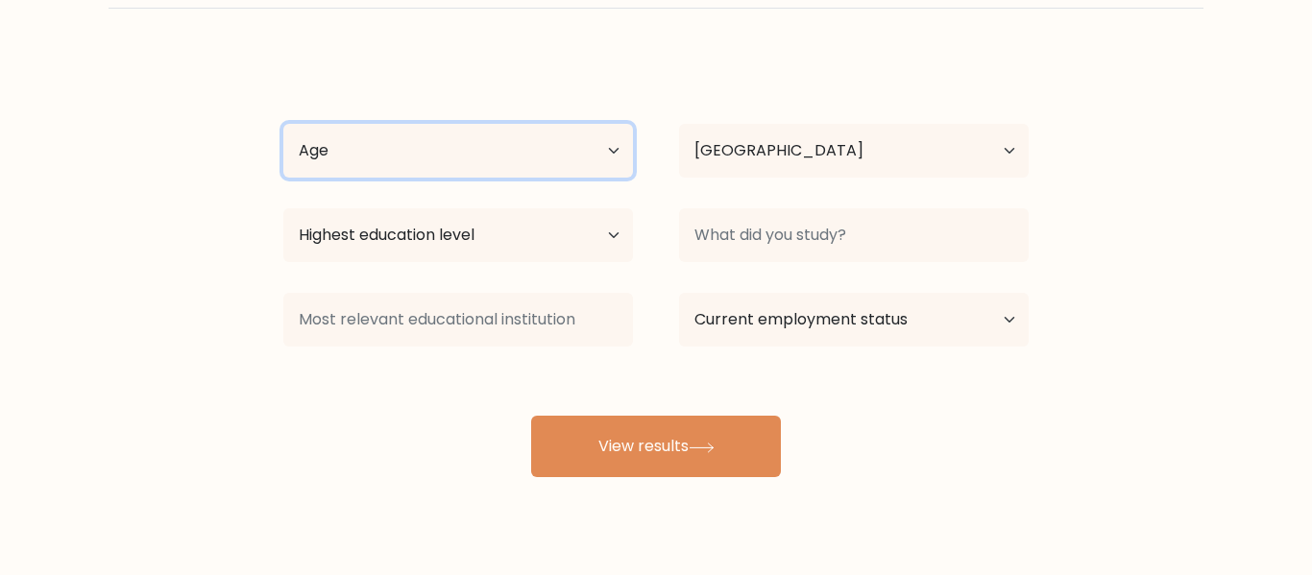
scroll to position [115, 0]
click at [599, 159] on select "Age Under [DEMOGRAPHIC_DATA] [DEMOGRAPHIC_DATA] [DEMOGRAPHIC_DATA] [DEMOGRAPHIC…" at bounding box center [457, 150] width 349 height 54
select select "min_18"
click at [283, 123] on select "Age Under [DEMOGRAPHIC_DATA] [DEMOGRAPHIC_DATA] [DEMOGRAPHIC_DATA] [DEMOGRAPHIC…" at bounding box center [457, 150] width 349 height 54
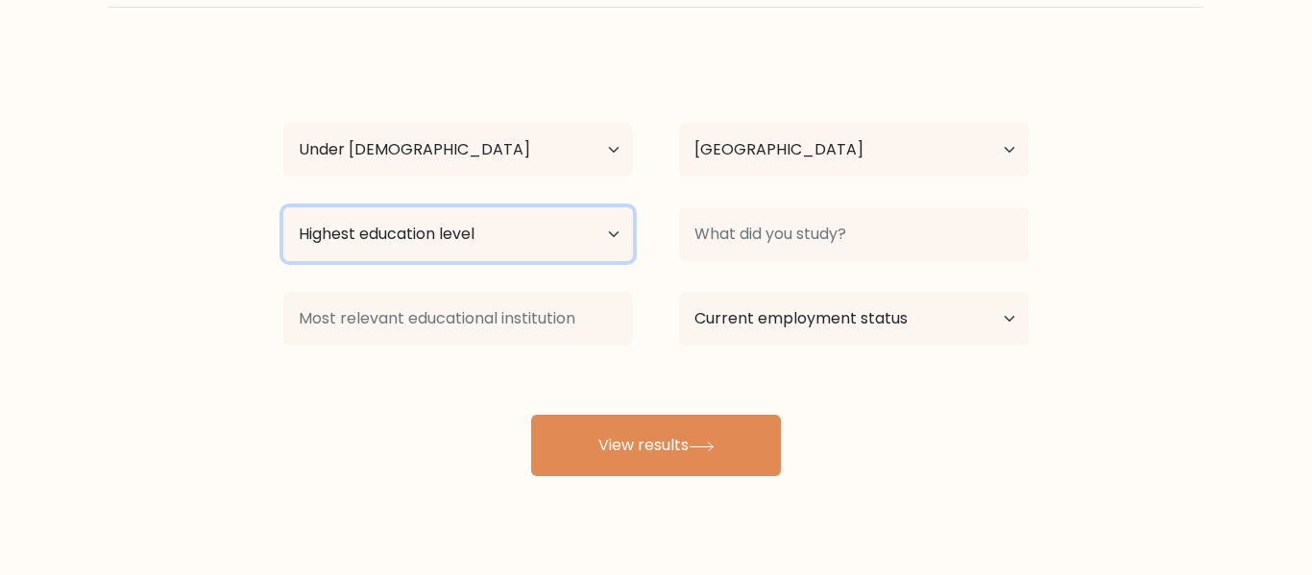
click at [574, 241] on select "Highest education level No schooling Primary Lower Secondary Upper Secondary Oc…" at bounding box center [457, 234] width 349 height 54
click at [576, 223] on select "Highest education level No schooling Primary Lower Secondary Upper Secondary Oc…" at bounding box center [457, 234] width 349 height 54
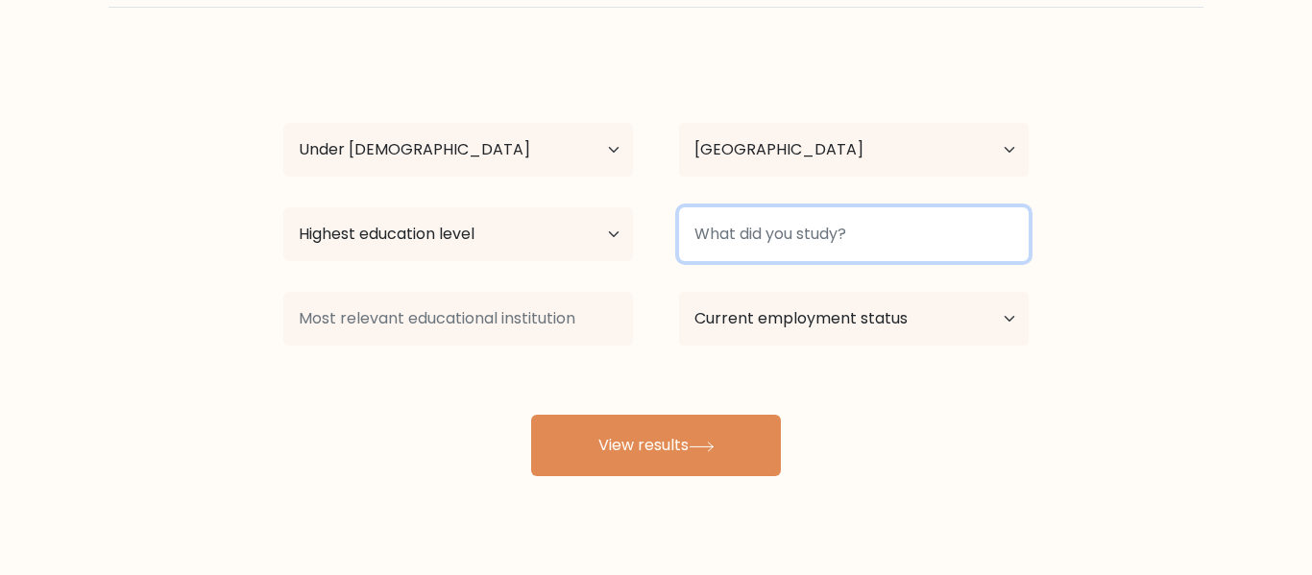
click at [831, 238] on input at bounding box center [853, 234] width 349 height 54
type input "yeah"
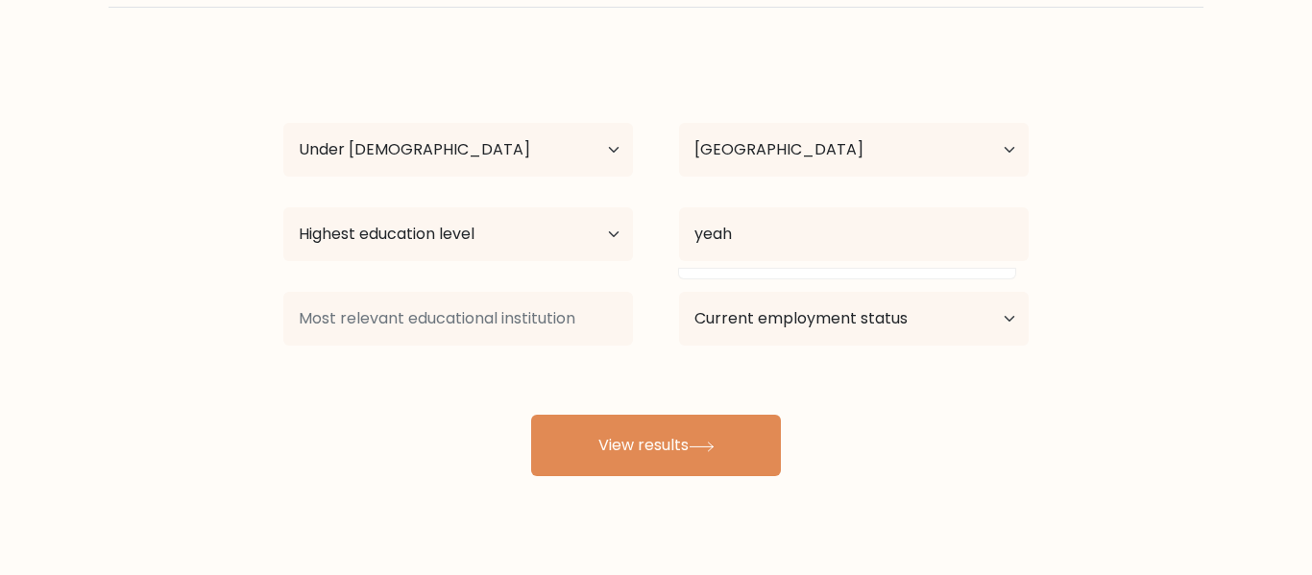
click at [73, 353] on form "Compare your results to your peers Noah Chavez Age Under 18 years old 18-24 yea…" at bounding box center [656, 203] width 1312 height 545
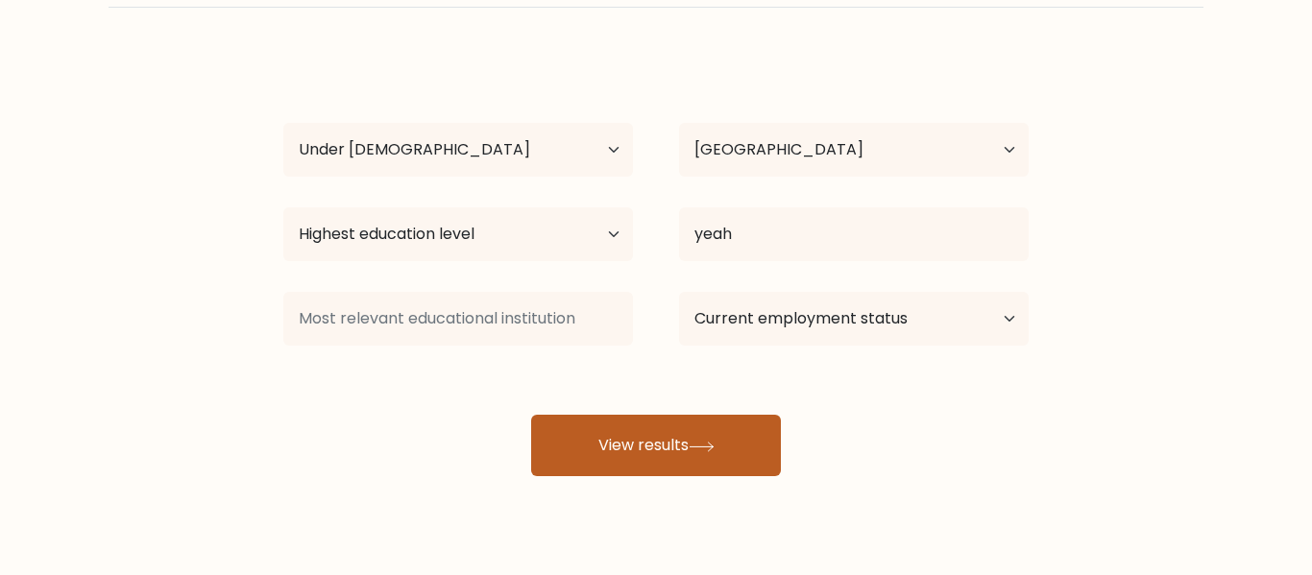
click at [684, 440] on button "View results" at bounding box center [656, 445] width 250 height 61
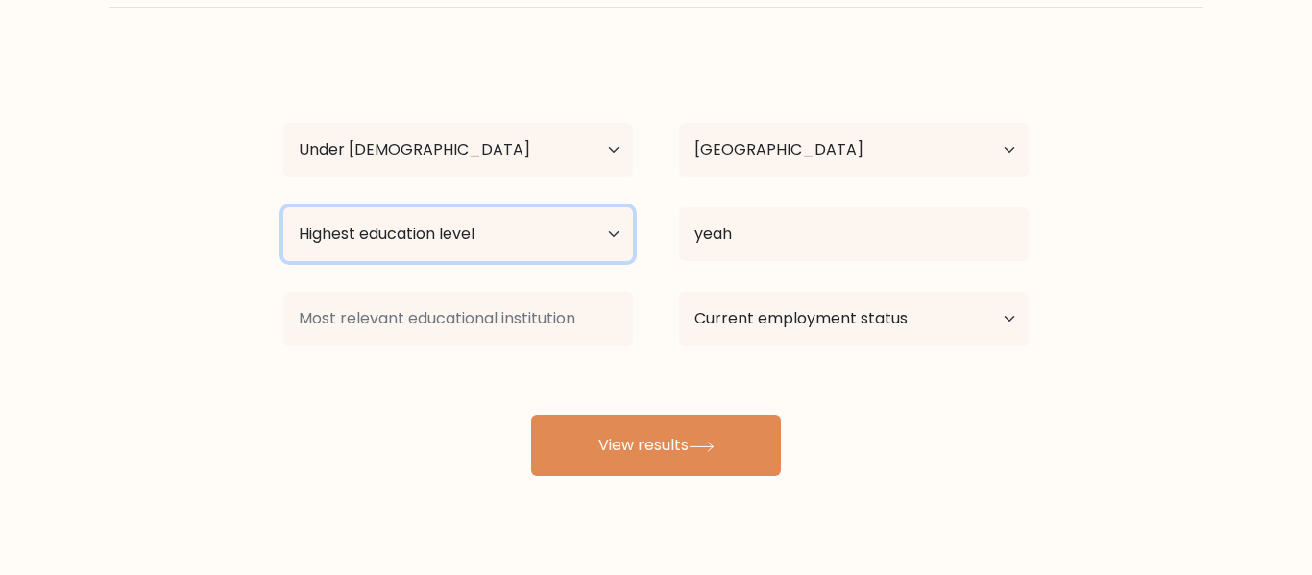
click at [515, 239] on select "Highest education level No schooling Primary Lower Secondary Upper Secondary Oc…" at bounding box center [457, 234] width 349 height 54
select select "upper_secondary"
click at [283, 207] on select "Highest education level No schooling Primary Lower Secondary Upper Secondary Oc…" at bounding box center [457, 234] width 349 height 54
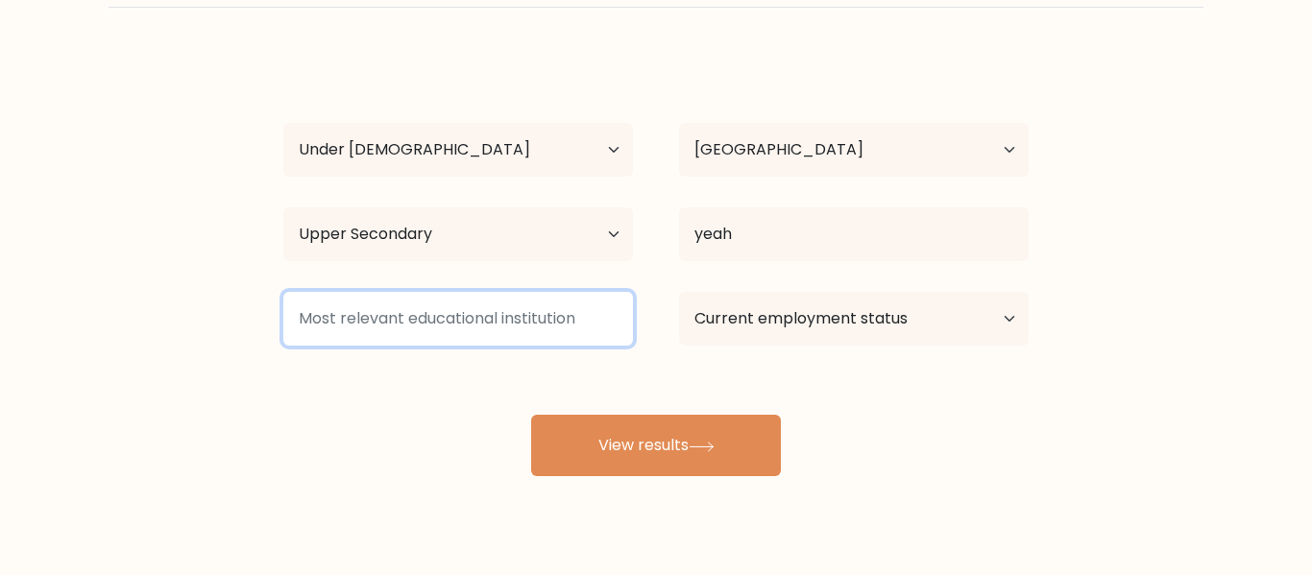
click at [538, 332] on input at bounding box center [457, 319] width 349 height 54
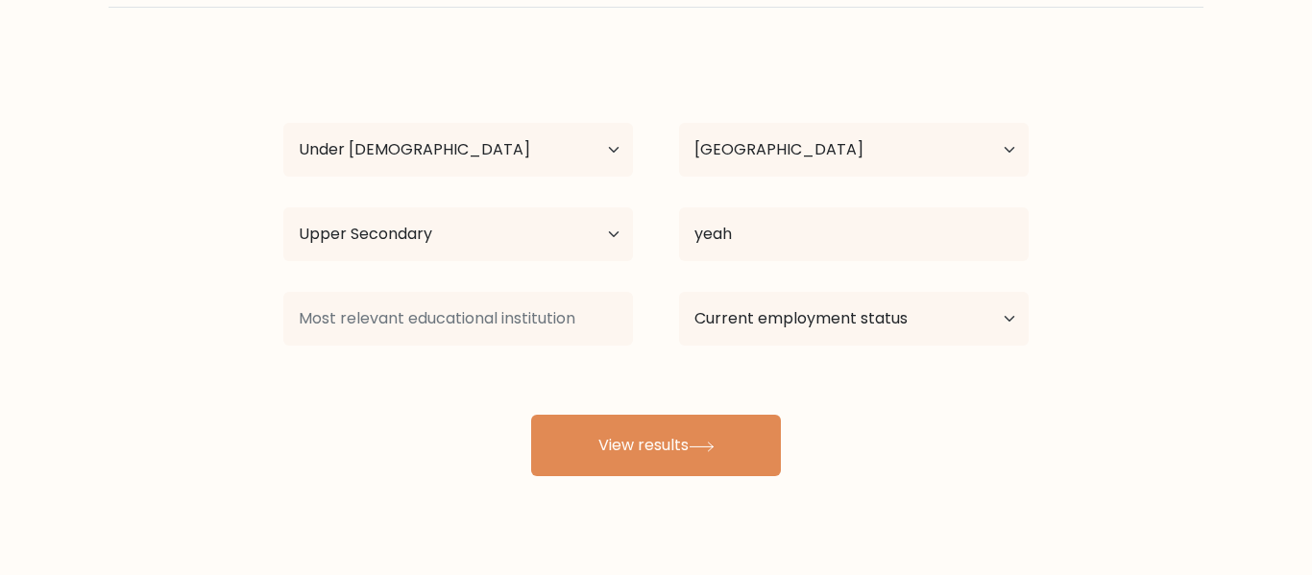
click at [648, 388] on div "Noah Chavez Age Under 18 years old 18-24 years old 25-34 years old 35-44 years …" at bounding box center [656, 265] width 768 height 422
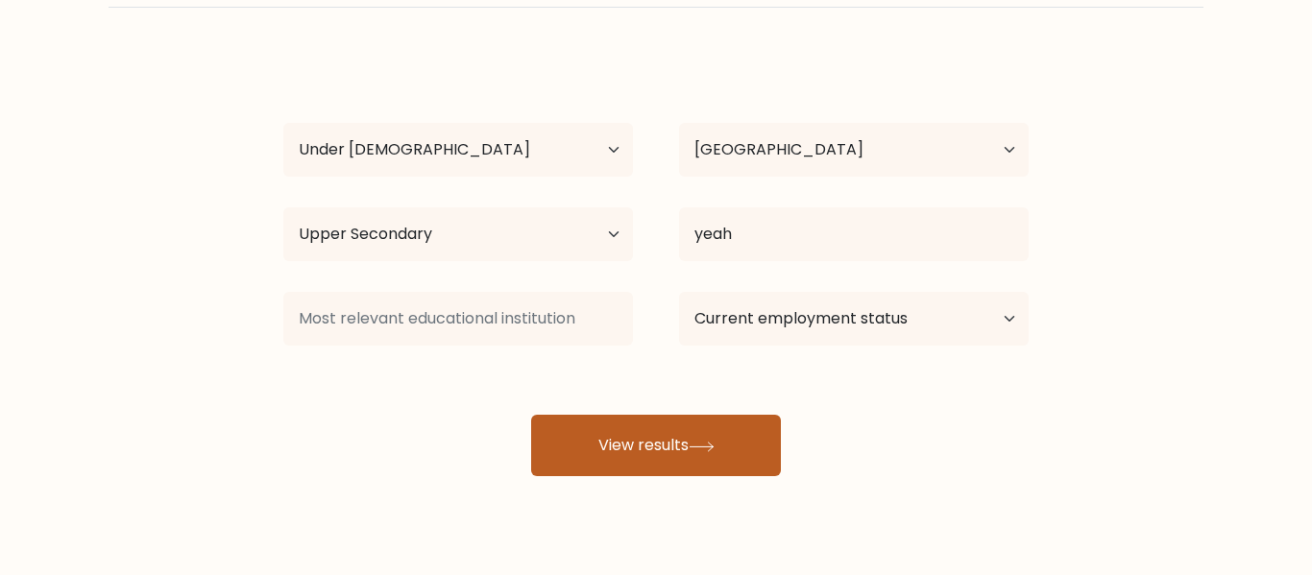
click at [655, 446] on button "View results" at bounding box center [656, 445] width 250 height 61
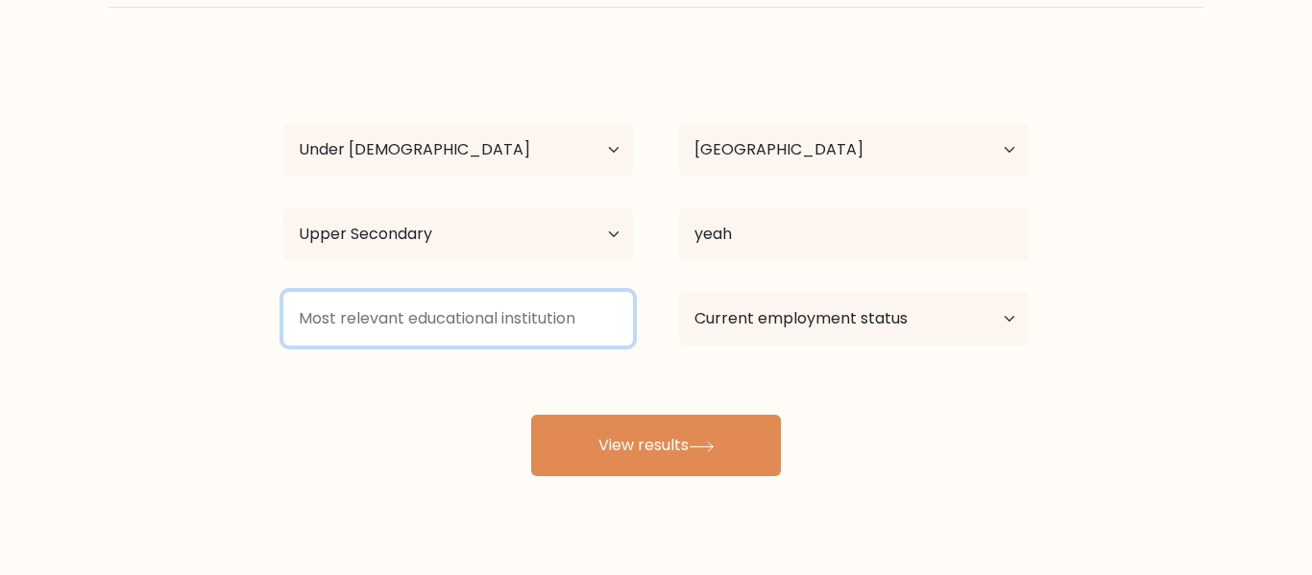
click at [569, 333] on input at bounding box center [457, 319] width 349 height 54
drag, startPoint x: 300, startPoint y: 321, endPoint x: 405, endPoint y: 321, distance: 105.6
click at [405, 321] on input at bounding box center [457, 319] width 349 height 54
paste input "Harvard University."
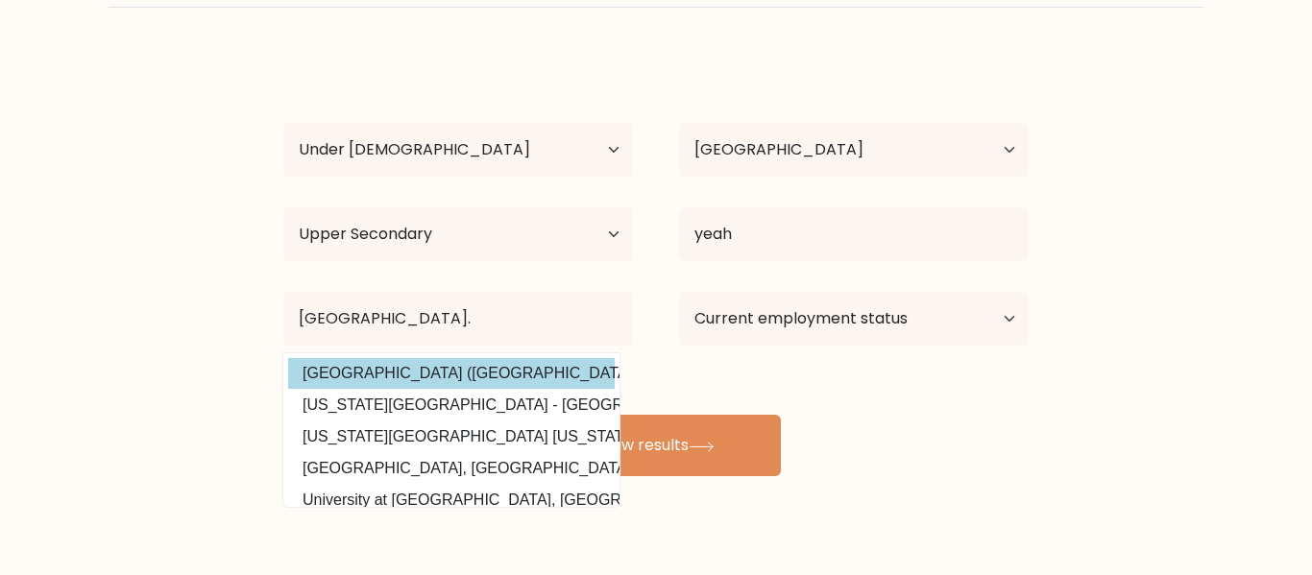
click at [582, 373] on option "Harvard University (United States)" at bounding box center [451, 373] width 326 height 31
type input "Harvard University"
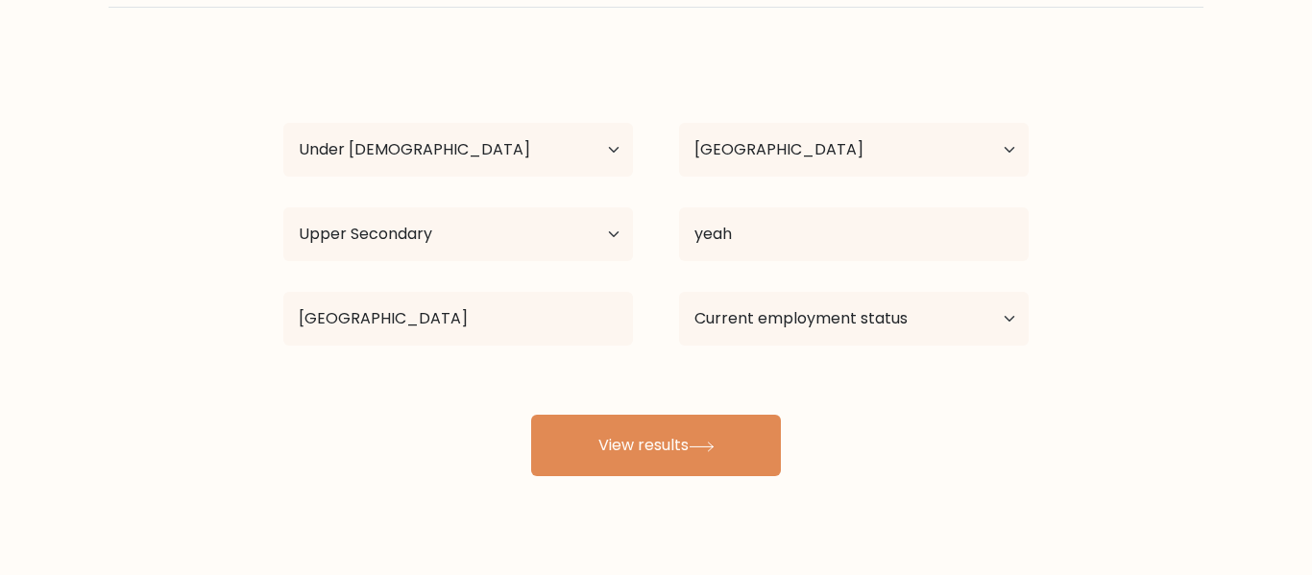
click at [399, 434] on div "Noah Chavez Age Under 18 years old 18-24 years old 25-34 years old 35-44 years …" at bounding box center [656, 265] width 768 height 422
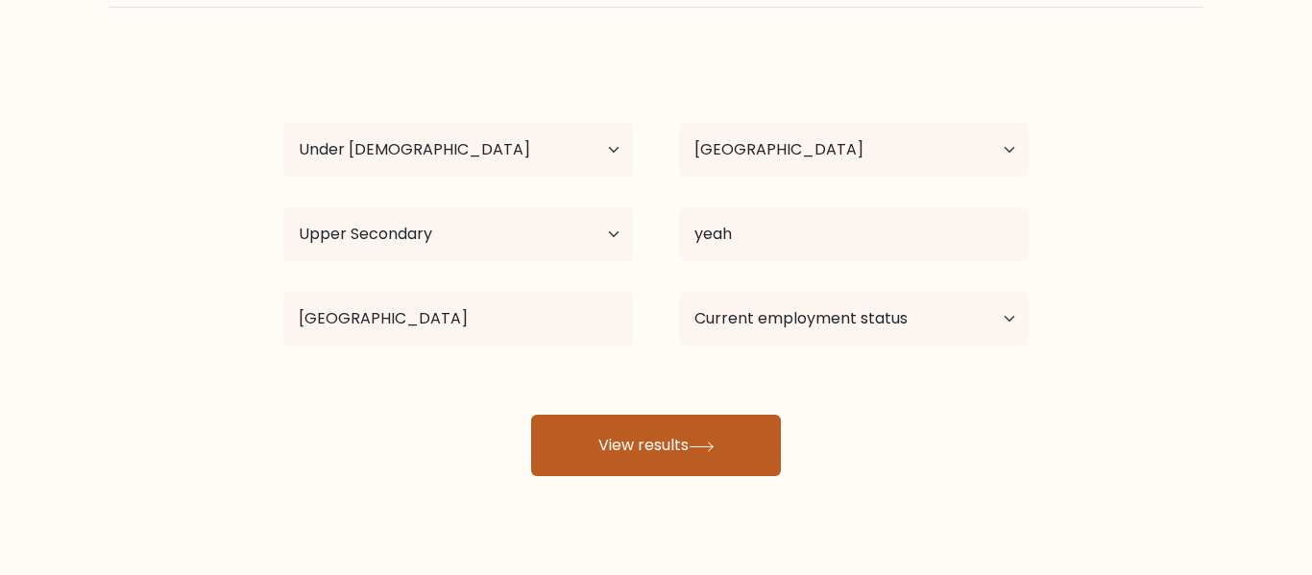
click at [658, 460] on button "View results" at bounding box center [656, 445] width 250 height 61
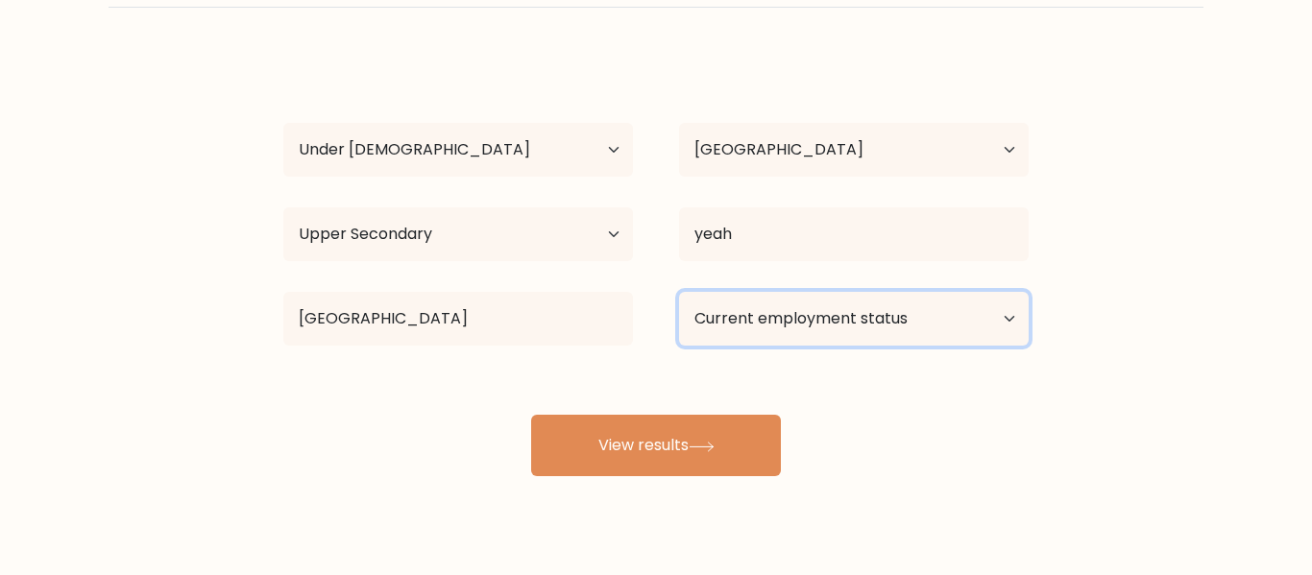
click at [784, 336] on select "Current employment status Employed Student Retired Other / prefer not to answer" at bounding box center [853, 319] width 349 height 54
select select "student"
click at [679, 292] on select "Current employment status Employed Student Retired Other / prefer not to answer" at bounding box center [853, 319] width 349 height 54
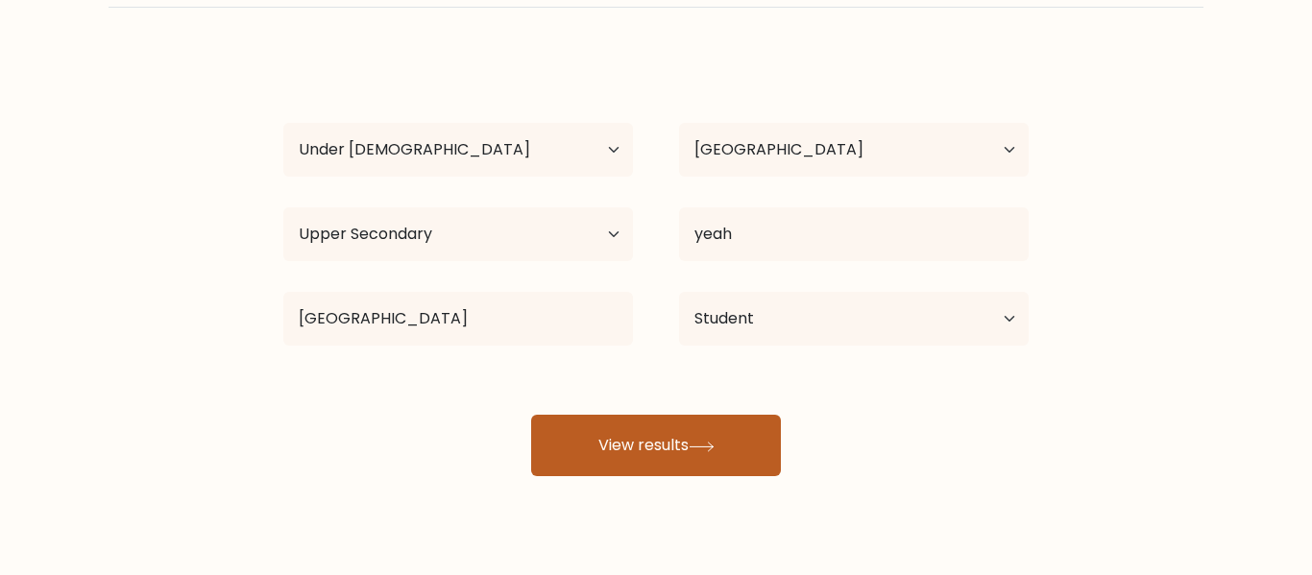
click at [620, 465] on button "View results" at bounding box center [656, 445] width 250 height 61
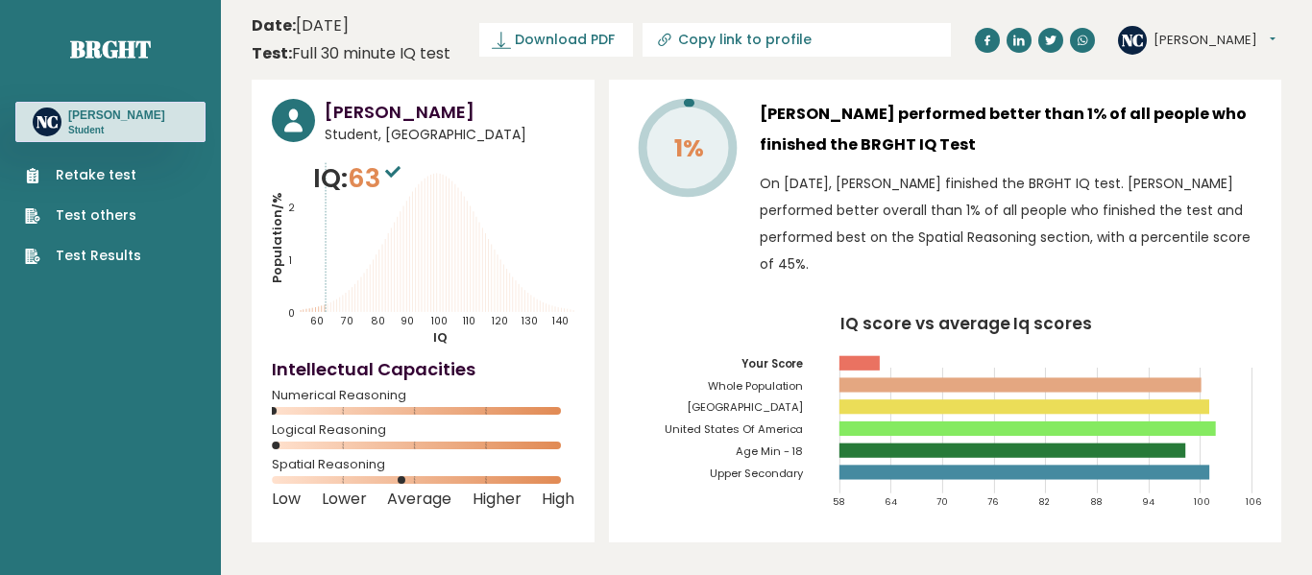
click at [1199, 37] on button "Noah" at bounding box center [1214, 40] width 122 height 19
click at [694, 234] on div "1%" at bounding box center [686, 193] width 115 height 188
click at [1203, 42] on button "Noah" at bounding box center [1214, 40] width 122 height 19
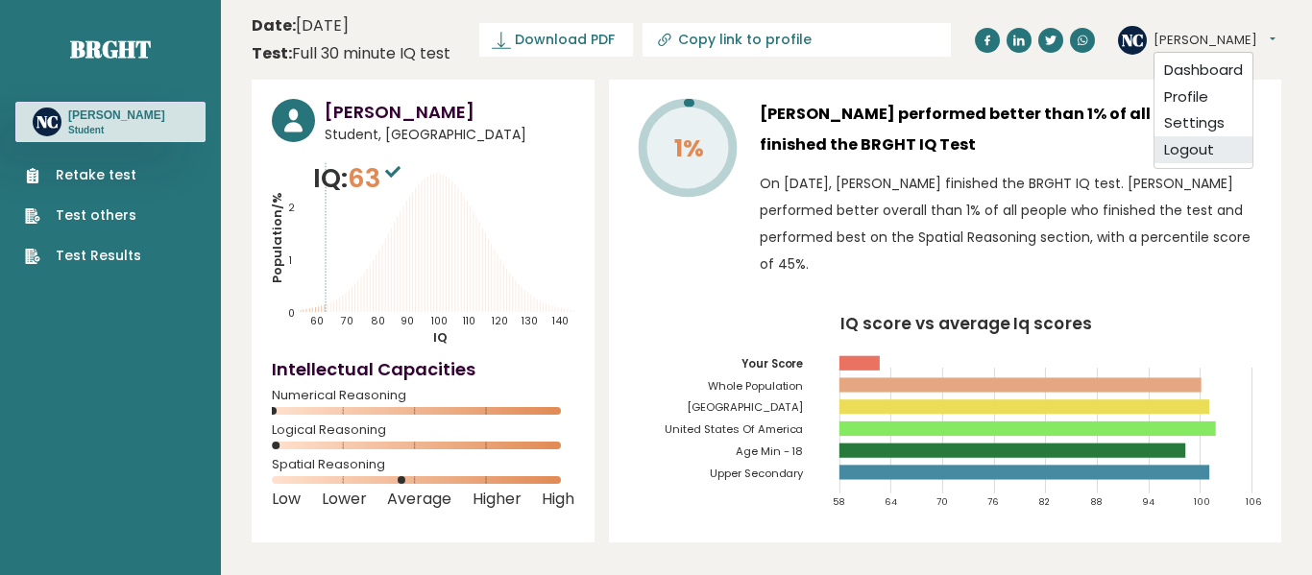
click at [1234, 156] on link "Logout" at bounding box center [1203, 149] width 98 height 27
